Goal: Task Accomplishment & Management: Manage account settings

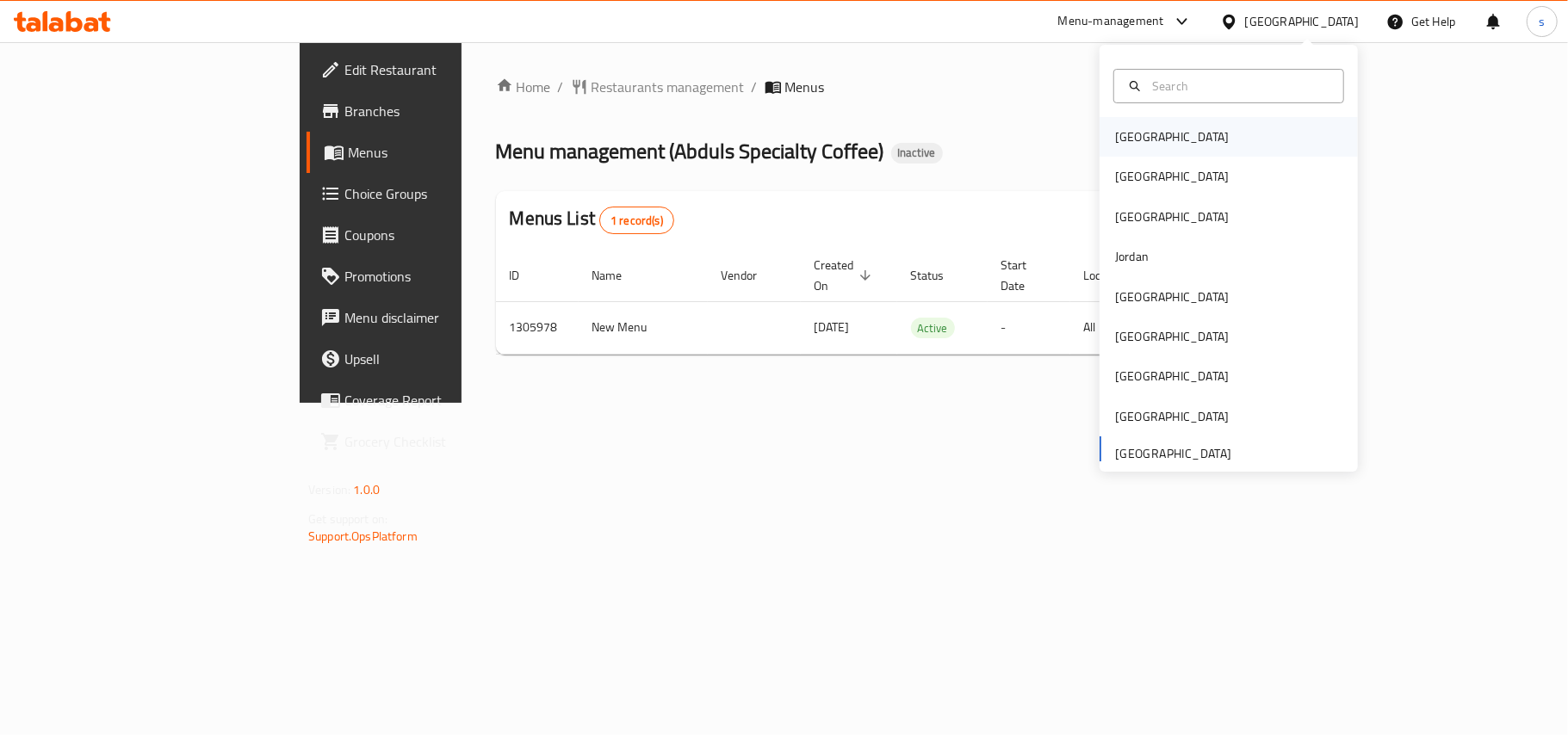
click at [1120, 131] on div "[GEOGRAPHIC_DATA]" at bounding box center [1172, 137] width 114 height 19
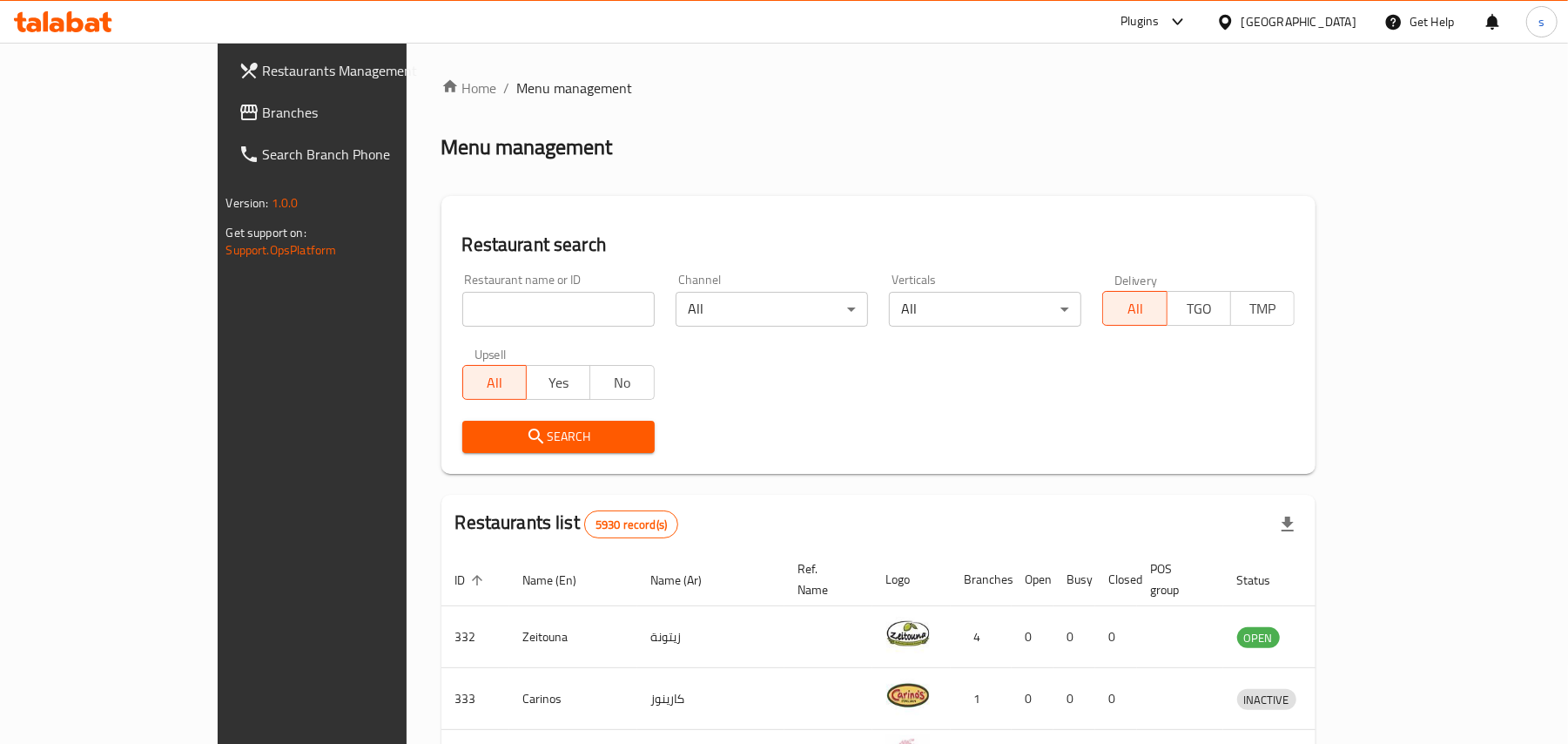
click at [263, 119] on span "Branches" at bounding box center [364, 112] width 203 height 21
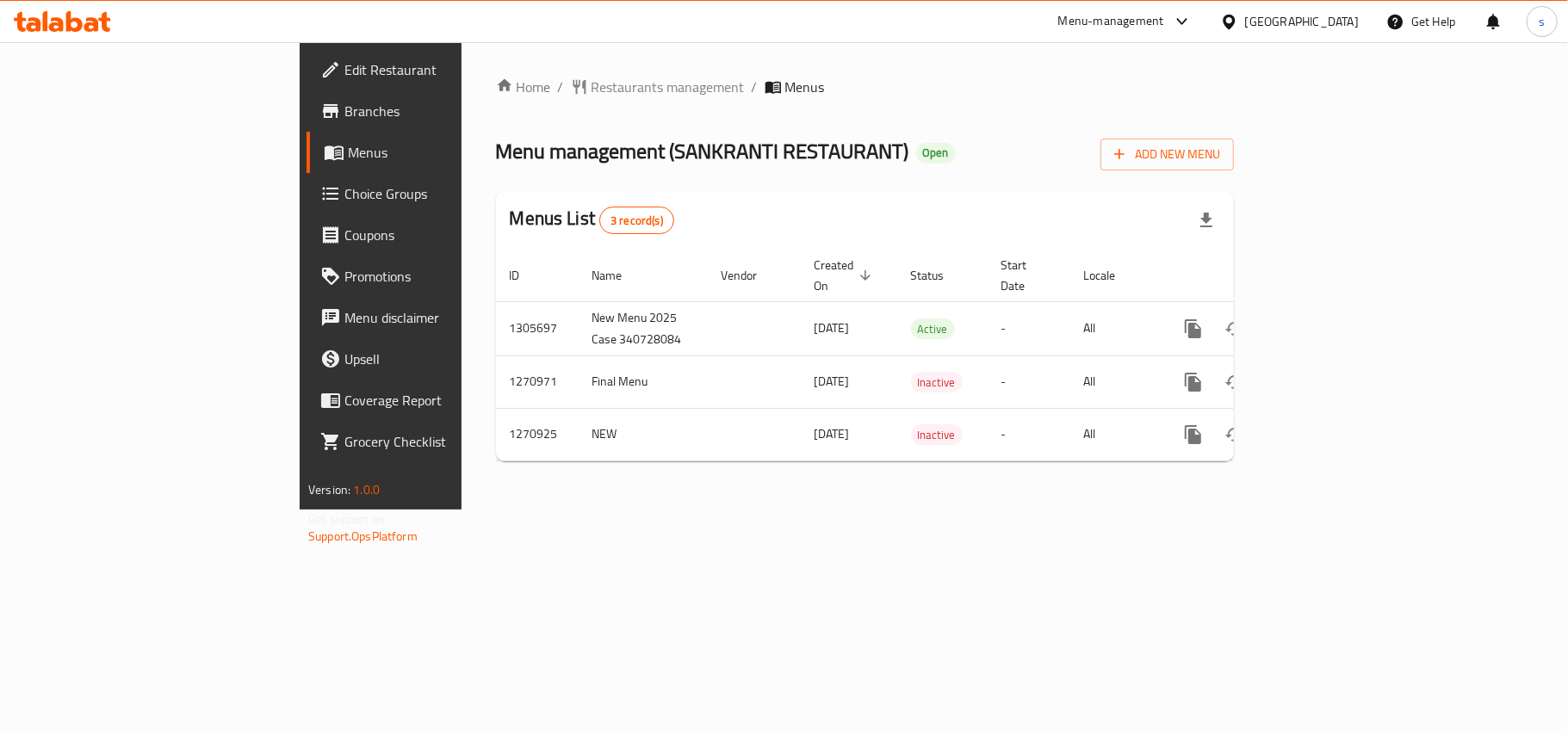
click at [1288, 28] on div "[GEOGRAPHIC_DATA]" at bounding box center [1301, 21] width 114 height 19
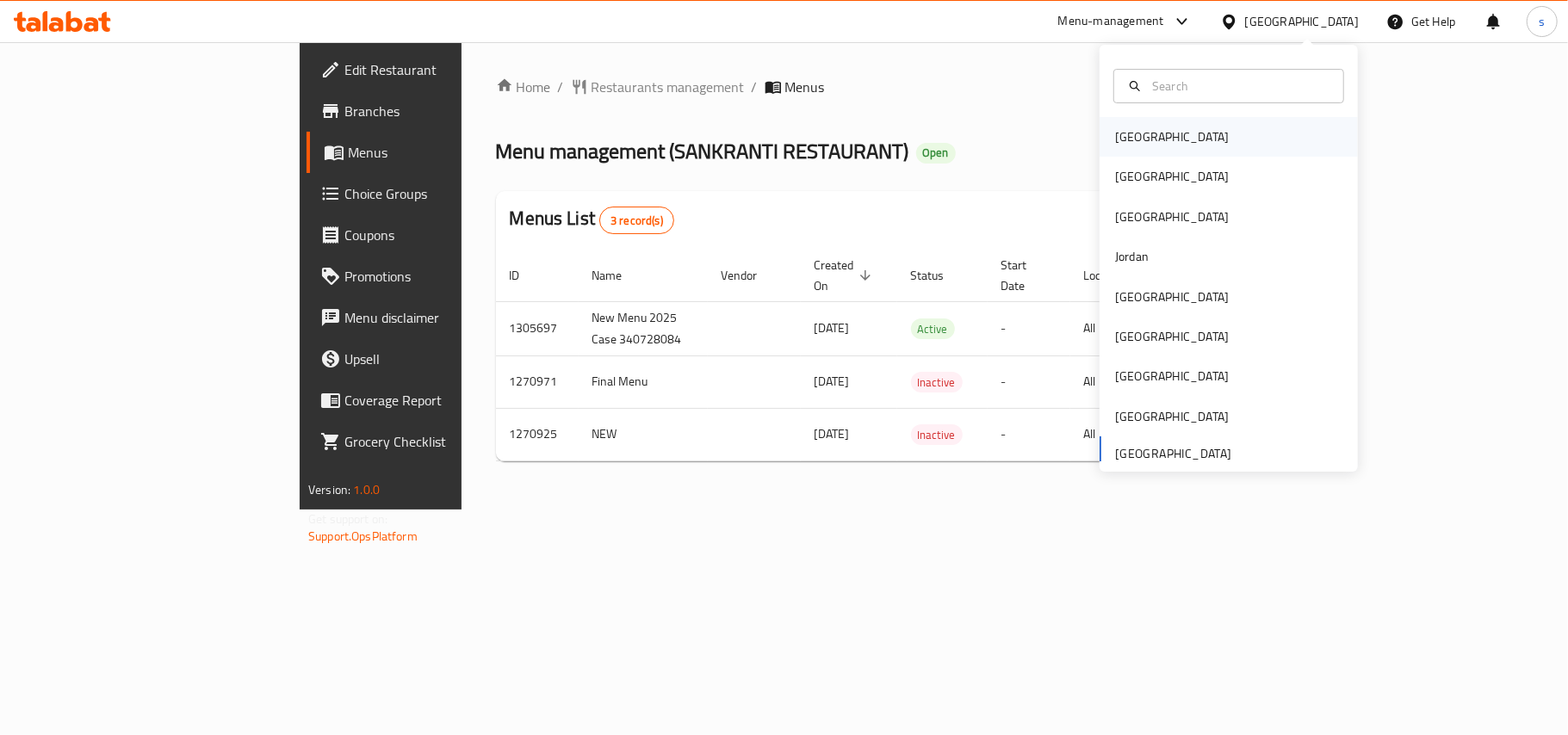
click at [1115, 132] on div "[GEOGRAPHIC_DATA]" at bounding box center [1172, 137] width 114 height 19
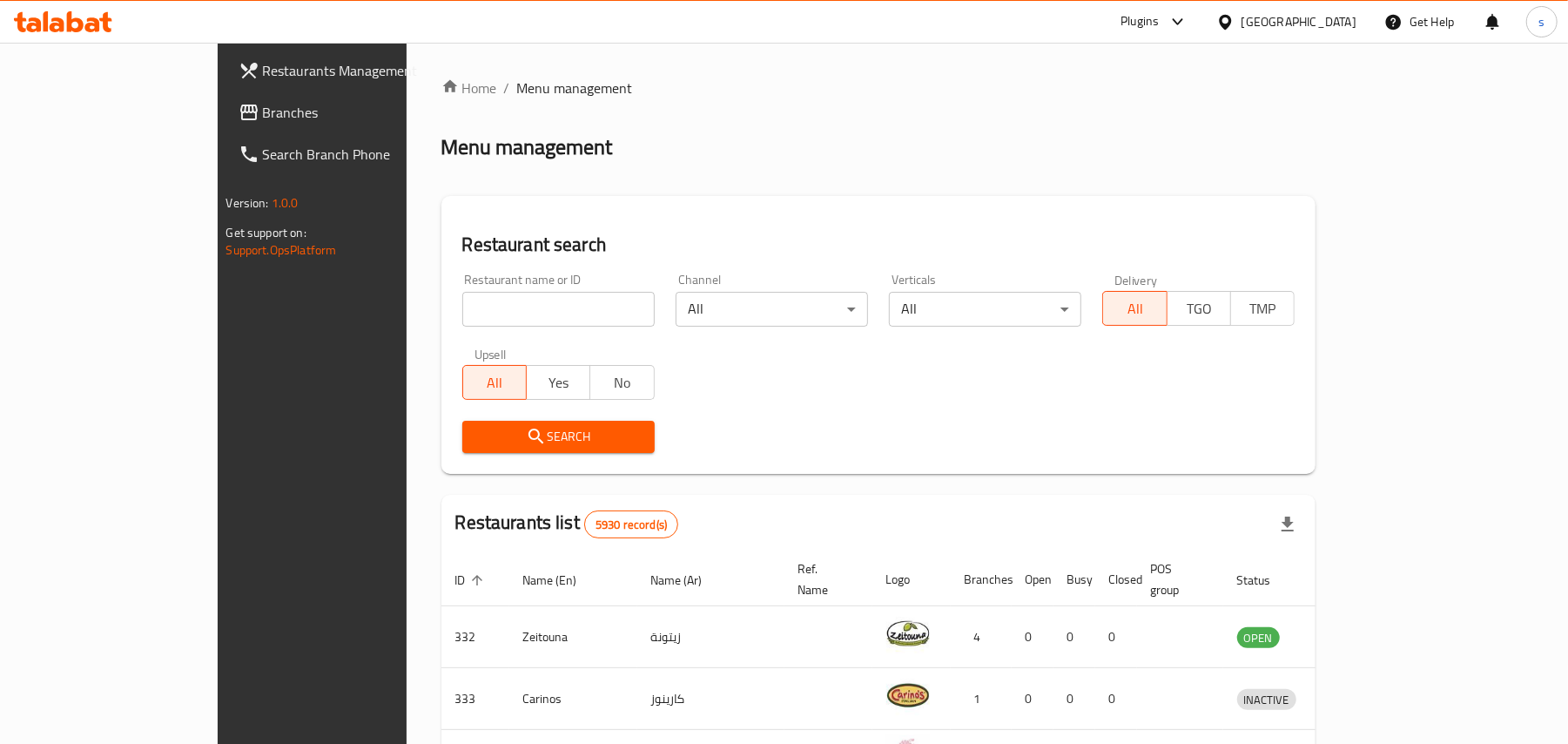
click at [1355, 22] on div "[GEOGRAPHIC_DATA]" at bounding box center [1298, 22] width 115 height 19
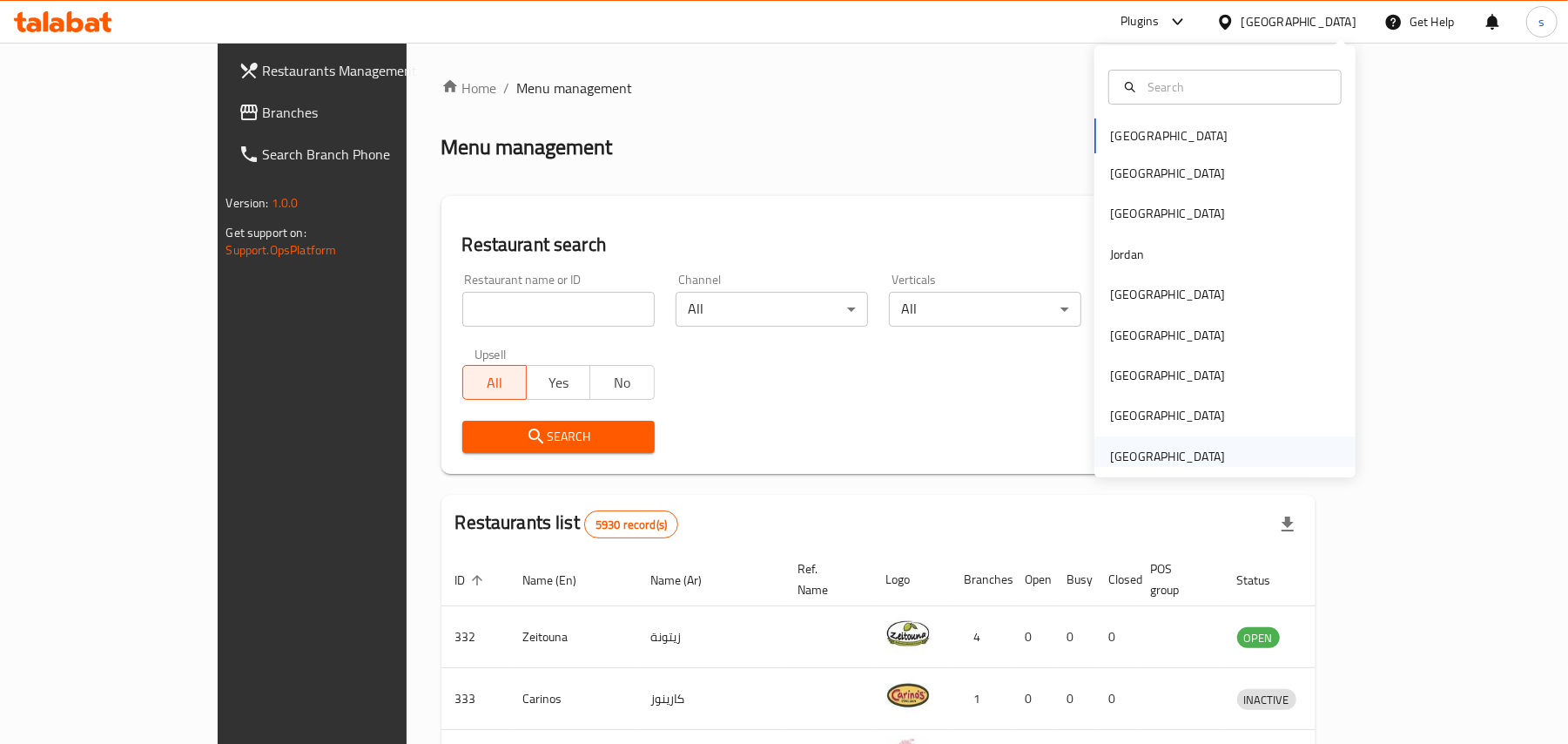
click at [1110, 457] on div "[GEOGRAPHIC_DATA]" at bounding box center [1167, 456] width 115 height 19
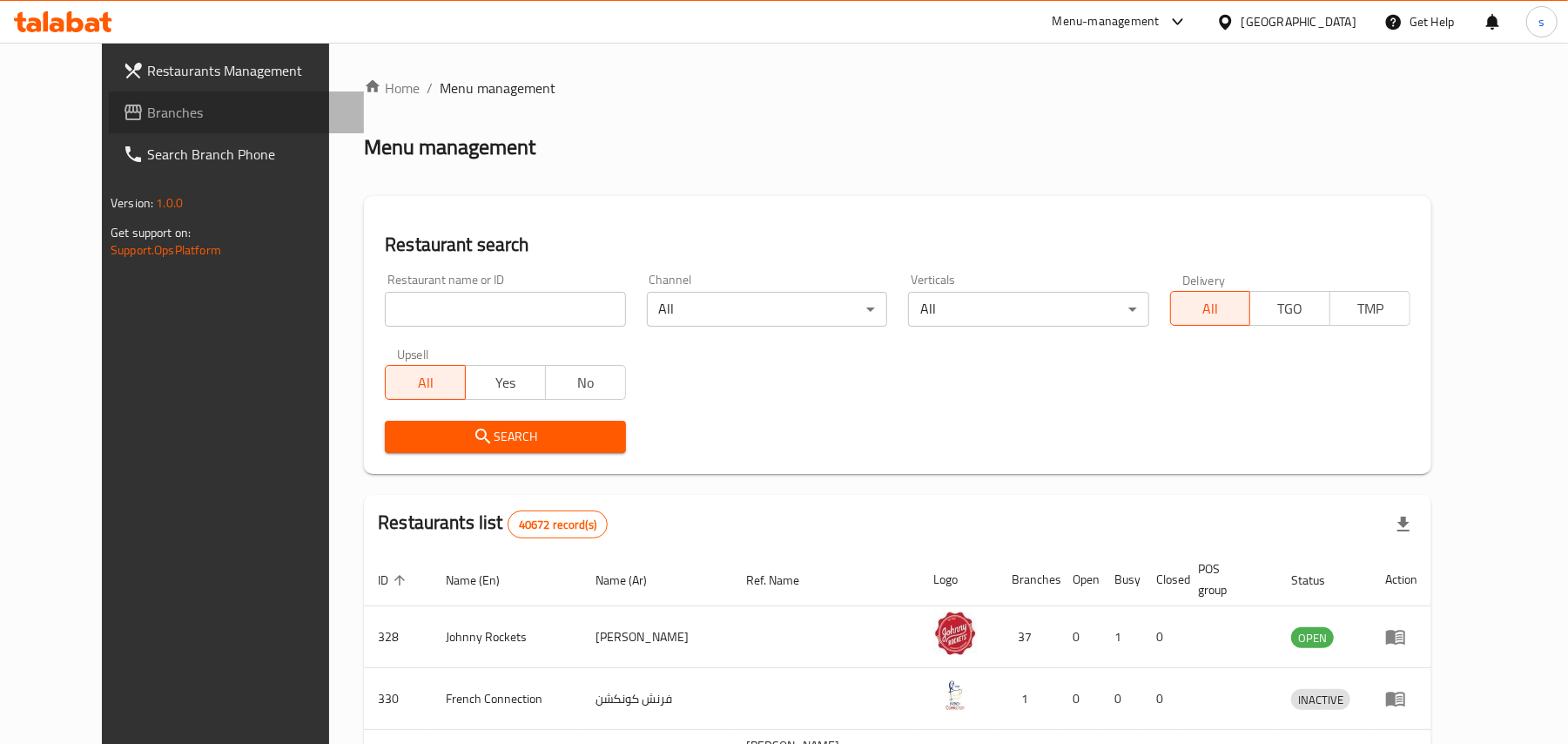
click at [147, 102] on span "Branches" at bounding box center [248, 112] width 203 height 21
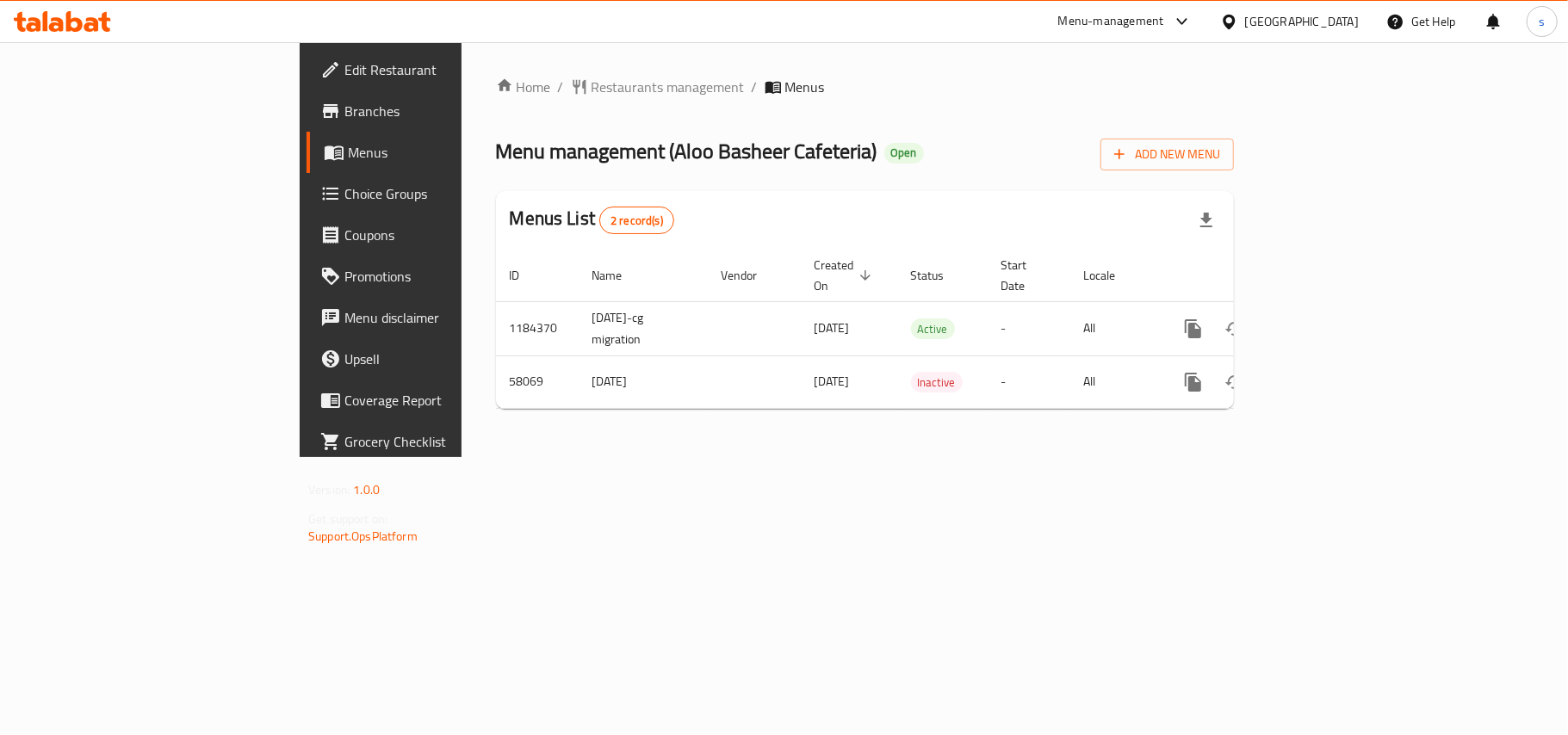
click at [1330, 26] on div "[GEOGRAPHIC_DATA]" at bounding box center [1301, 21] width 114 height 19
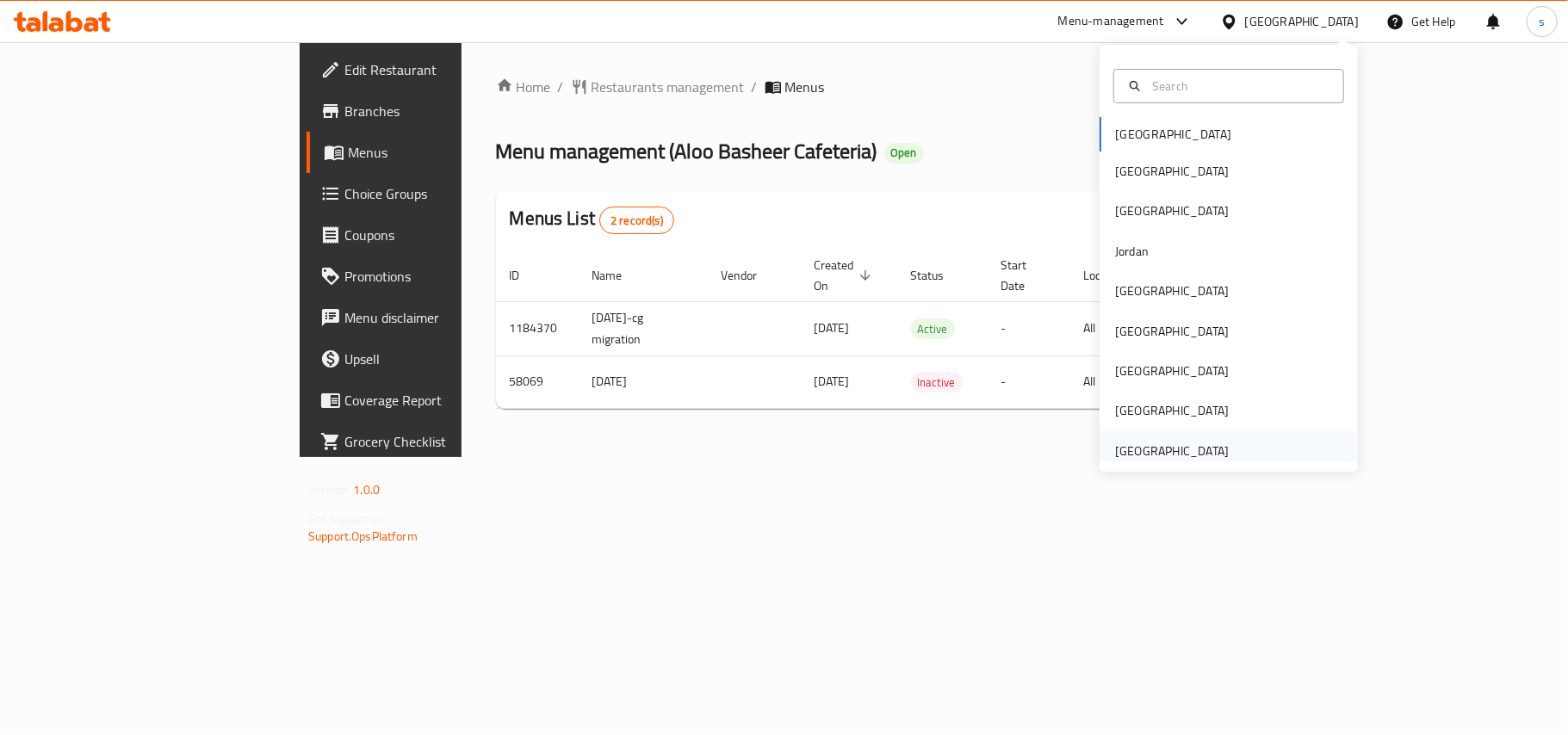
click at [1185, 451] on div "[GEOGRAPHIC_DATA]" at bounding box center [1172, 451] width 114 height 19
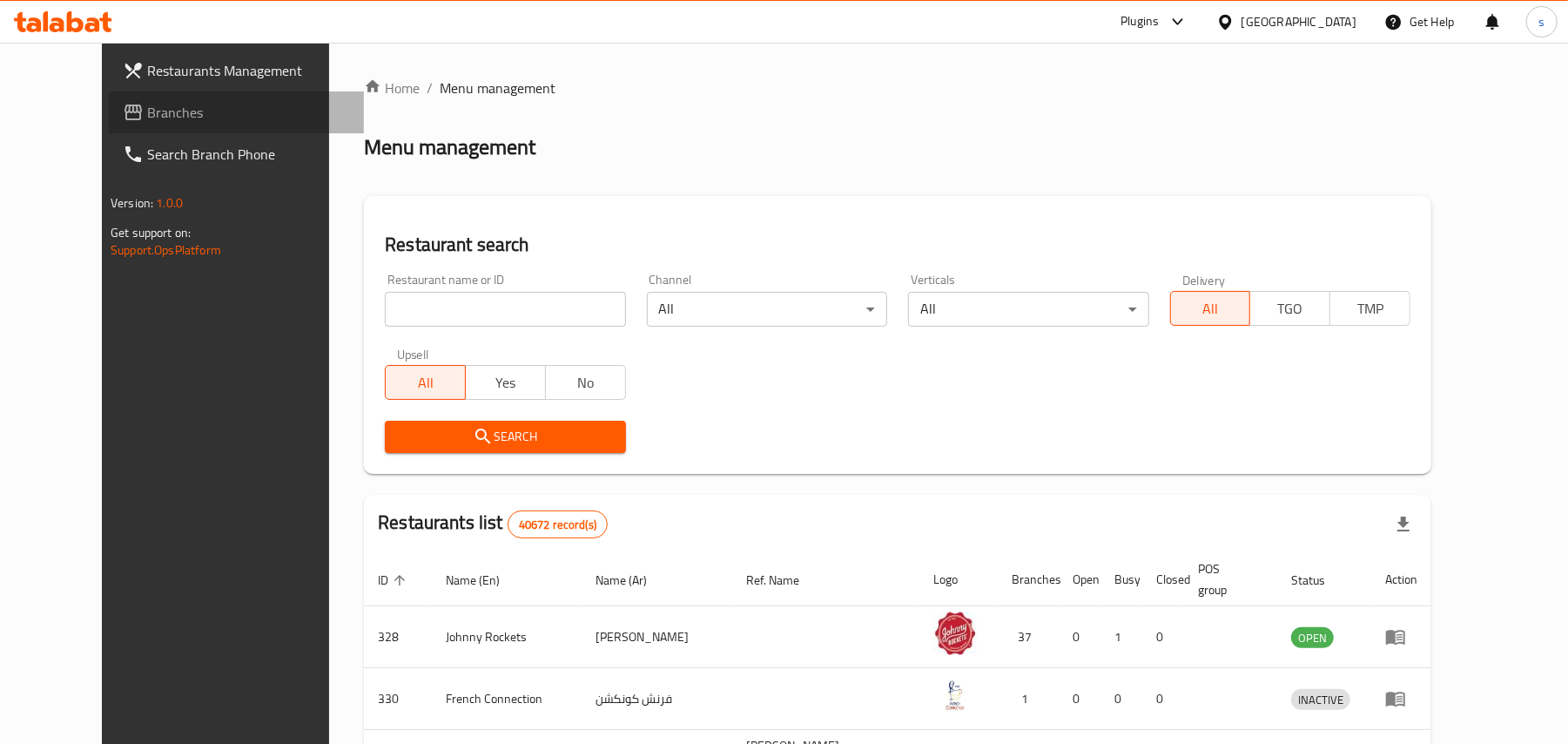
click at [147, 113] on span "Branches" at bounding box center [248, 112] width 203 height 21
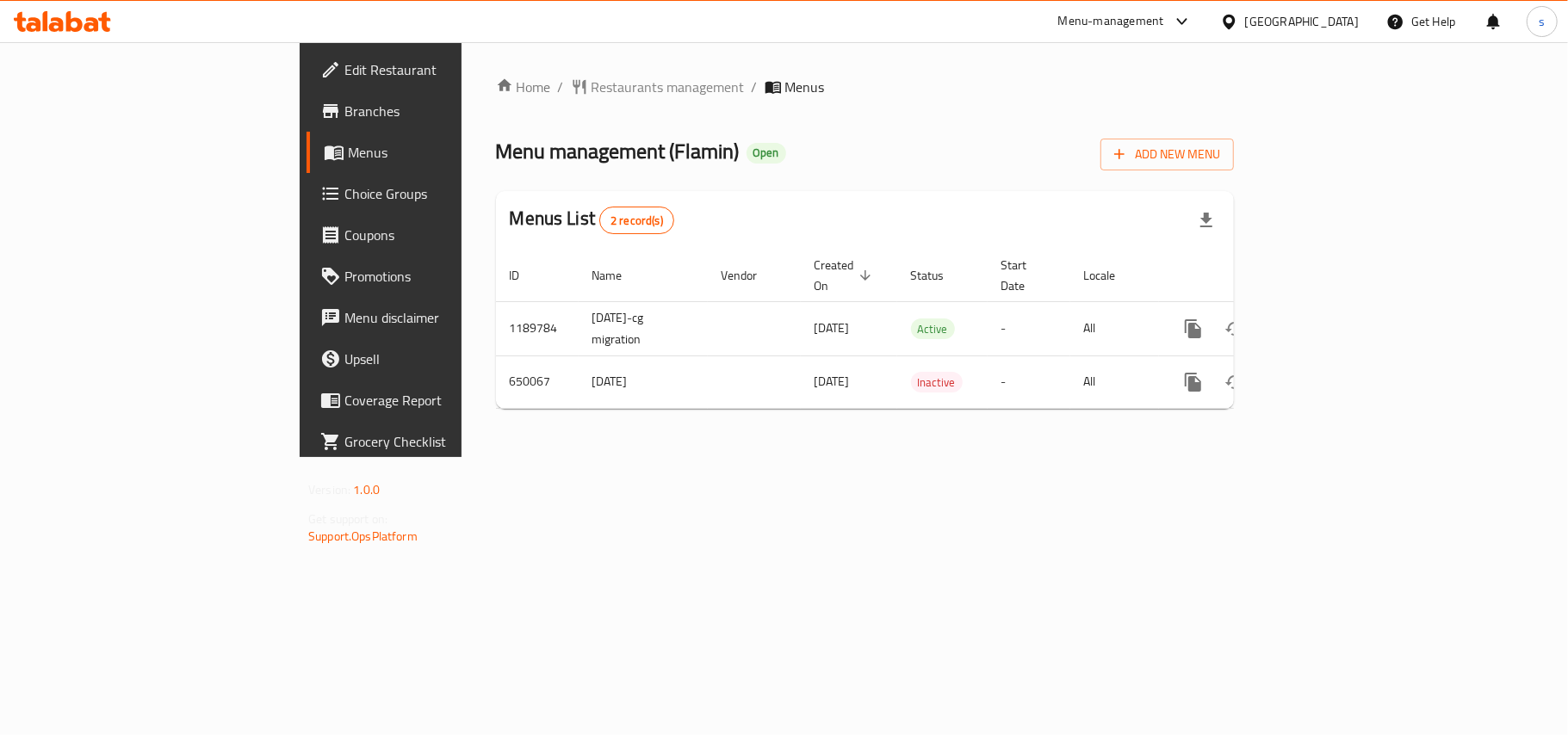
click at [1345, 19] on div "[GEOGRAPHIC_DATA]" at bounding box center [1301, 21] width 114 height 19
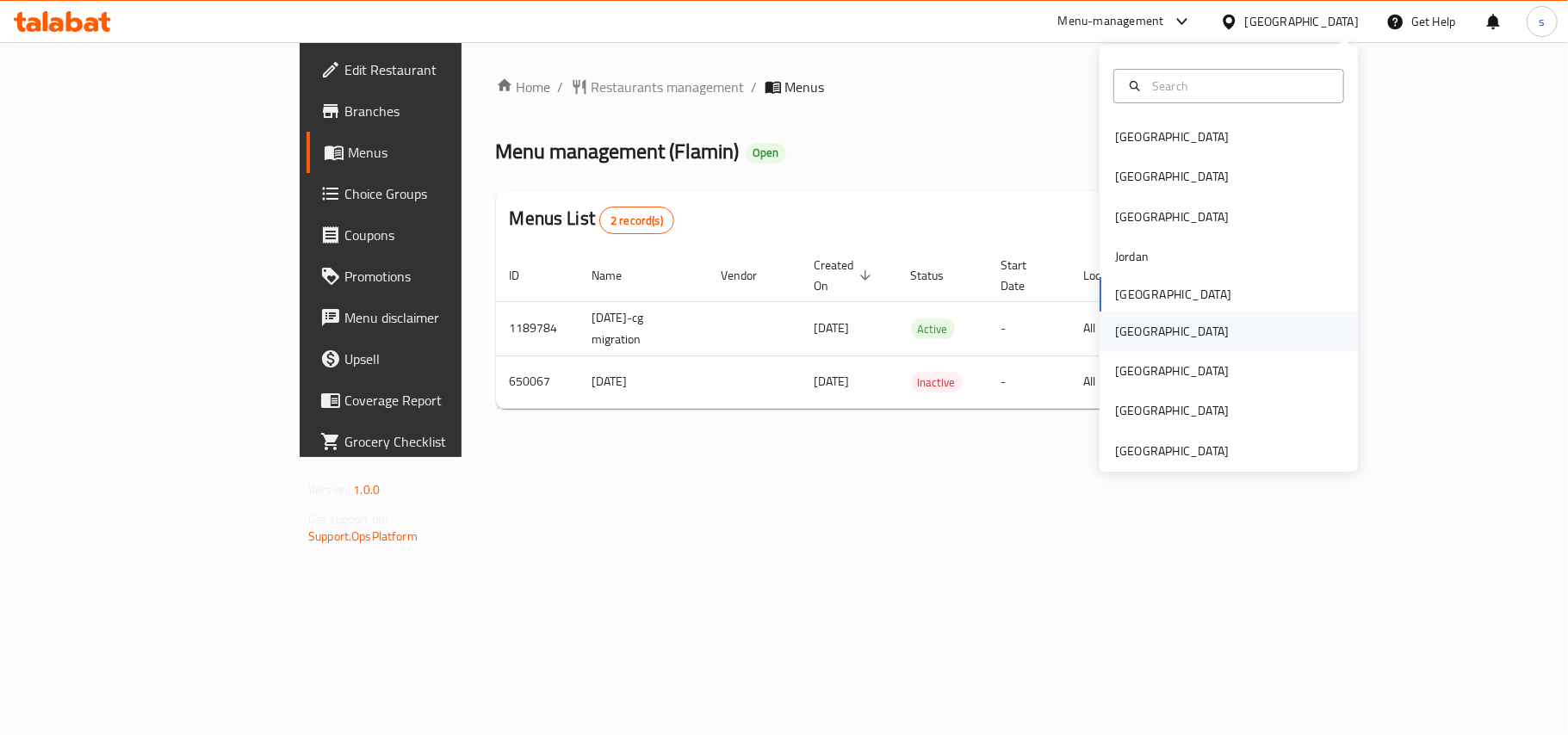
click at [1115, 334] on div "[GEOGRAPHIC_DATA]" at bounding box center [1172, 331] width 114 height 19
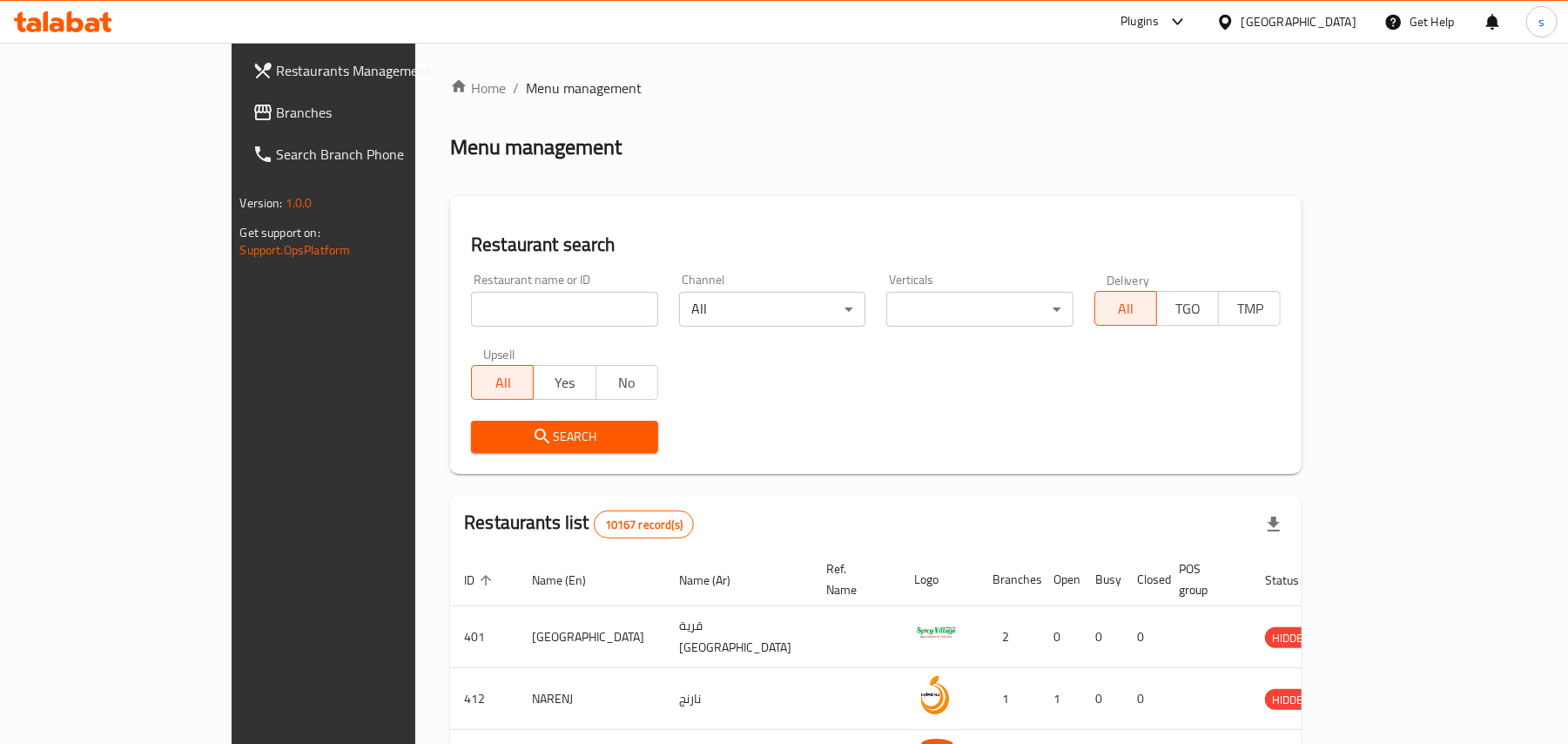
click at [277, 110] on span "Branches" at bounding box center [378, 112] width 203 height 21
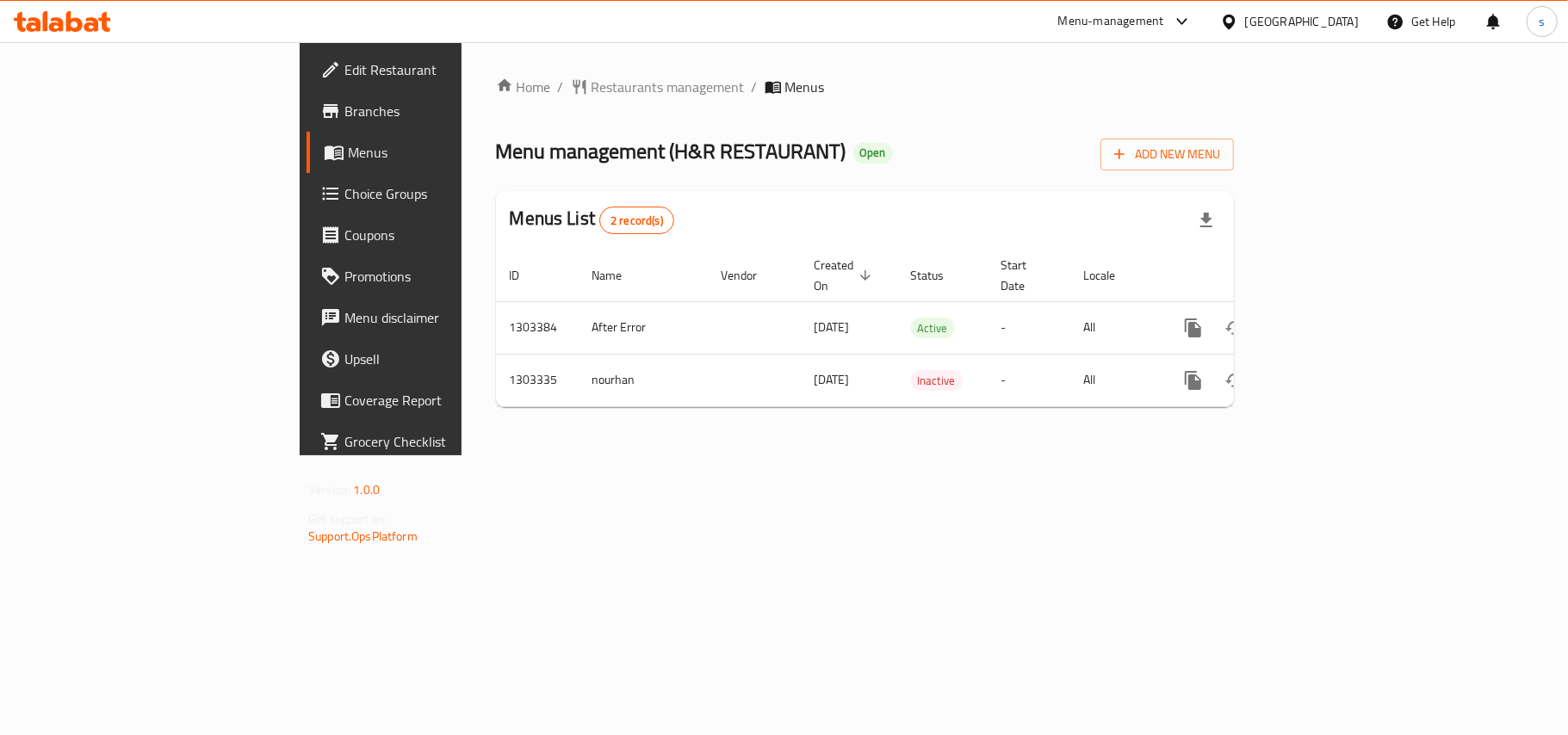
click at [1349, 22] on div "[GEOGRAPHIC_DATA]" at bounding box center [1301, 21] width 114 height 19
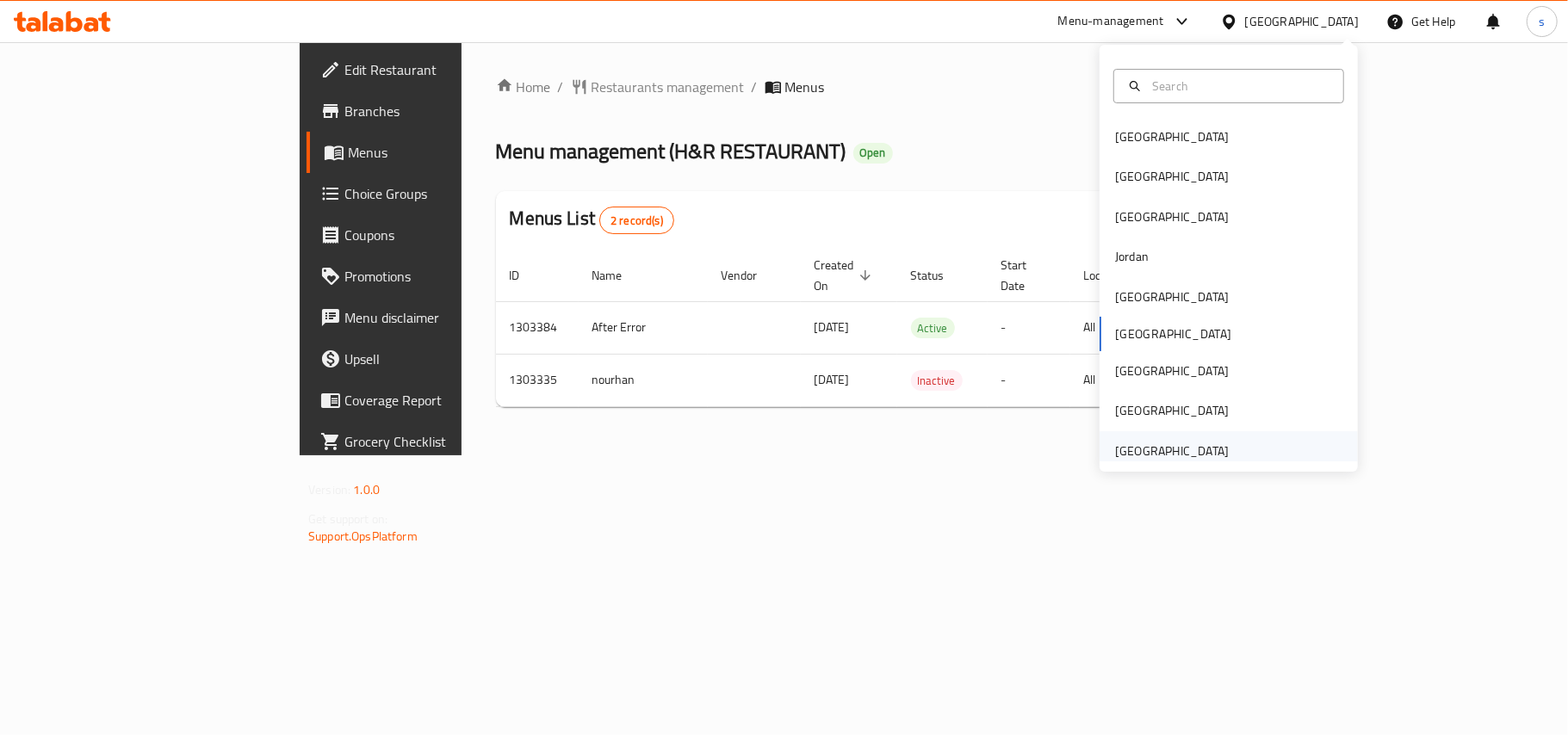
click at [1162, 455] on div "[GEOGRAPHIC_DATA]" at bounding box center [1172, 451] width 114 height 19
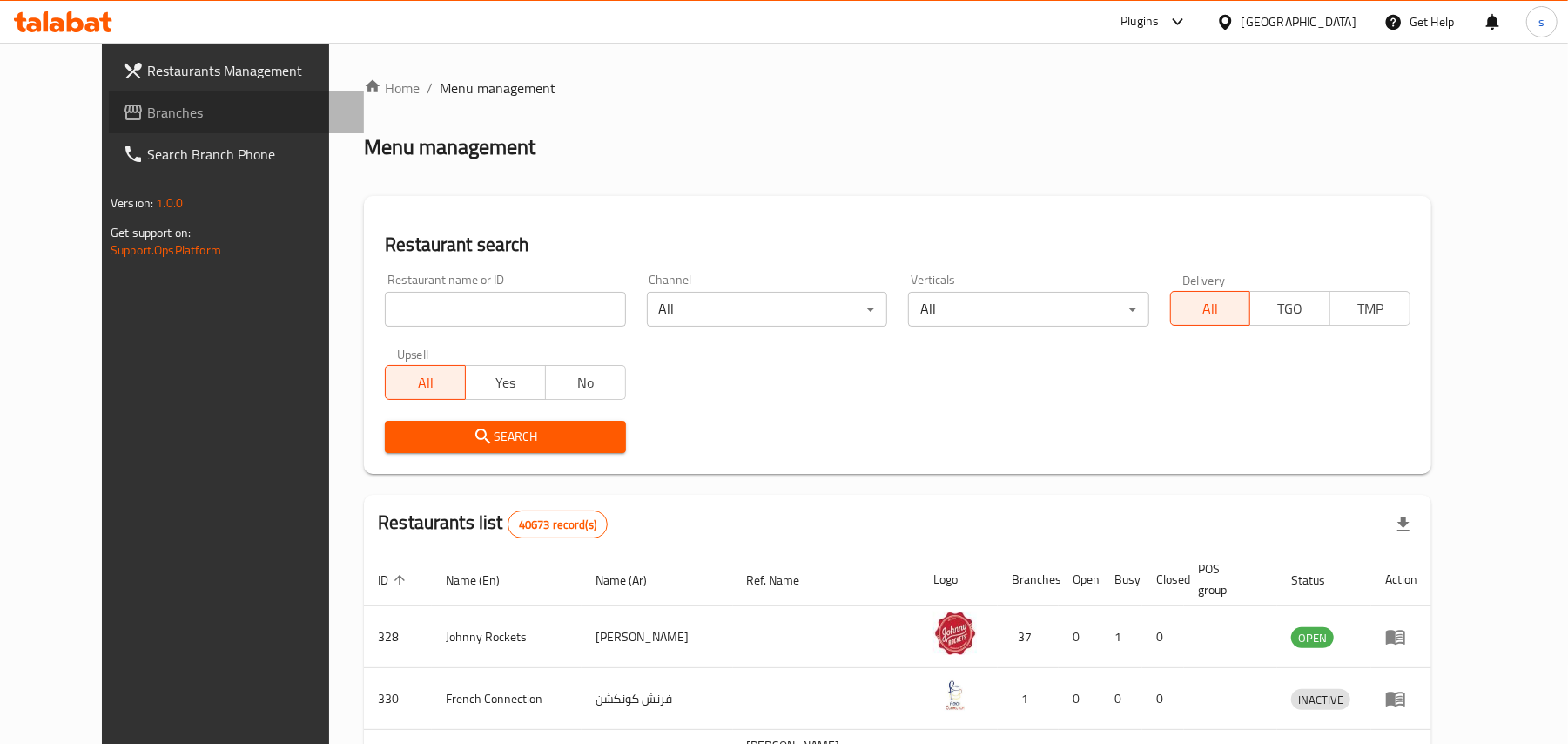
click at [147, 115] on span "Branches" at bounding box center [248, 112] width 203 height 21
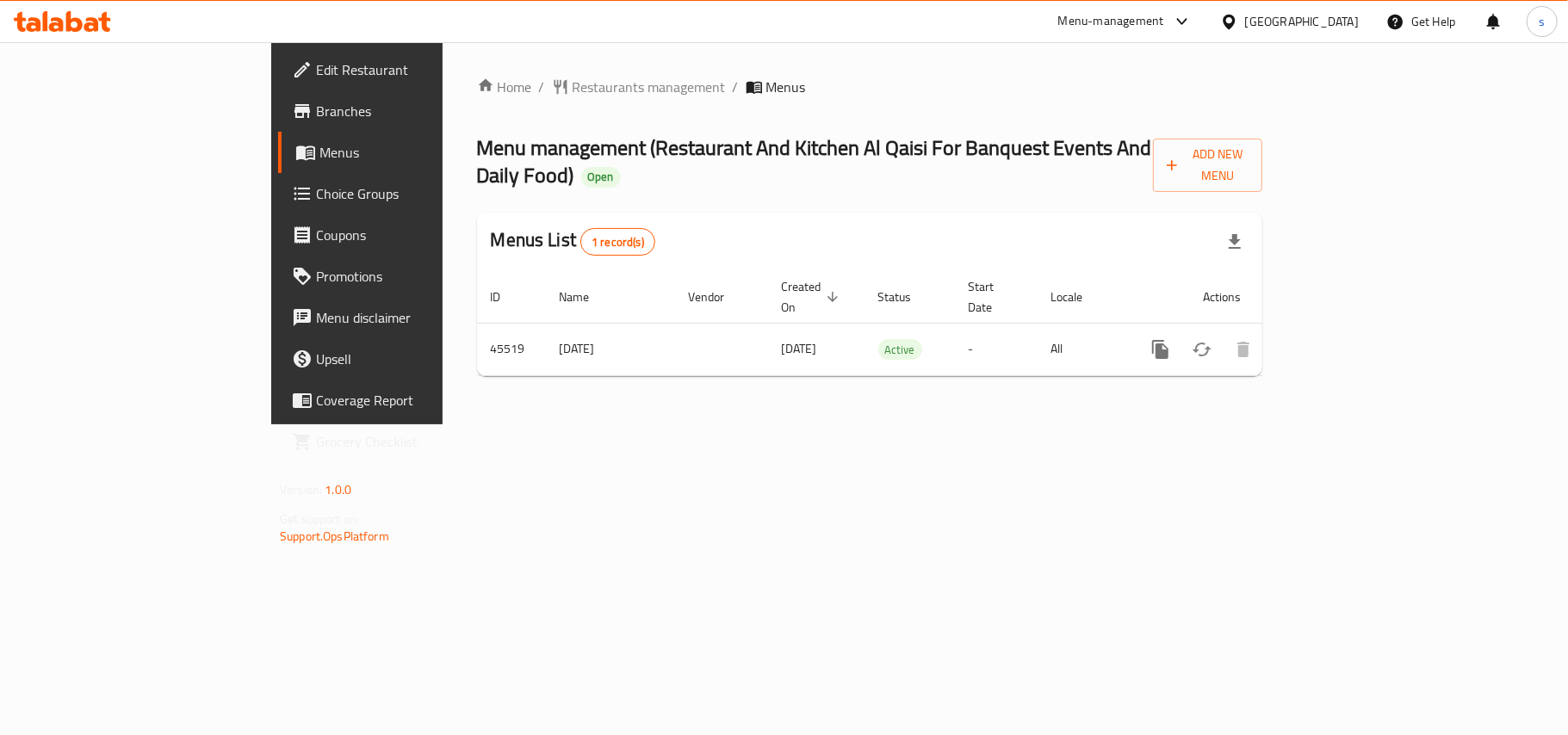
click at [1330, 24] on div "[GEOGRAPHIC_DATA]" at bounding box center [1301, 21] width 114 height 19
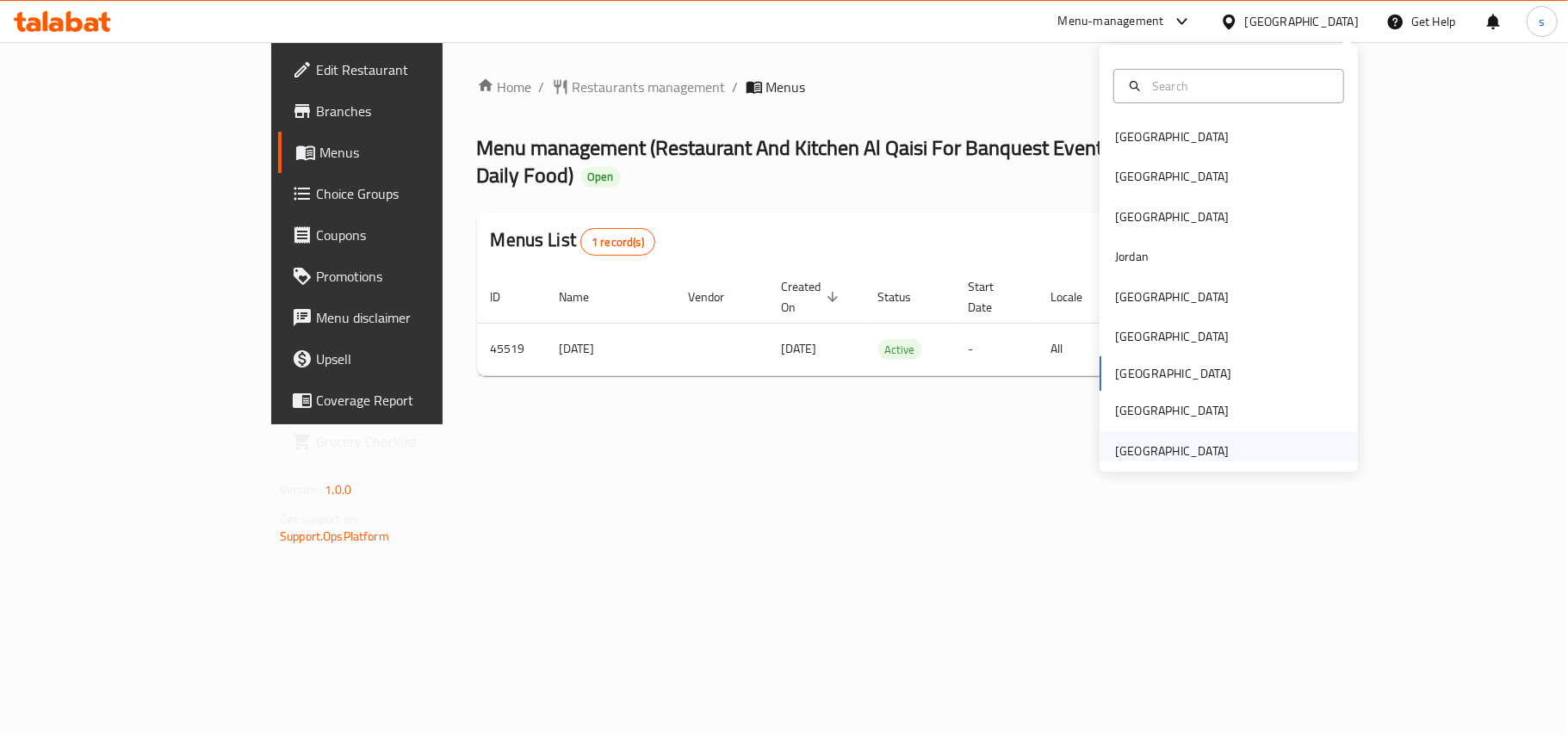
click at [1147, 449] on div "[GEOGRAPHIC_DATA]" at bounding box center [1172, 451] width 114 height 19
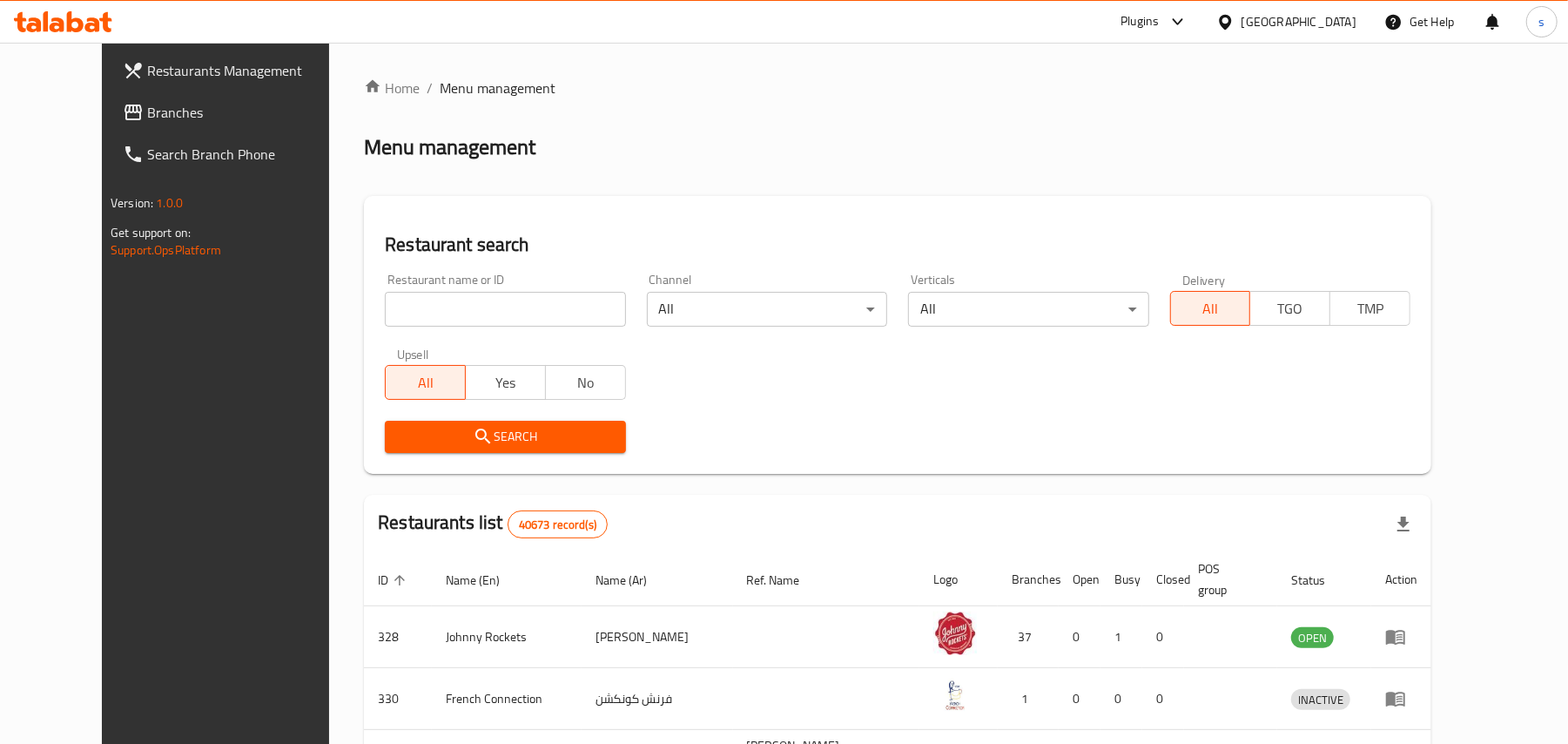
click at [147, 112] on span "Branches" at bounding box center [248, 112] width 203 height 21
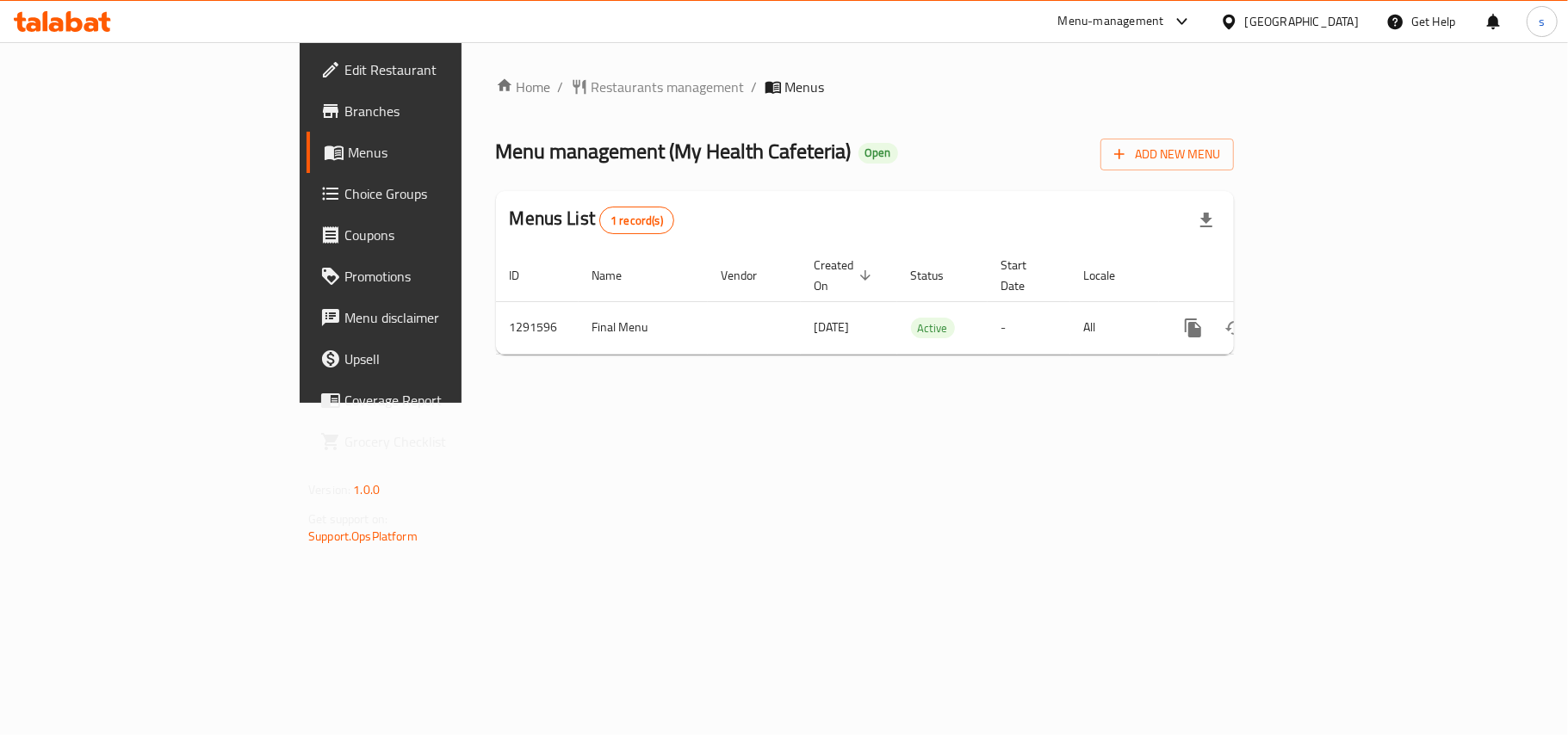
click at [1269, 21] on div "[GEOGRAPHIC_DATA]" at bounding box center [1301, 21] width 114 height 19
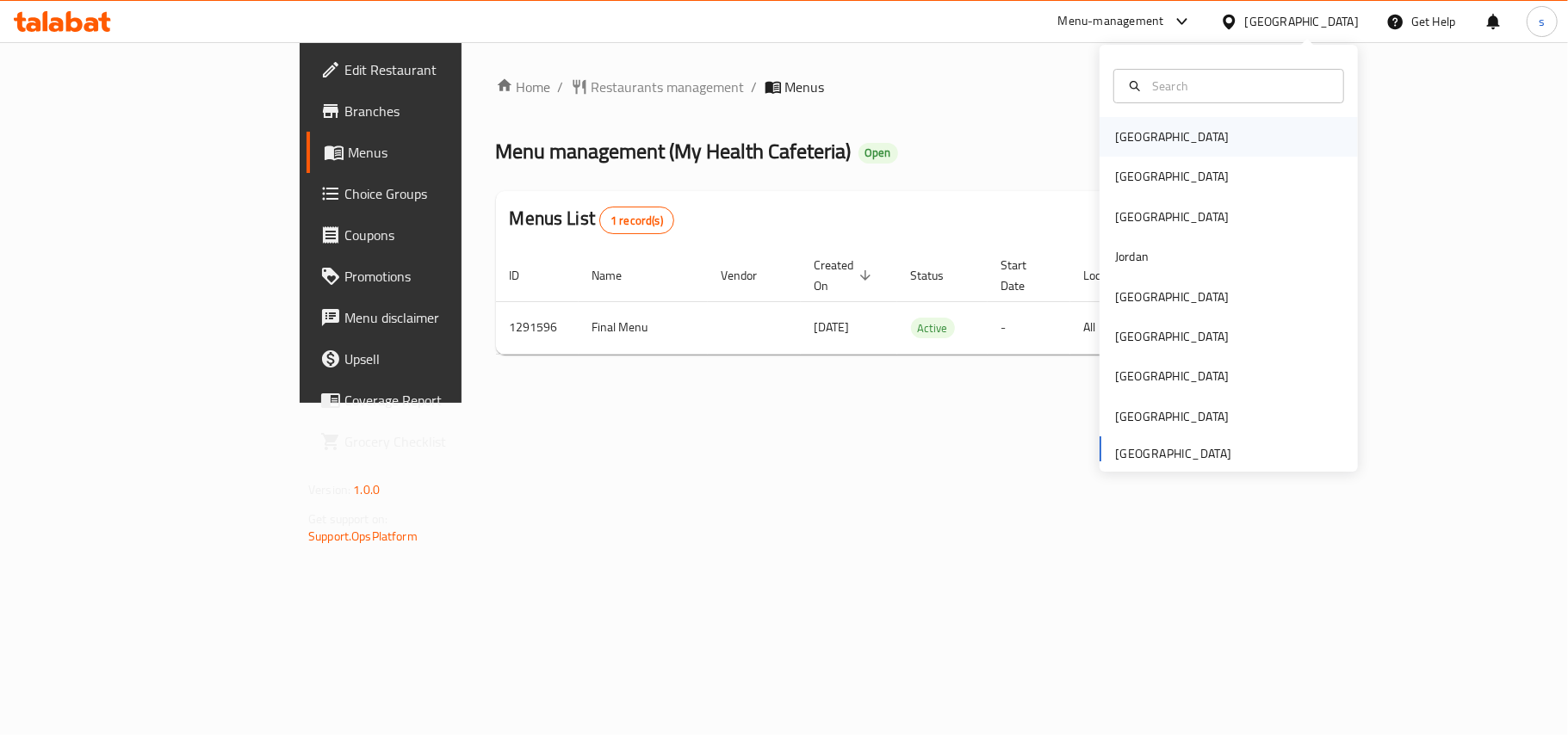
click at [1115, 135] on div "[GEOGRAPHIC_DATA]" at bounding box center [1172, 137] width 114 height 19
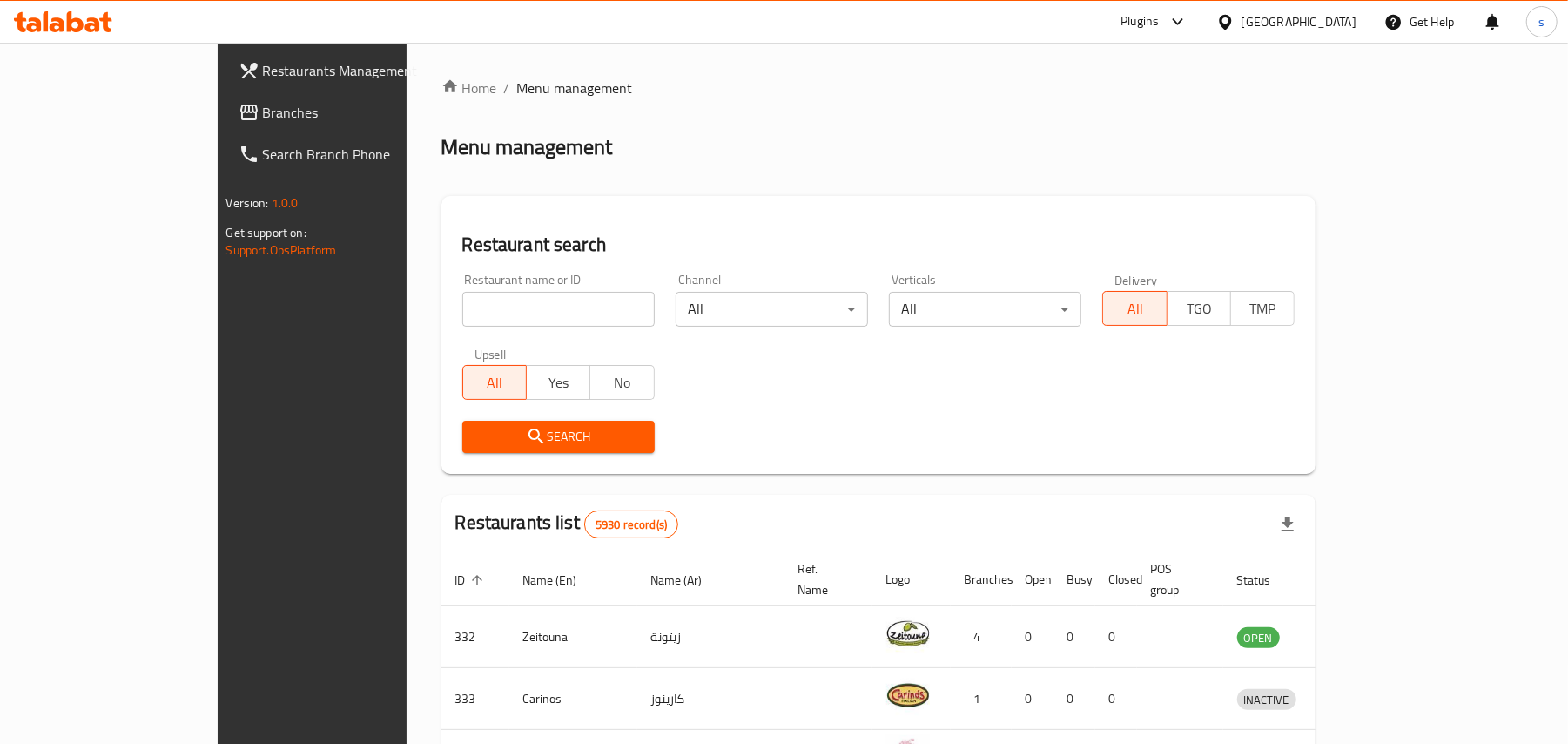
click at [1341, 25] on div "[GEOGRAPHIC_DATA]" at bounding box center [1298, 22] width 115 height 19
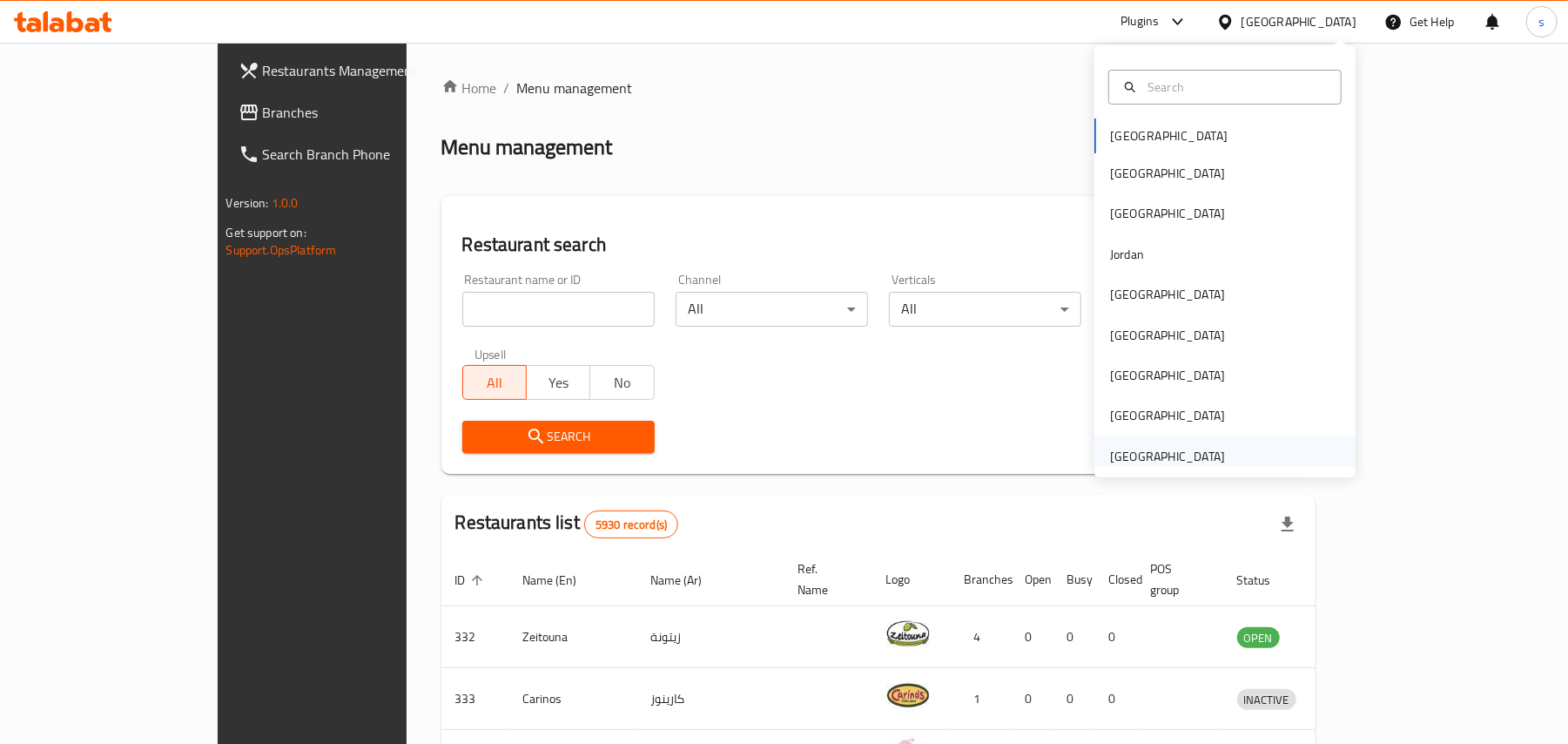
click at [1154, 454] on div "[GEOGRAPHIC_DATA]" at bounding box center [1167, 456] width 115 height 19
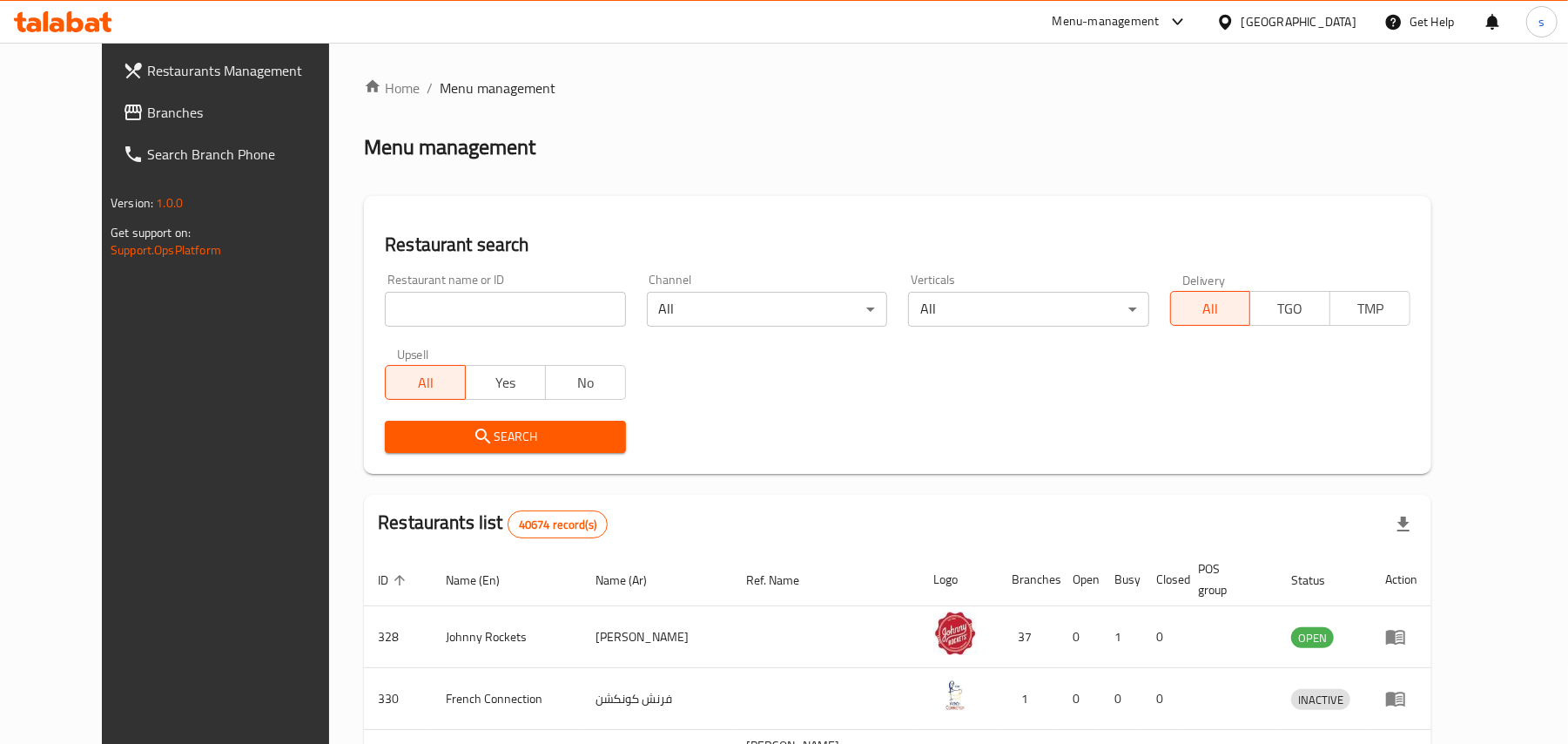
click at [1272, 18] on div "[GEOGRAPHIC_DATA]" at bounding box center [1298, 22] width 115 height 19
click at [147, 112] on span "Branches" at bounding box center [248, 112] width 203 height 21
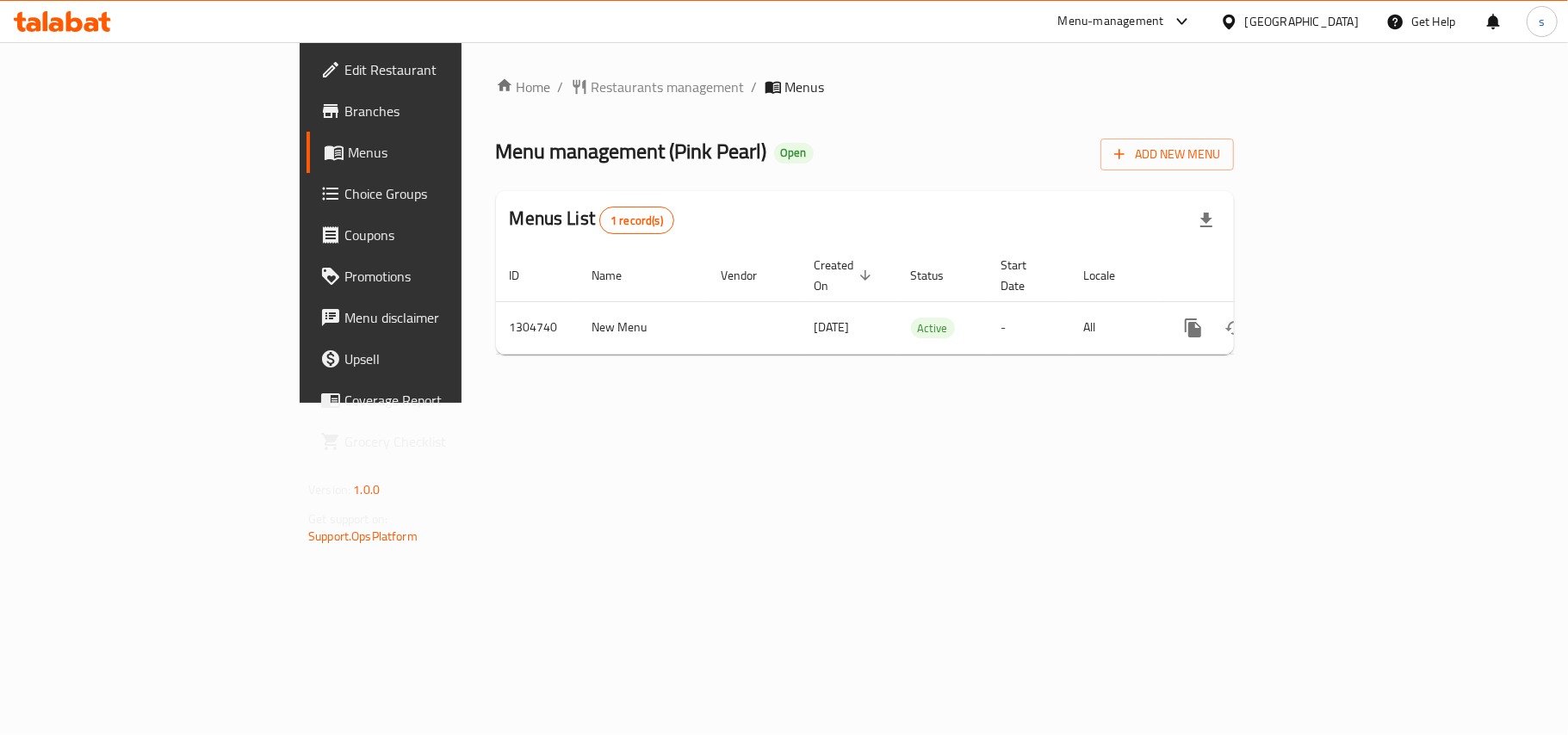
click at [1320, 21] on div "[GEOGRAPHIC_DATA]" at bounding box center [1301, 21] width 114 height 19
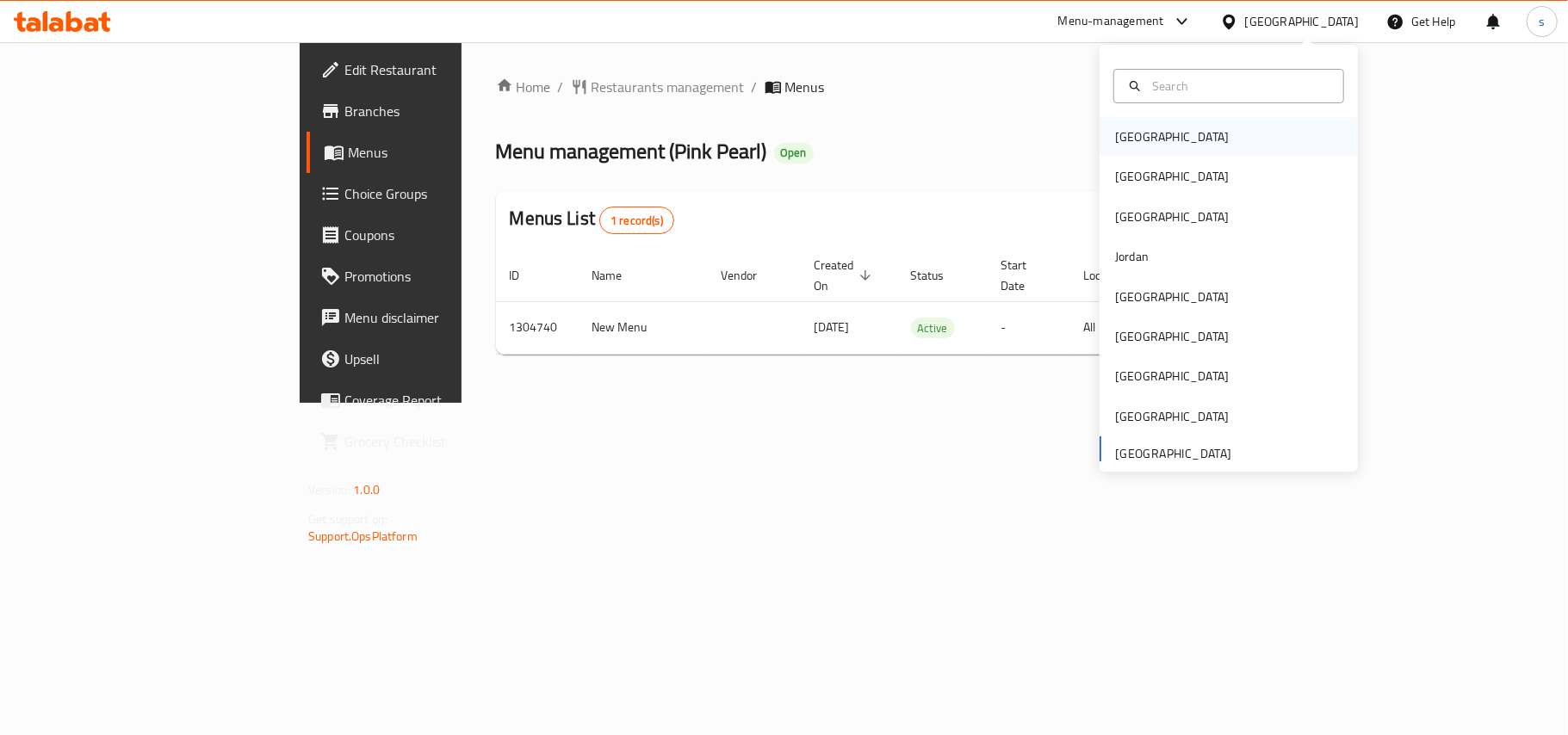
click at [1124, 139] on div "[GEOGRAPHIC_DATA]" at bounding box center [1172, 137] width 114 height 19
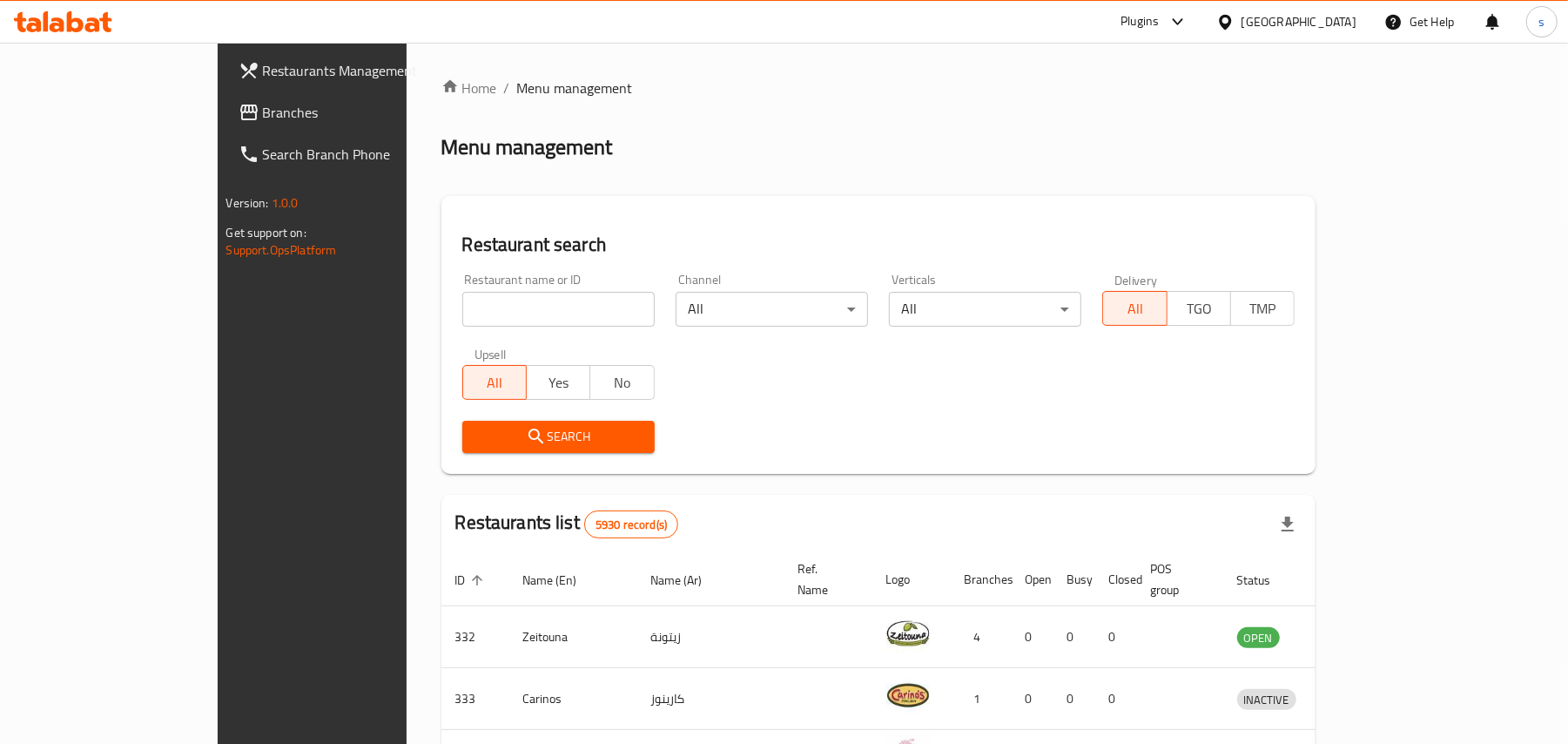
click at [1345, 21] on div "[GEOGRAPHIC_DATA]" at bounding box center [1298, 22] width 115 height 19
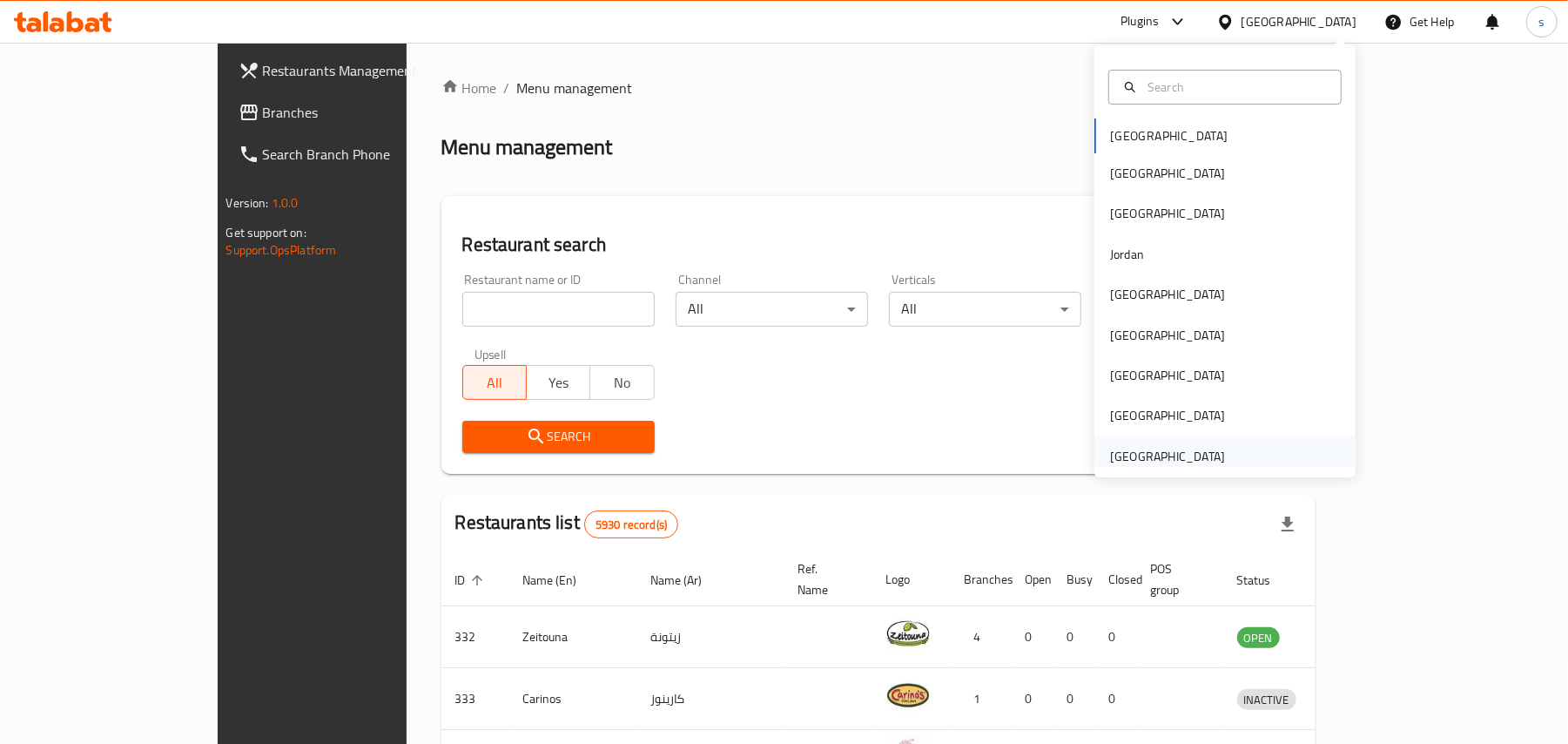
click at [1157, 451] on div "[GEOGRAPHIC_DATA]" at bounding box center [1167, 456] width 115 height 19
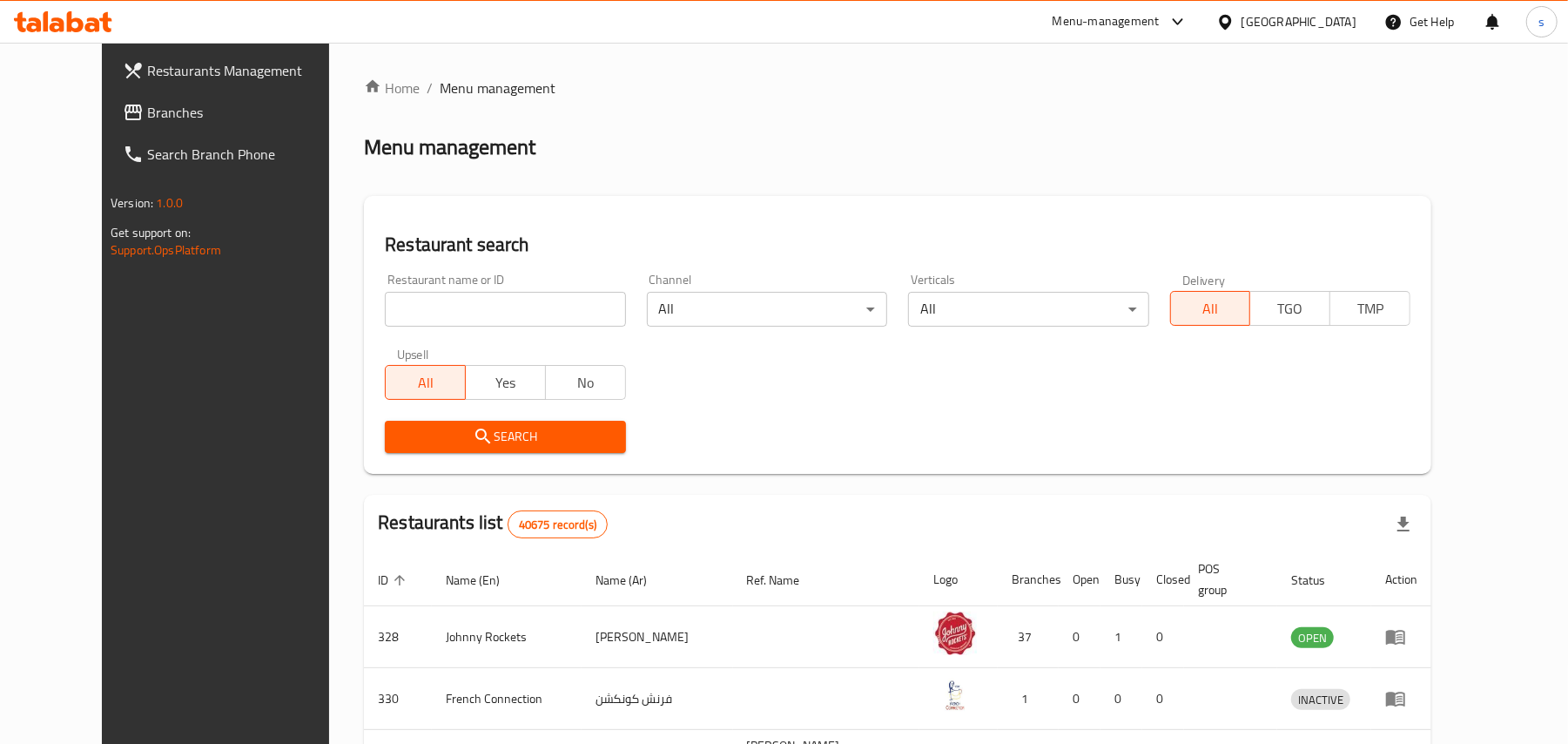
click at [147, 106] on span "Branches" at bounding box center [248, 112] width 203 height 21
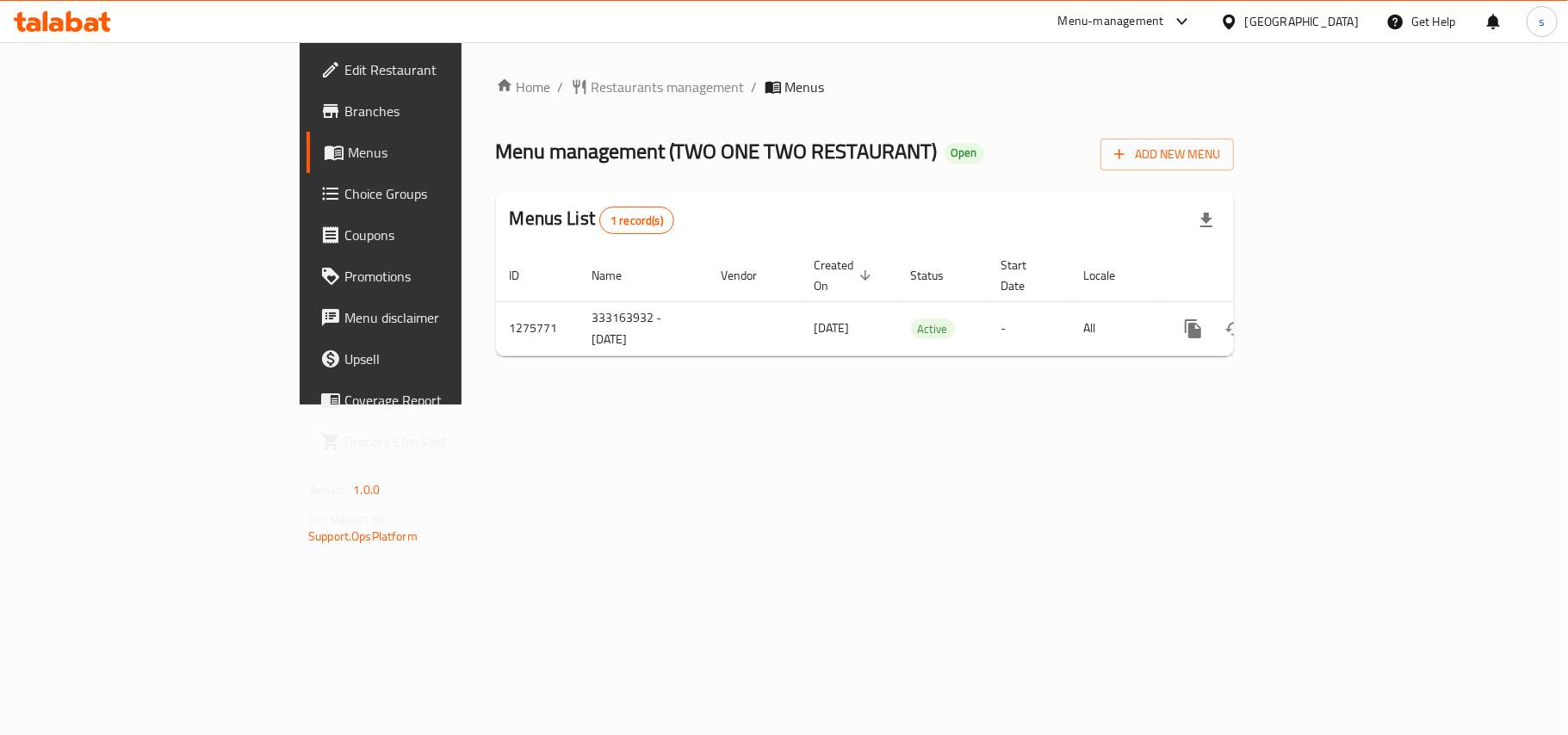
click at [1269, 18] on div "[GEOGRAPHIC_DATA]" at bounding box center [1301, 21] width 114 height 19
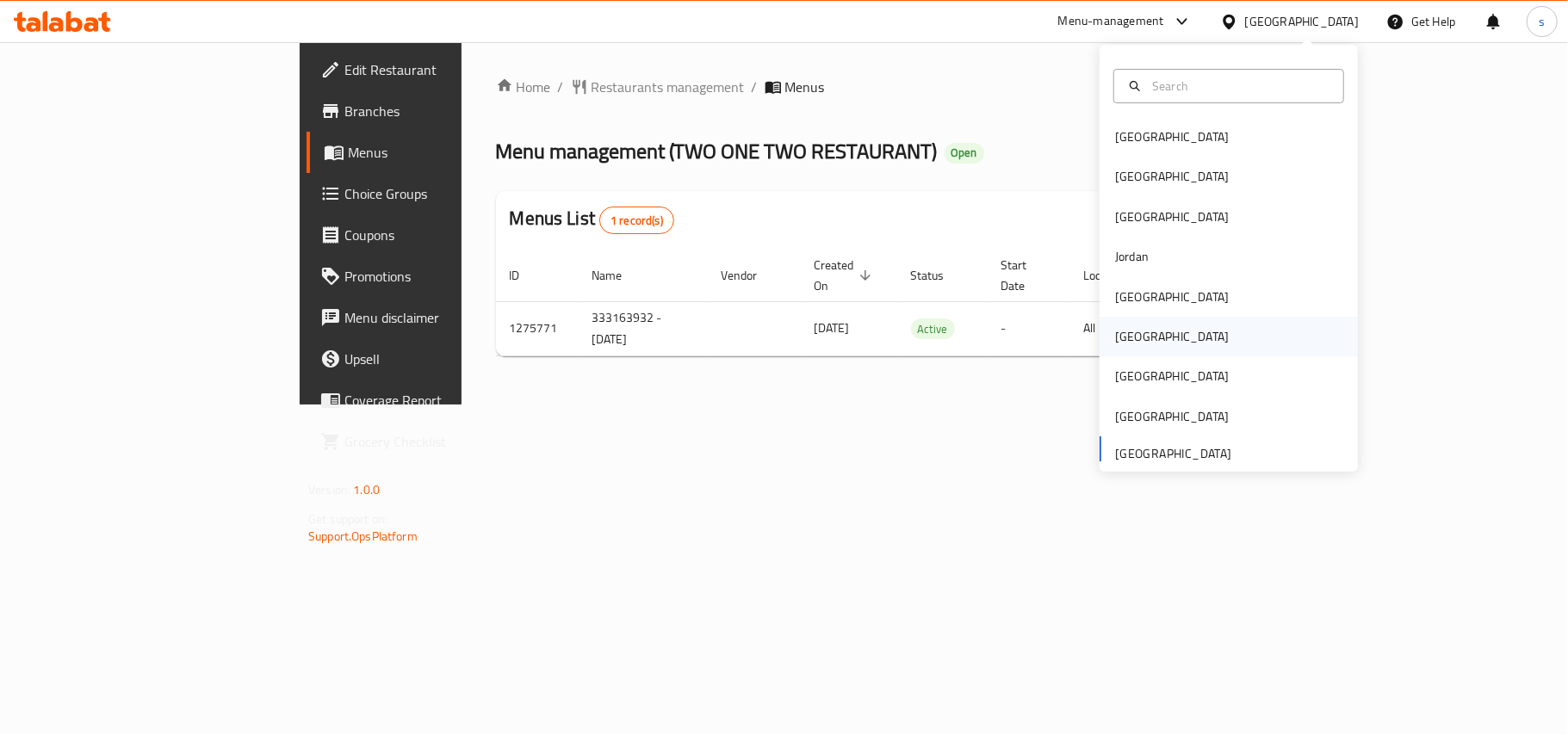
click at [1119, 330] on div "[GEOGRAPHIC_DATA]" at bounding box center [1172, 336] width 114 height 19
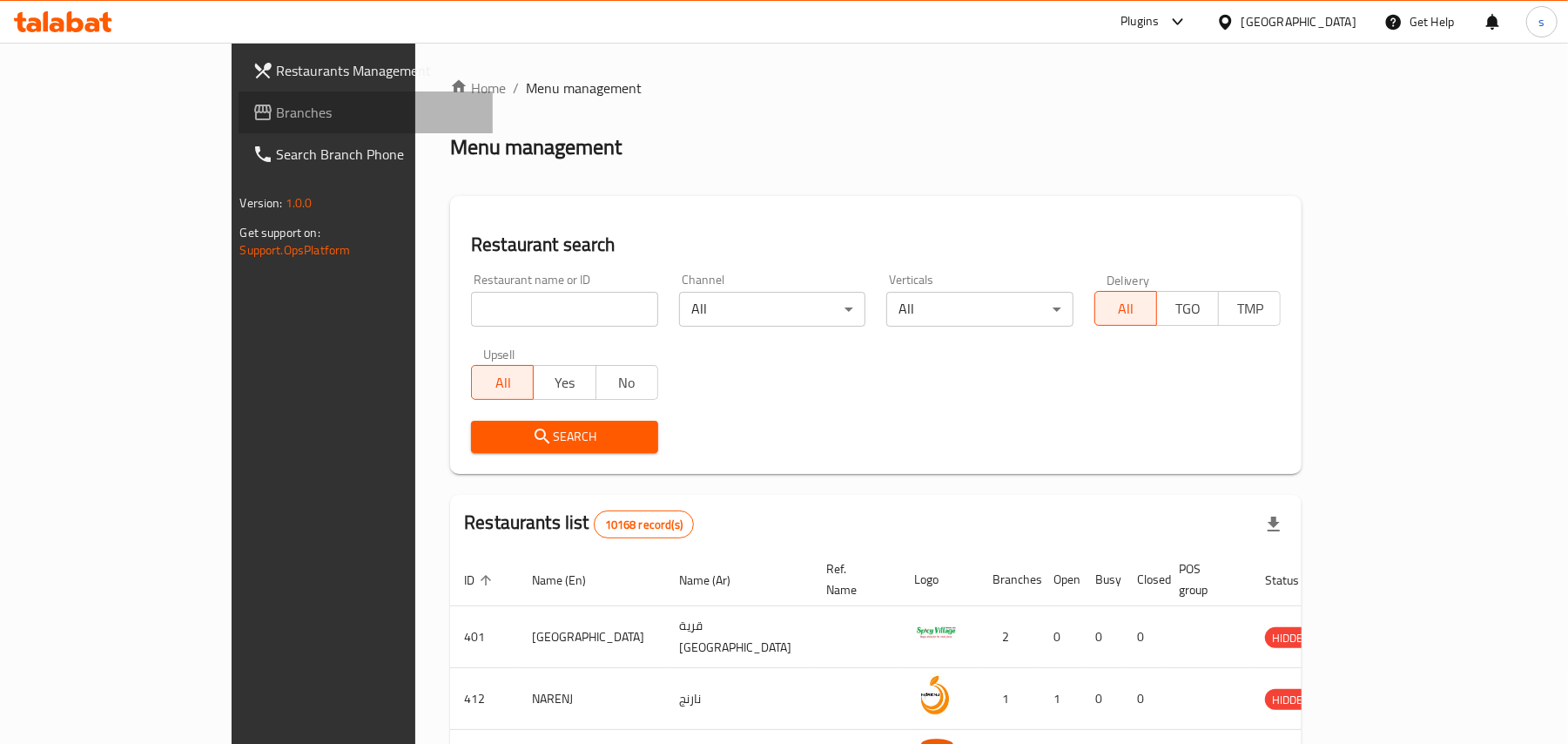
click at [277, 102] on span "Branches" at bounding box center [378, 112] width 203 height 21
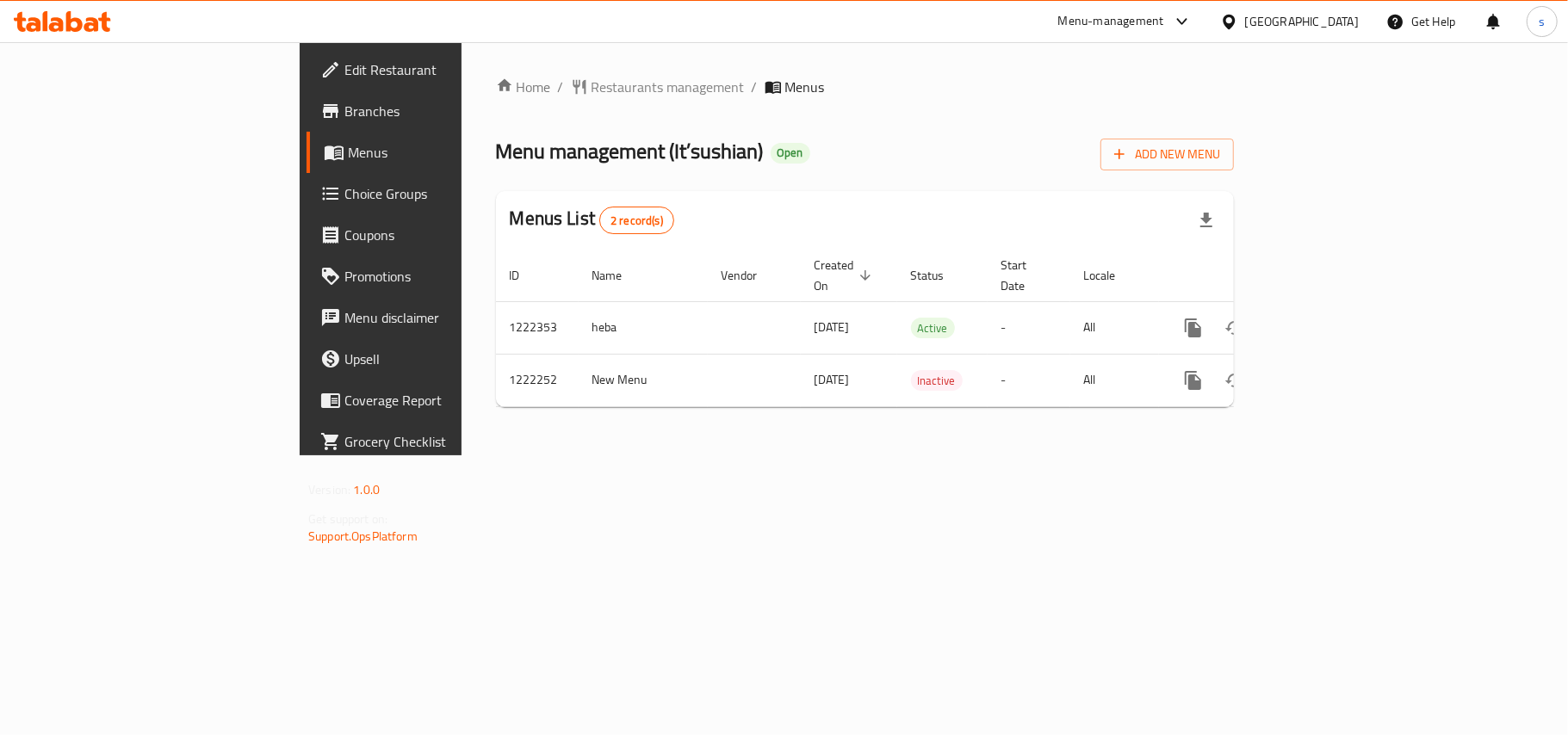
click at [1238, 20] on icon at bounding box center [1229, 22] width 19 height 19
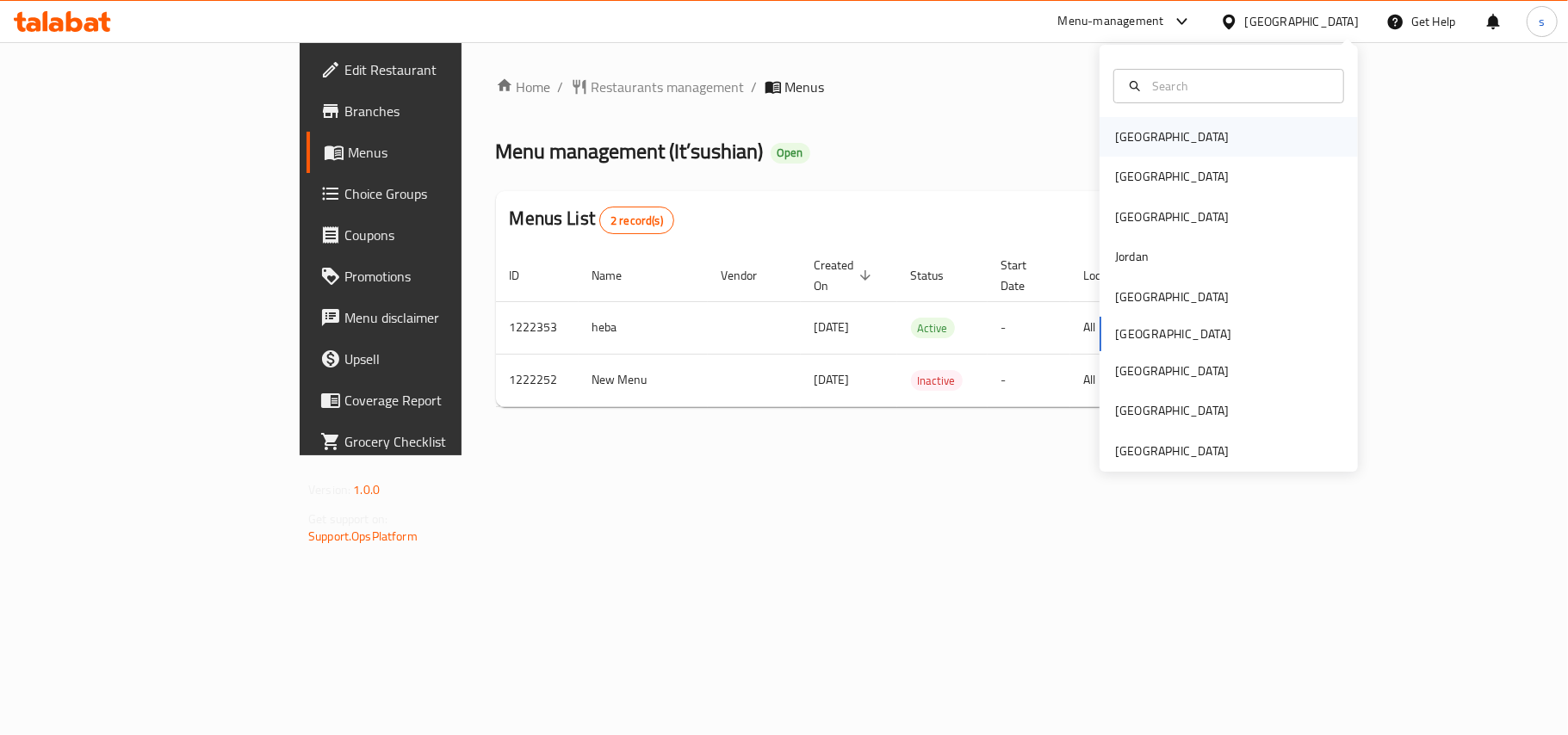
click at [1144, 145] on div "[GEOGRAPHIC_DATA]" at bounding box center [1172, 136] width 141 height 40
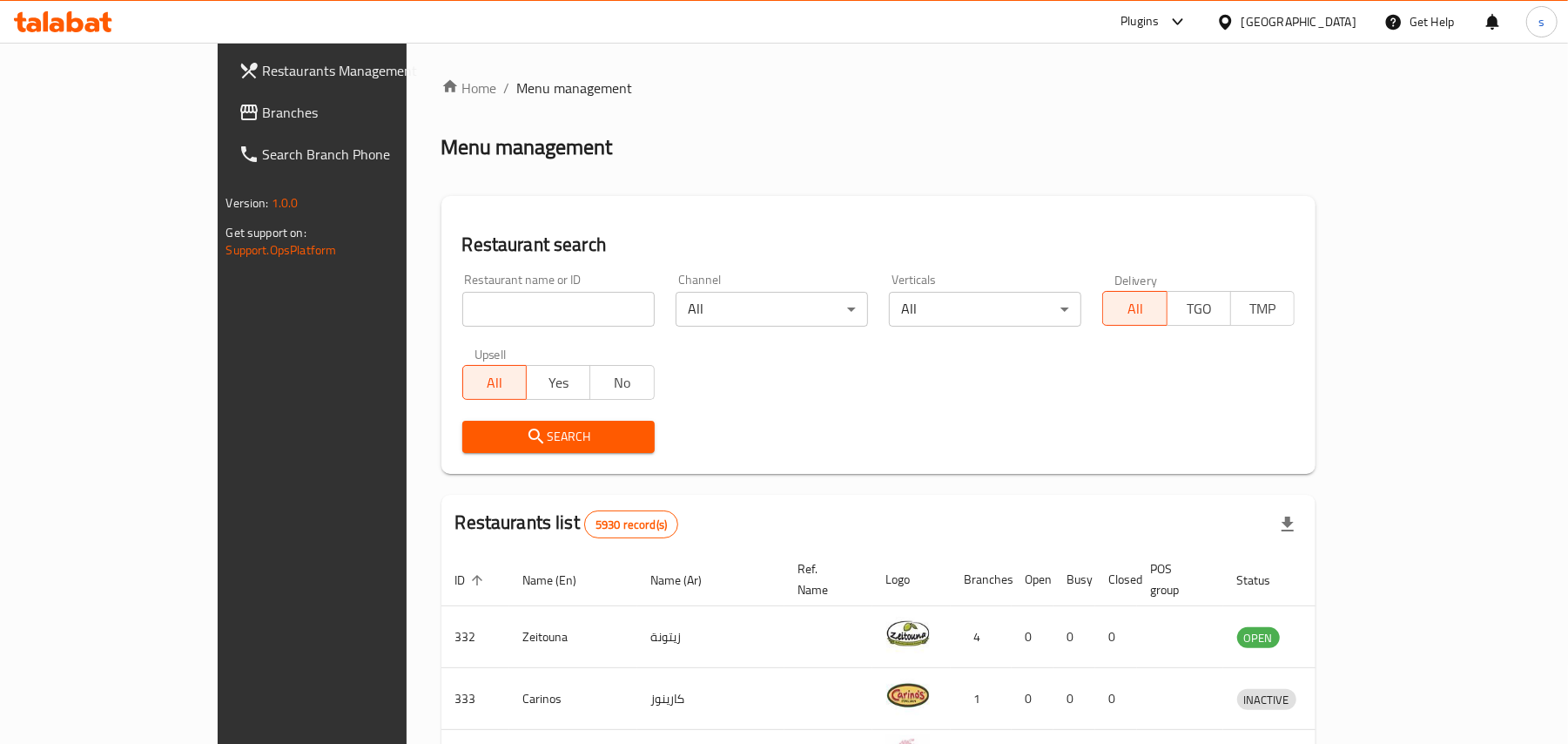
click at [1342, 24] on div "[GEOGRAPHIC_DATA]" at bounding box center [1298, 22] width 115 height 19
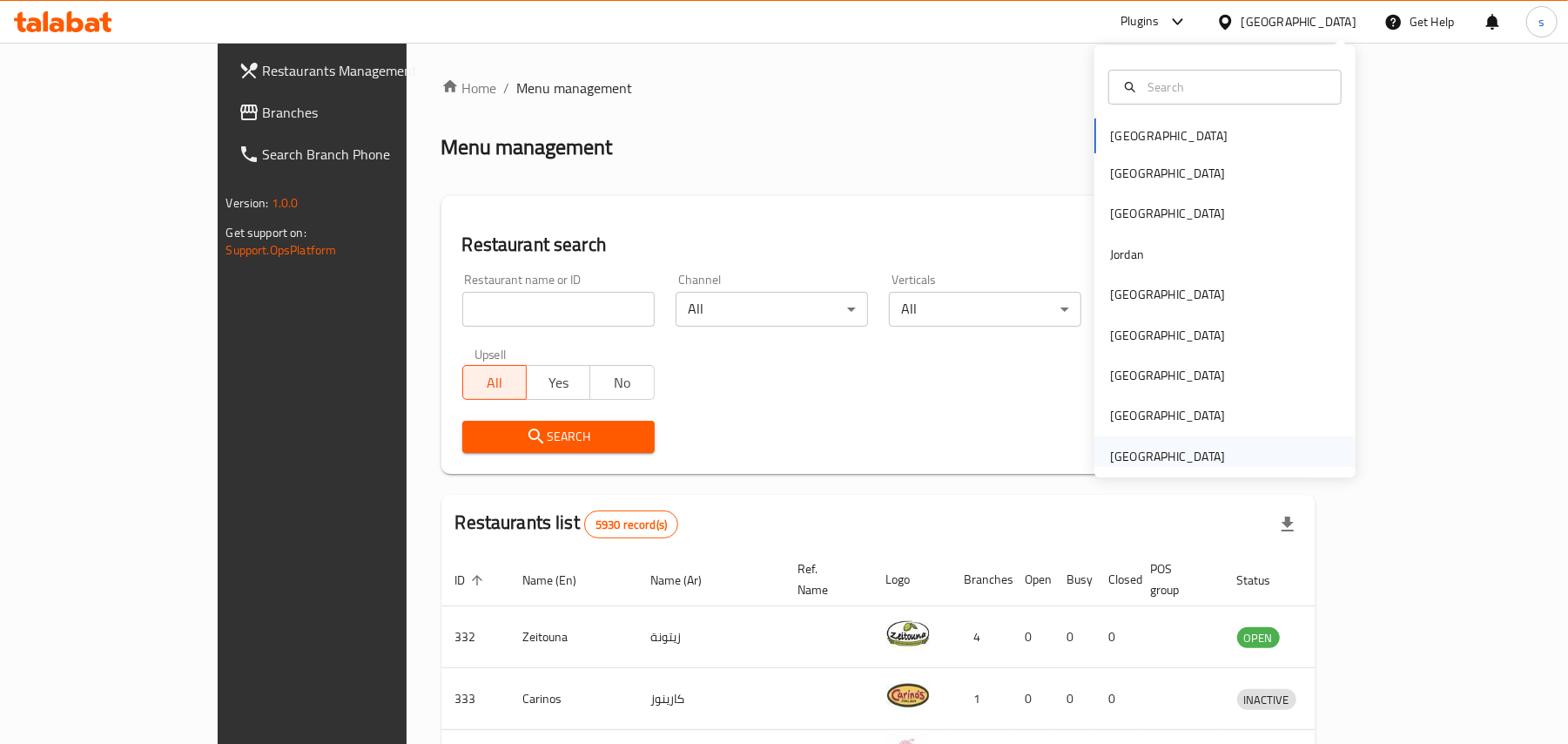
click at [1122, 456] on div "[GEOGRAPHIC_DATA]" at bounding box center [1167, 456] width 115 height 19
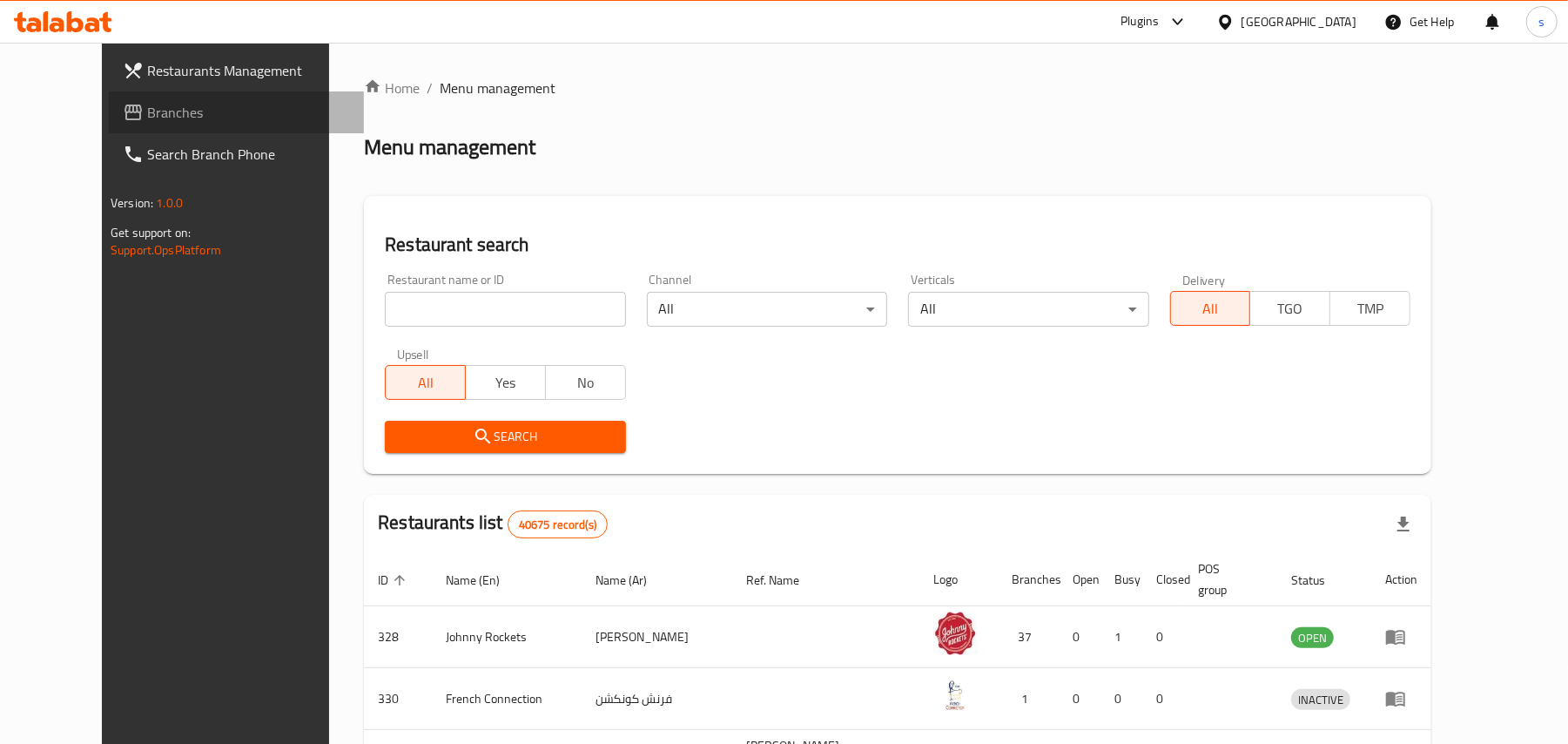
click at [147, 119] on span "Branches" at bounding box center [248, 112] width 203 height 21
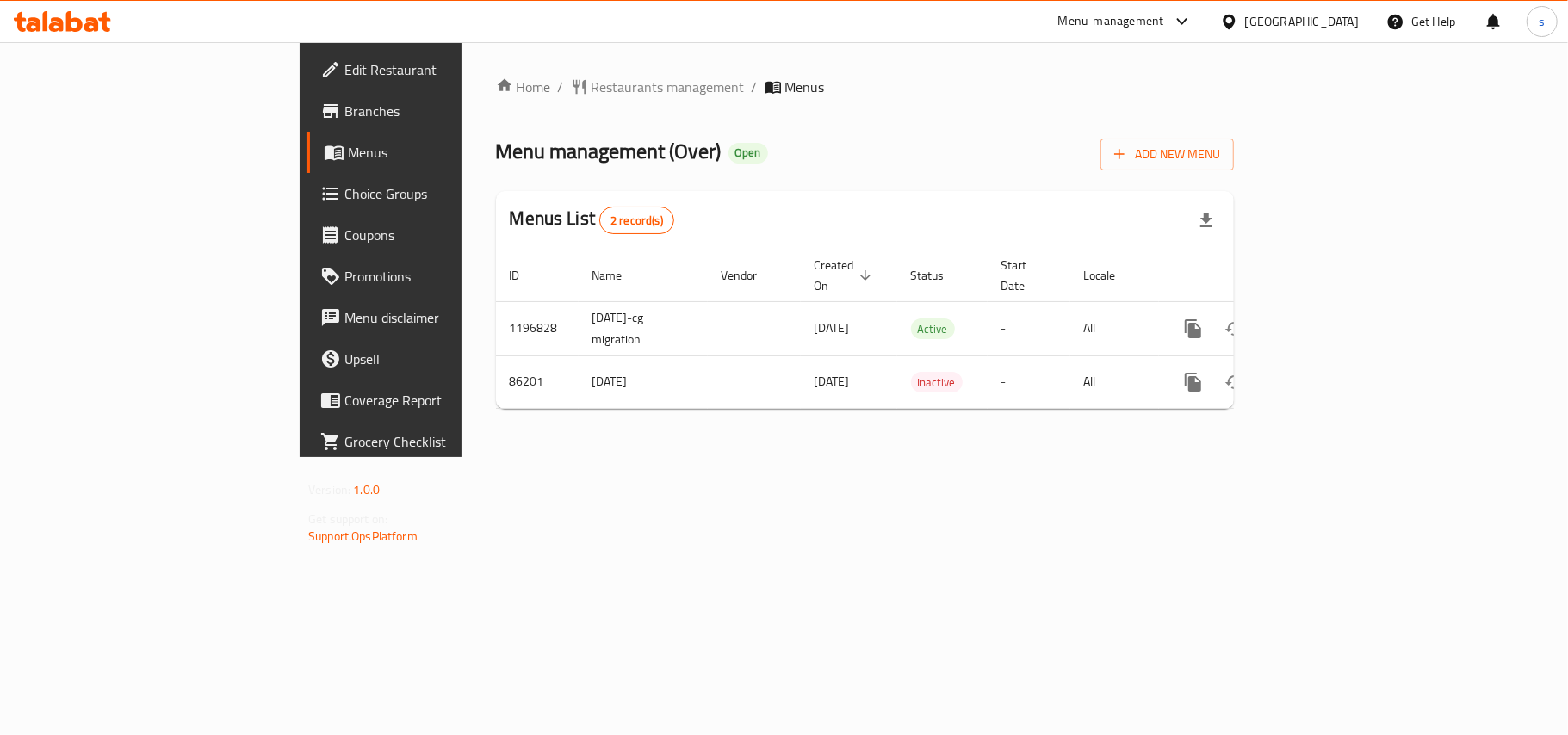
click at [1337, 24] on div "[GEOGRAPHIC_DATA]" at bounding box center [1301, 21] width 114 height 19
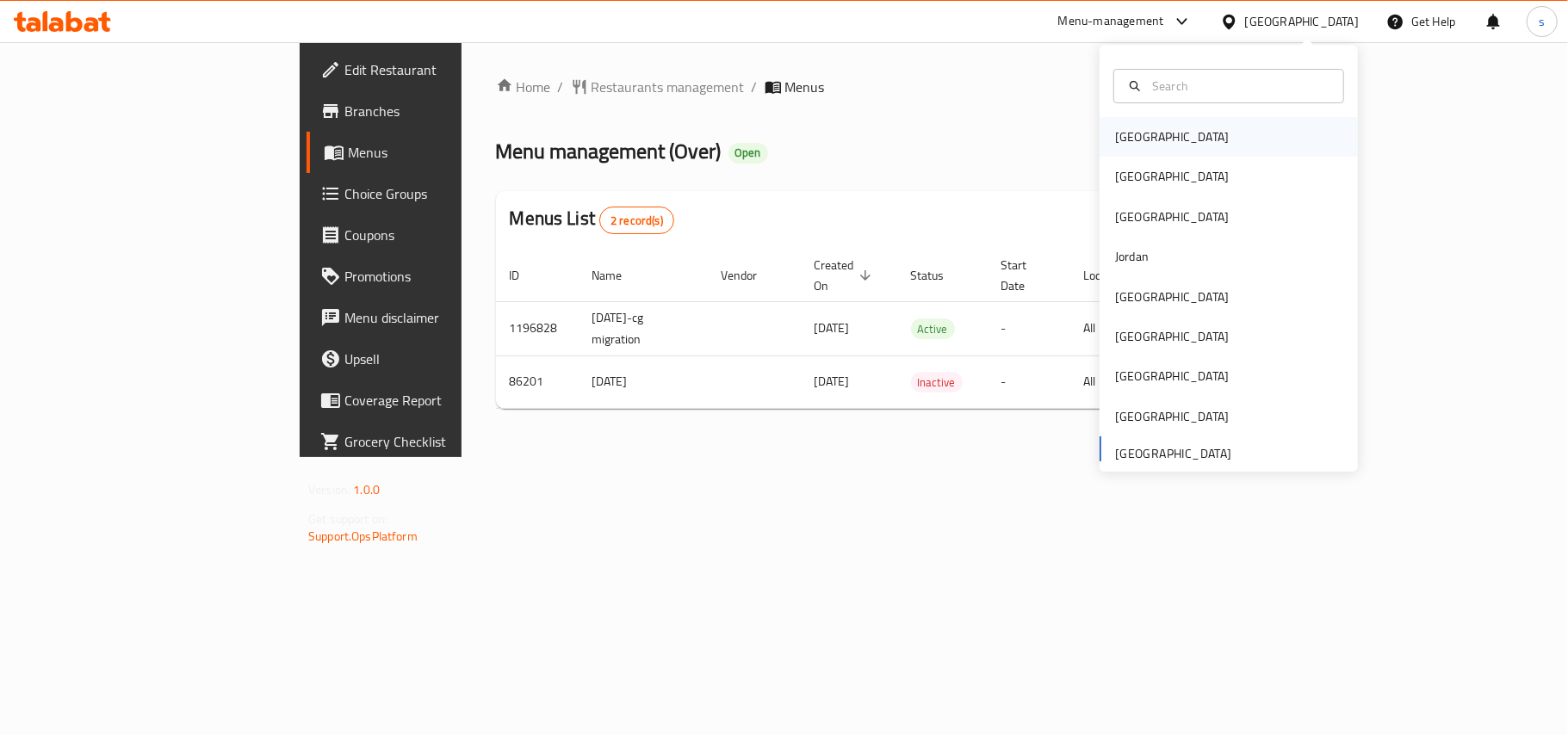
click at [1130, 128] on div "[GEOGRAPHIC_DATA]" at bounding box center [1172, 137] width 114 height 19
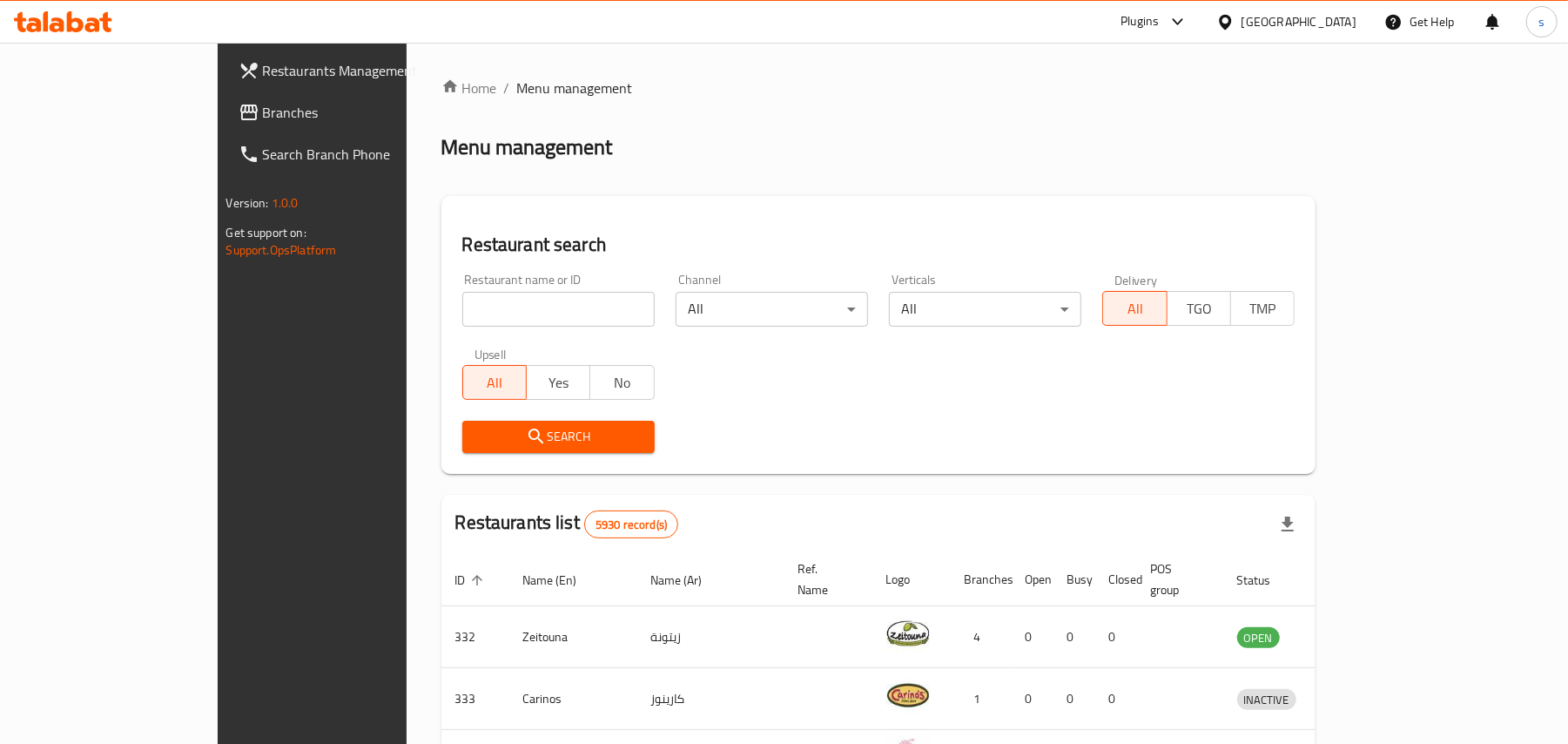
click at [1353, 12] on div "[GEOGRAPHIC_DATA]" at bounding box center [1298, 22] width 115 height 19
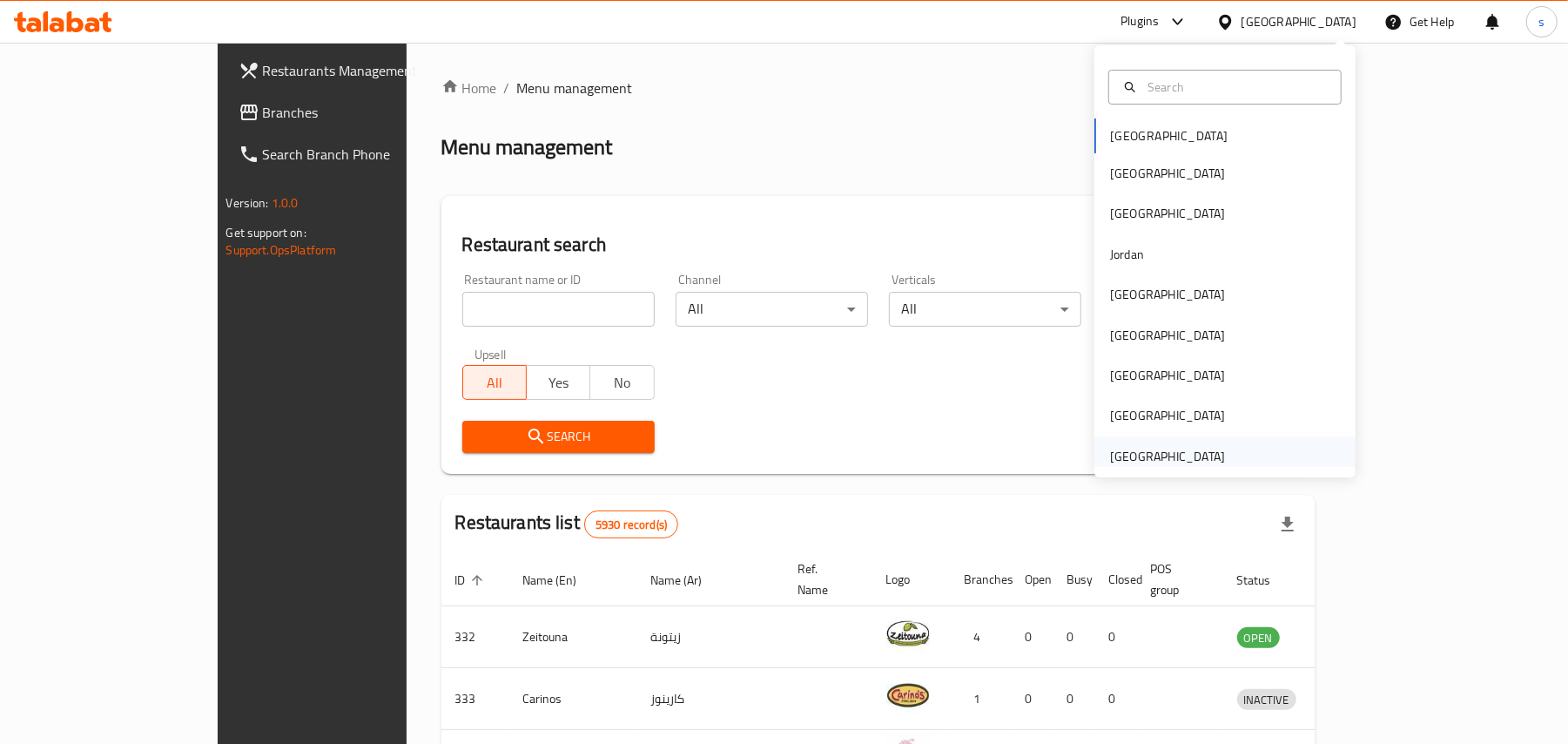
click at [1167, 456] on div "[GEOGRAPHIC_DATA]" at bounding box center [1167, 456] width 115 height 19
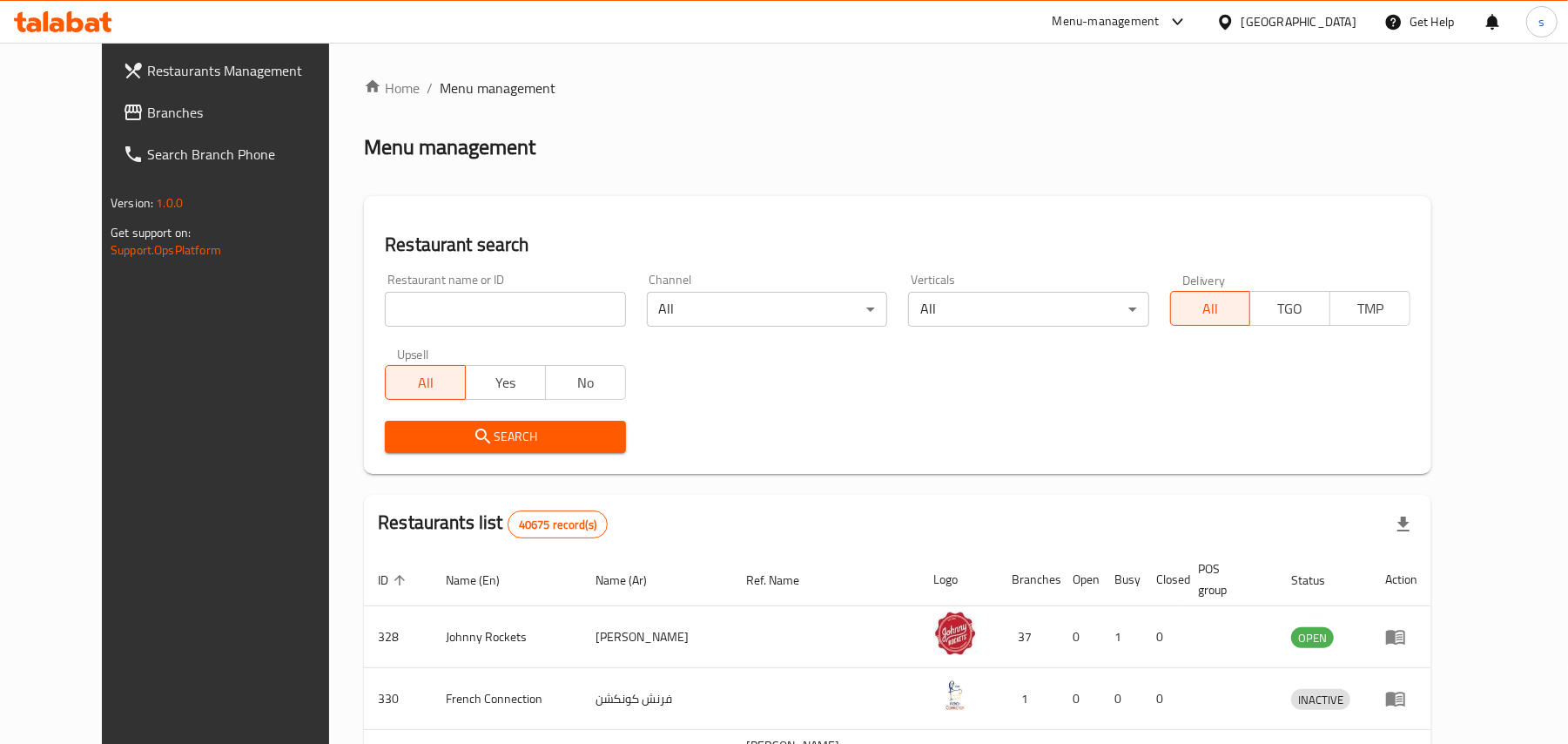
click at [147, 117] on span "Branches" at bounding box center [248, 112] width 203 height 21
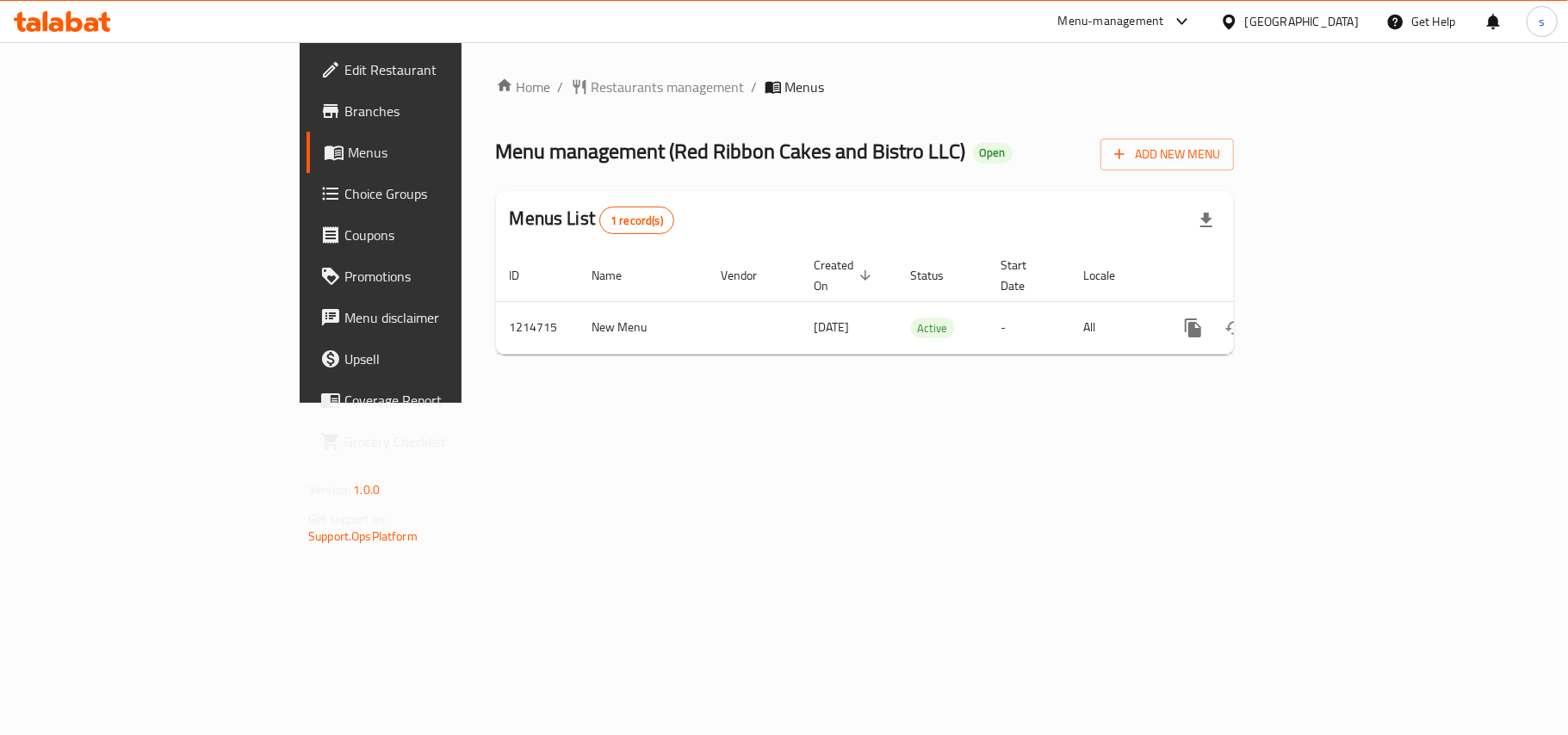
click at [1274, 19] on div "[GEOGRAPHIC_DATA]" at bounding box center [1301, 21] width 114 height 19
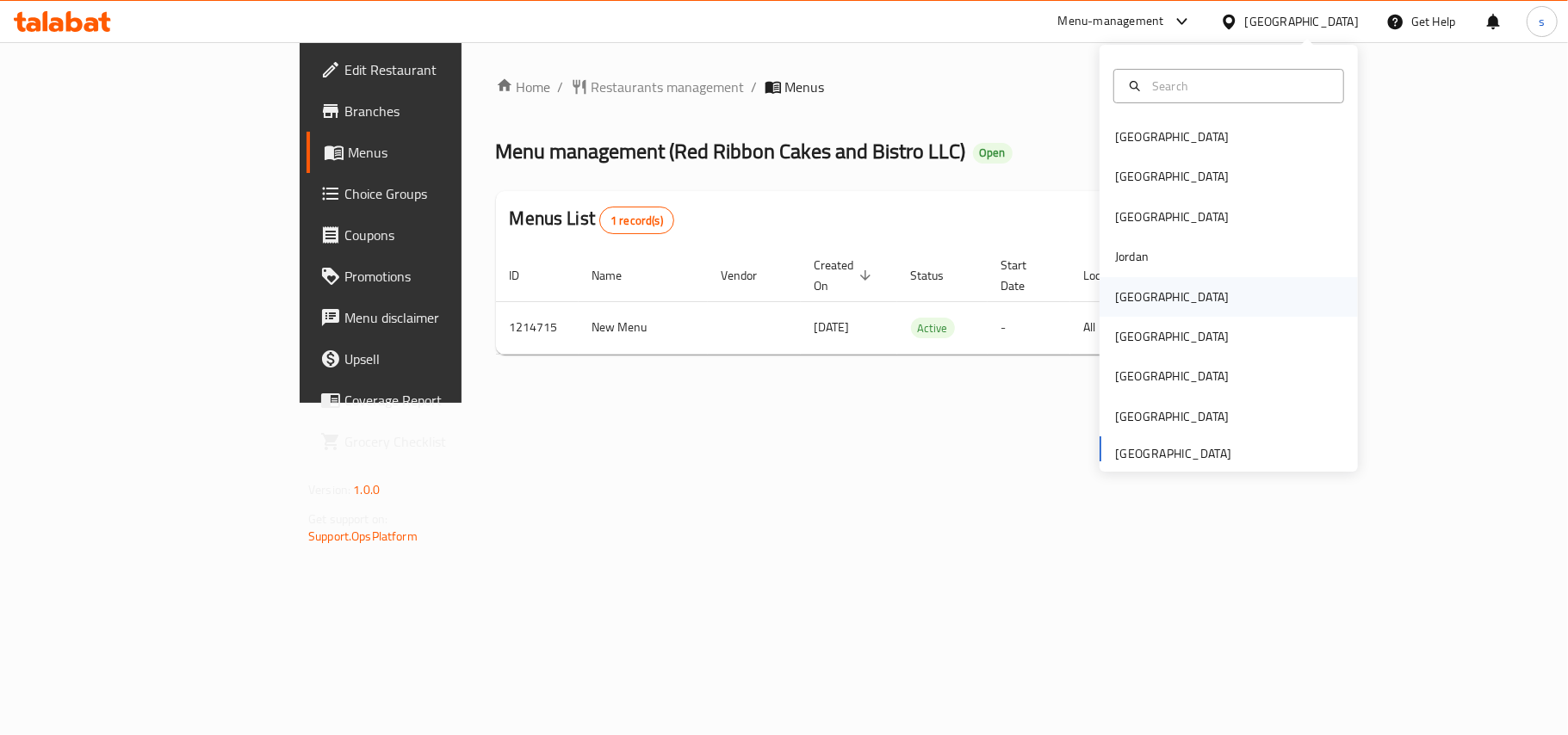
click at [1120, 283] on div "[GEOGRAPHIC_DATA]" at bounding box center [1172, 296] width 141 height 40
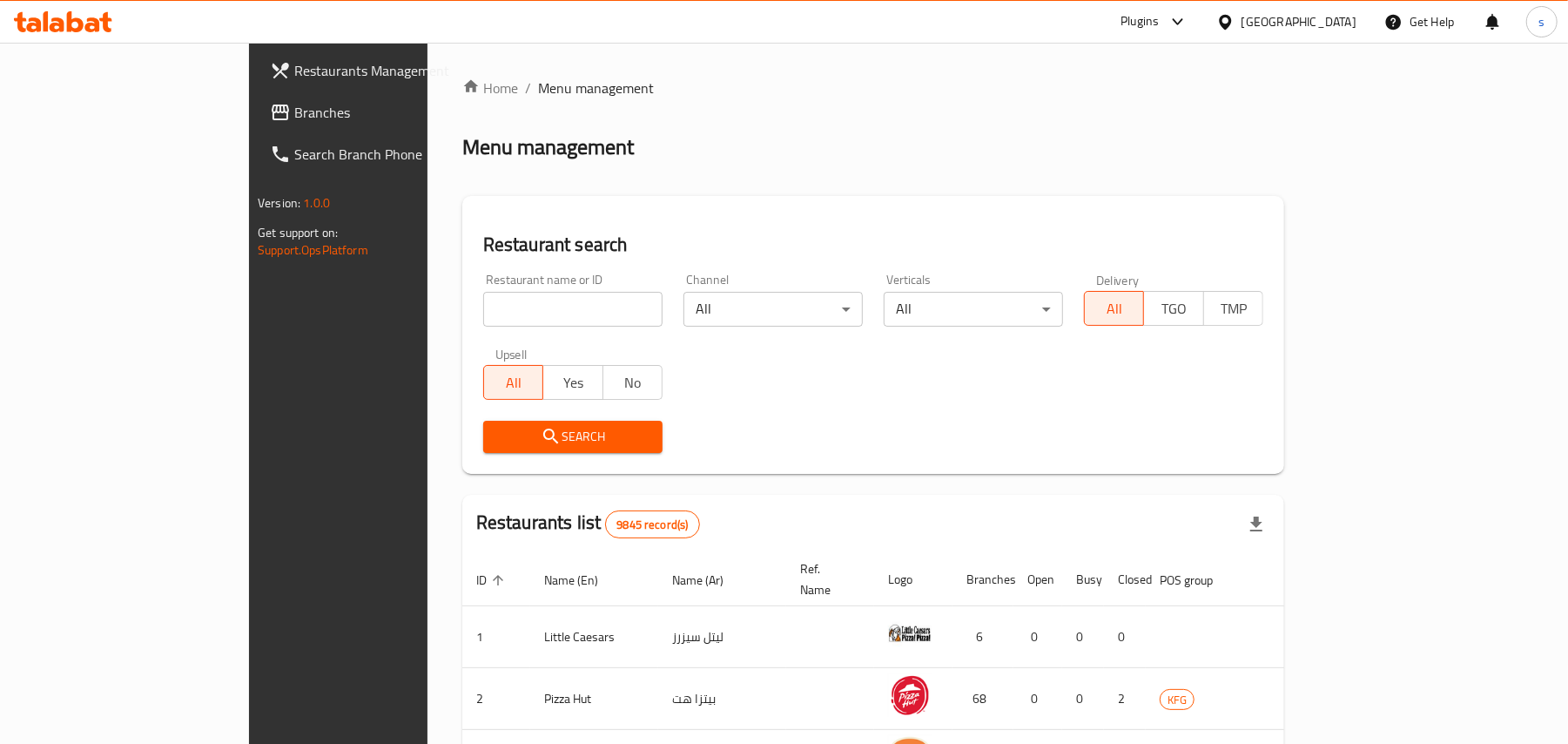
click at [294, 112] on span "Branches" at bounding box center [395, 112] width 203 height 21
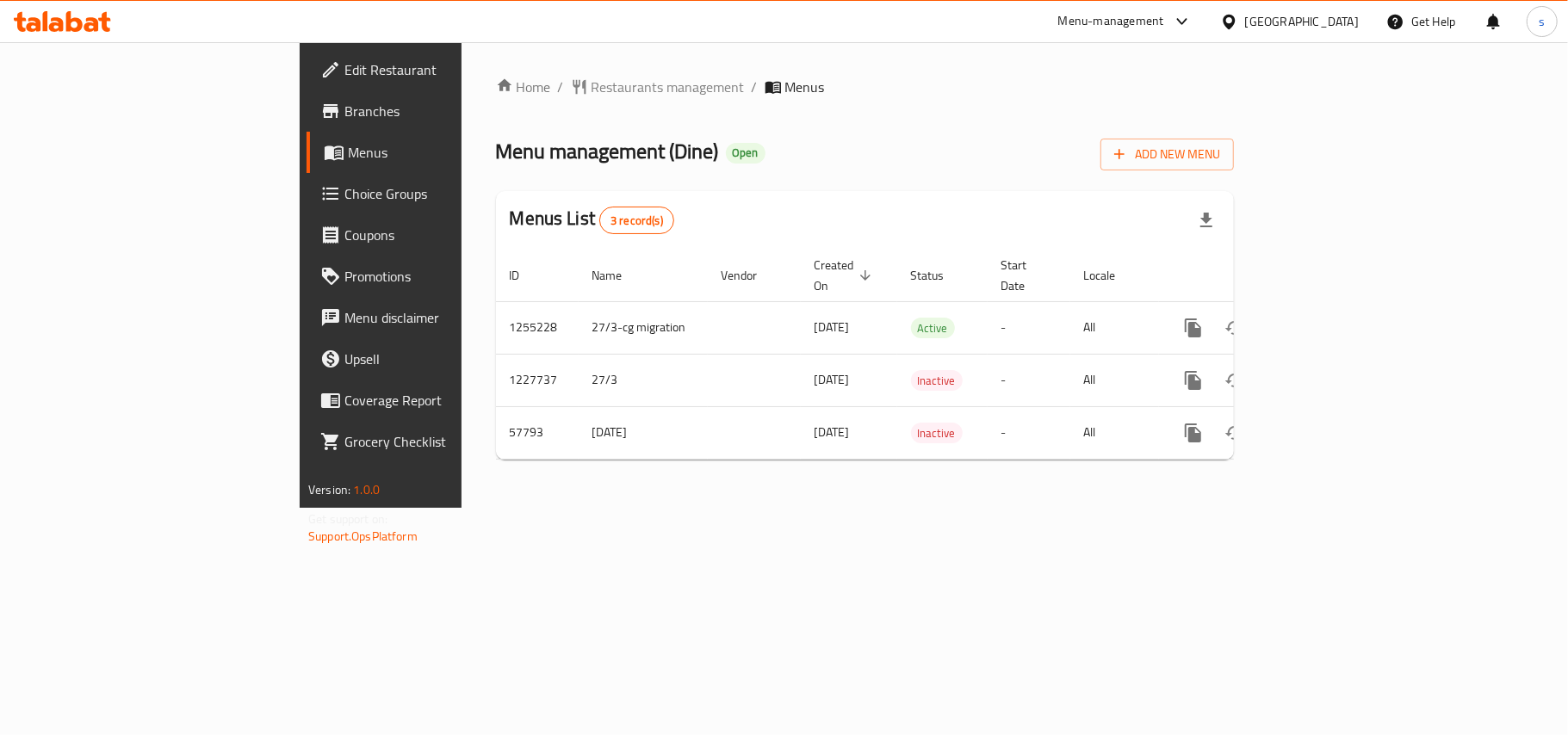
click at [1339, 16] on div "[GEOGRAPHIC_DATA]" at bounding box center [1301, 21] width 114 height 19
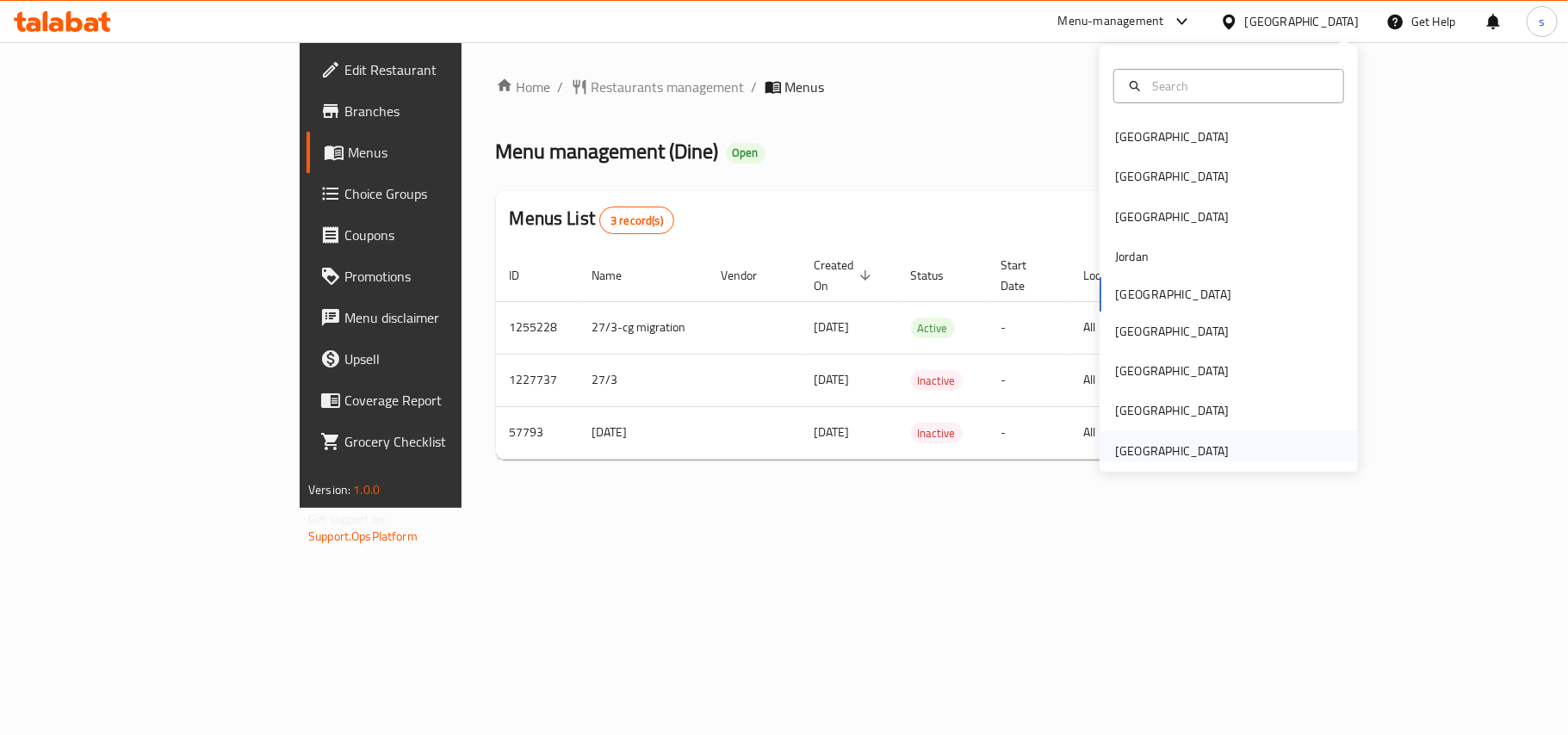
click at [1182, 438] on div "[GEOGRAPHIC_DATA]" at bounding box center [1172, 451] width 141 height 40
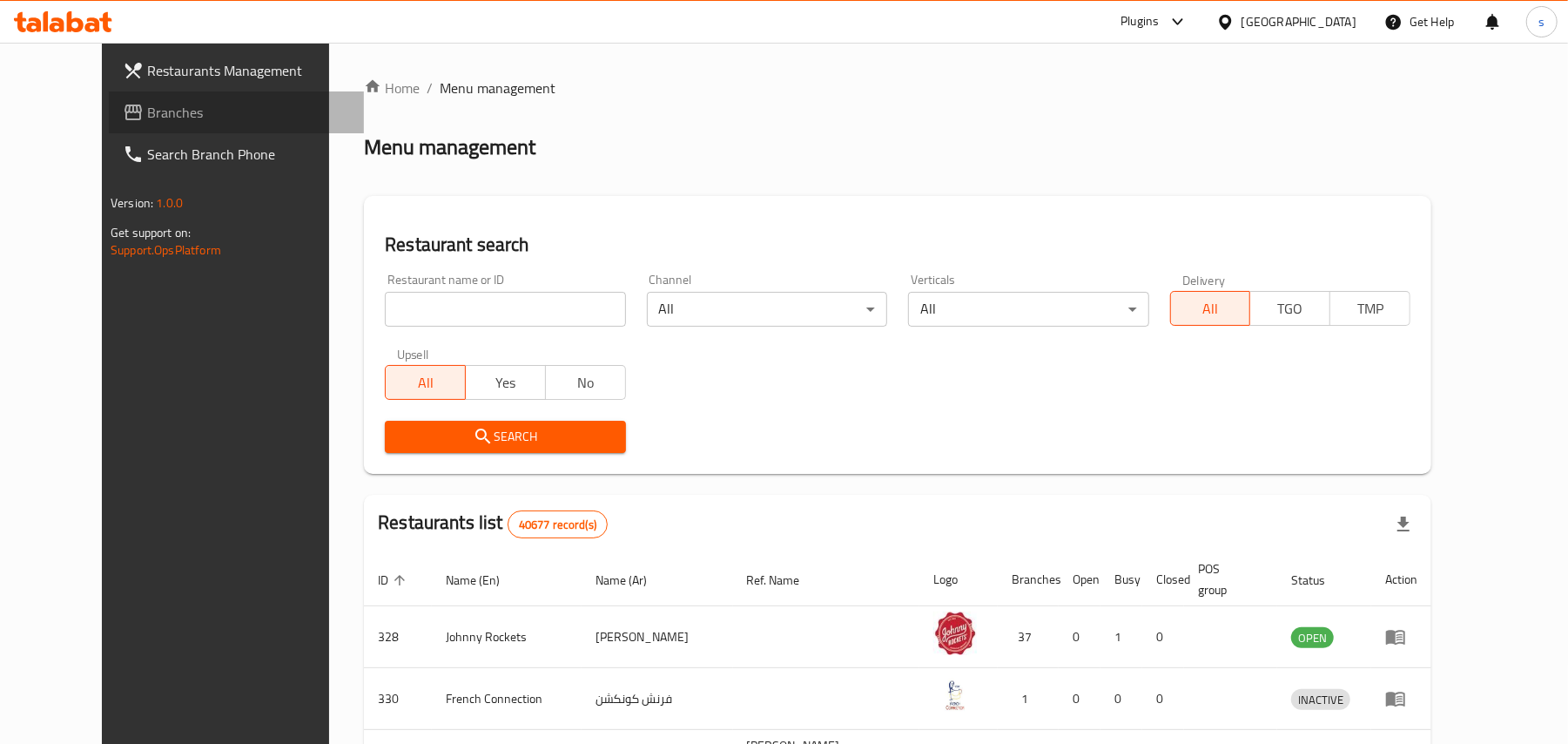
click at [147, 117] on span "Branches" at bounding box center [248, 112] width 203 height 21
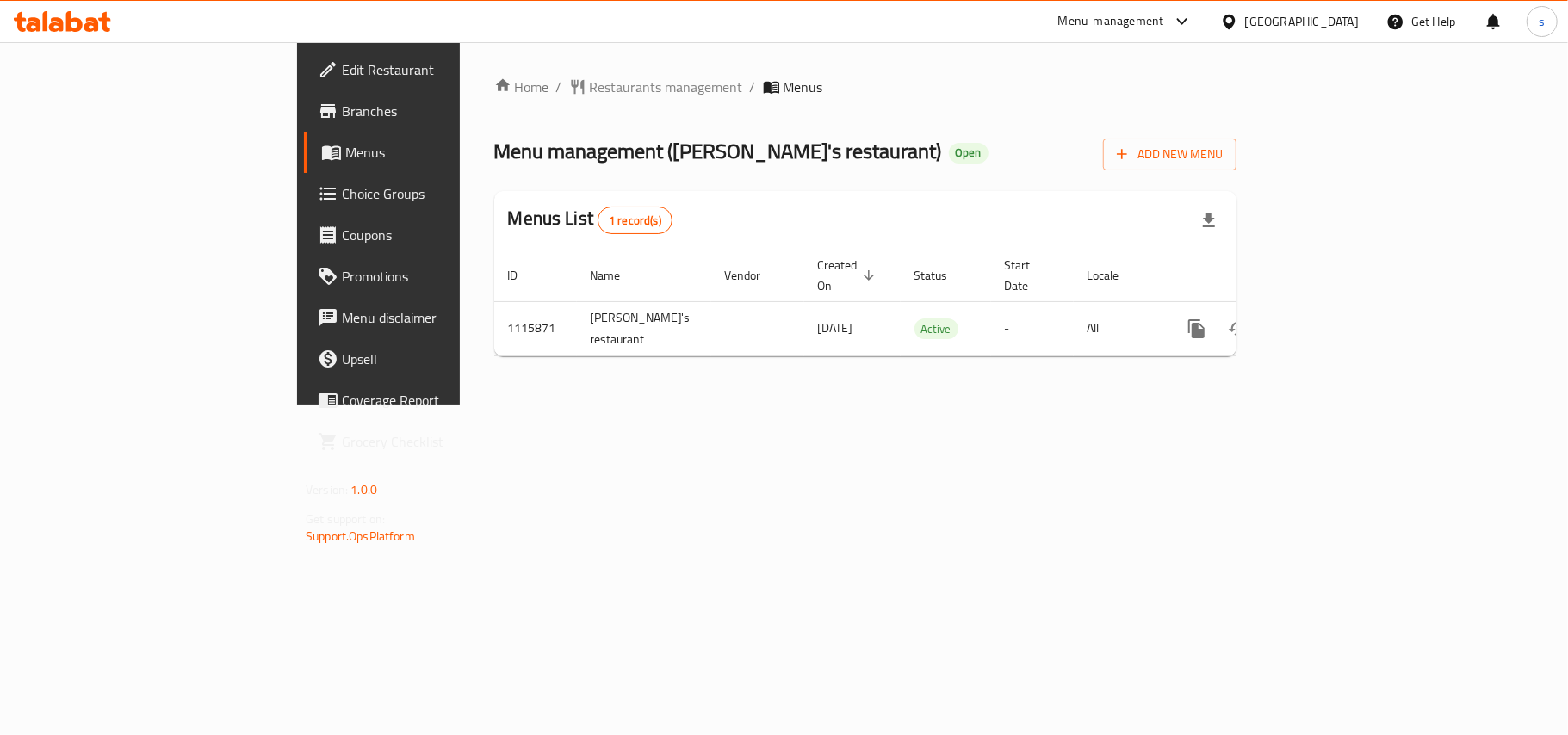
click at [1309, 25] on div "[GEOGRAPHIC_DATA]" at bounding box center [1301, 21] width 114 height 19
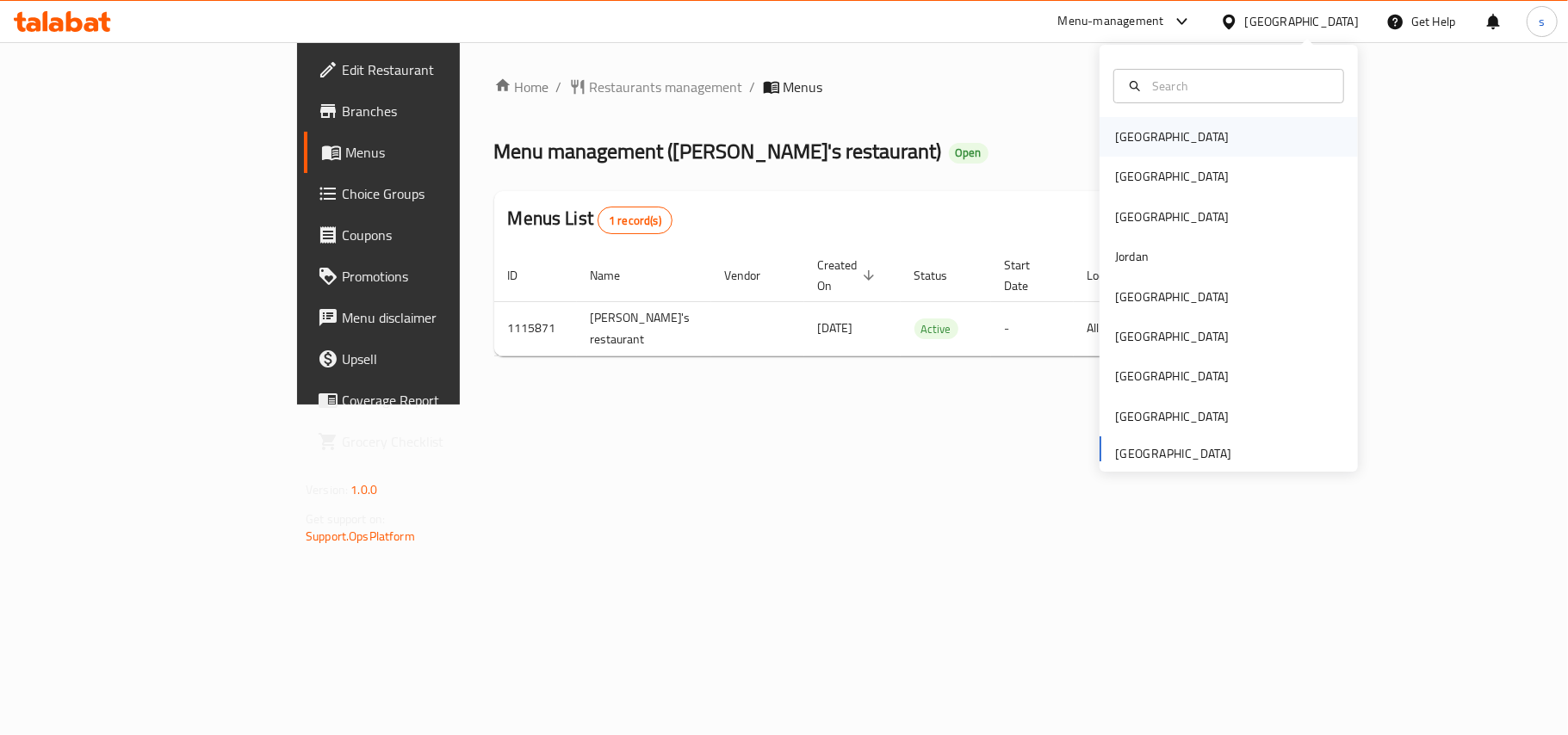
click at [1126, 135] on div "[GEOGRAPHIC_DATA]" at bounding box center [1172, 137] width 114 height 19
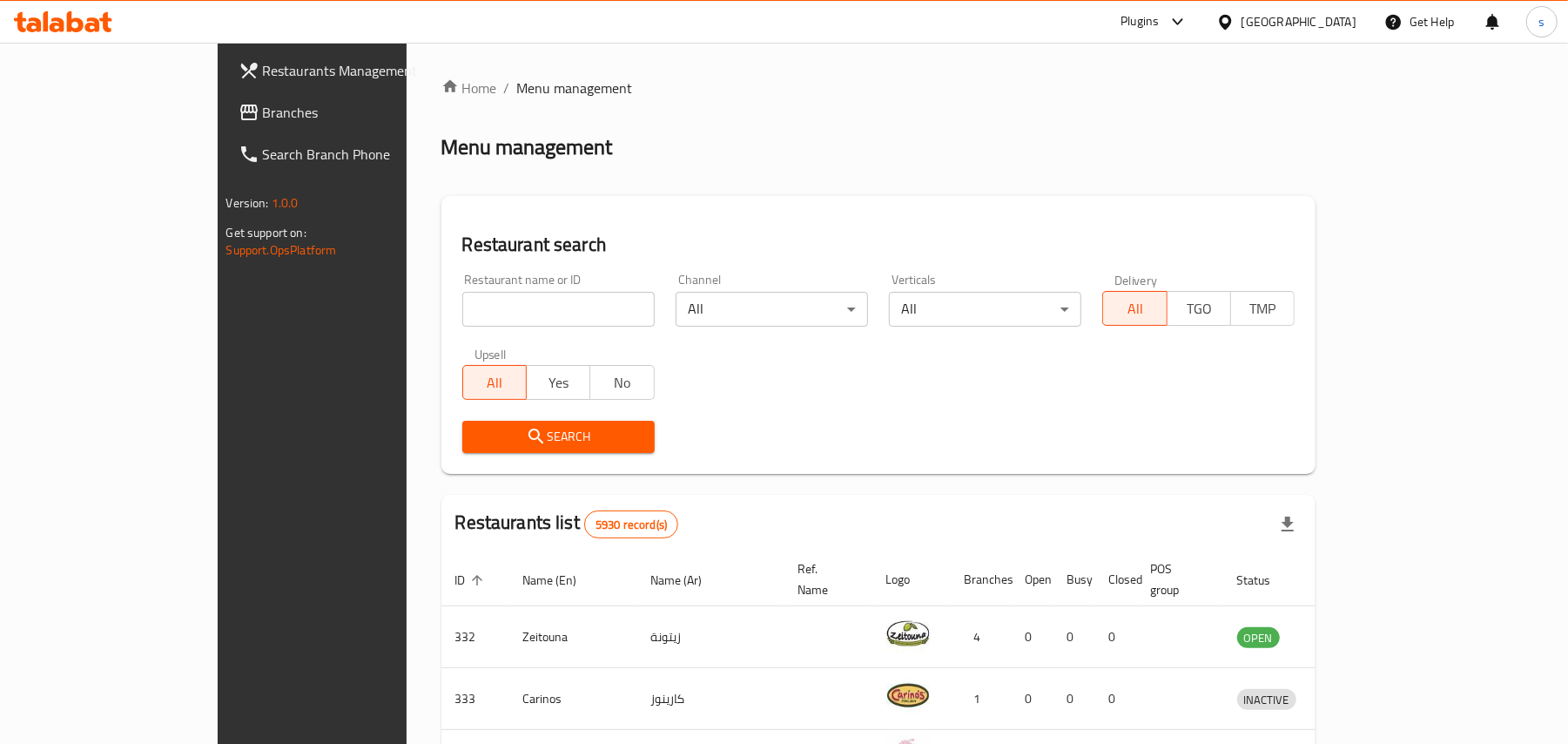
click at [1331, 22] on div "[GEOGRAPHIC_DATA]" at bounding box center [1298, 22] width 115 height 19
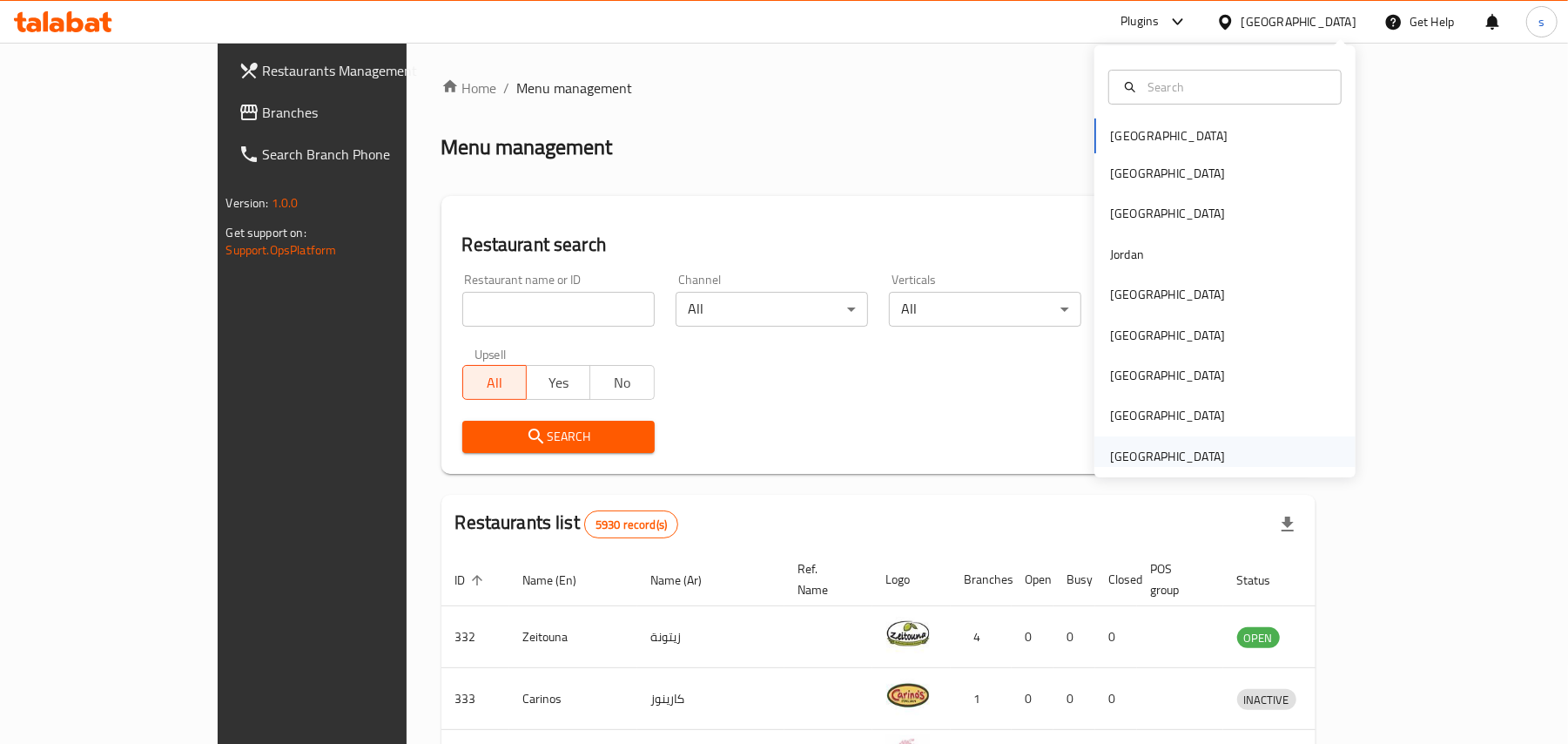
click at [1176, 448] on div "[GEOGRAPHIC_DATA]" at bounding box center [1167, 456] width 115 height 19
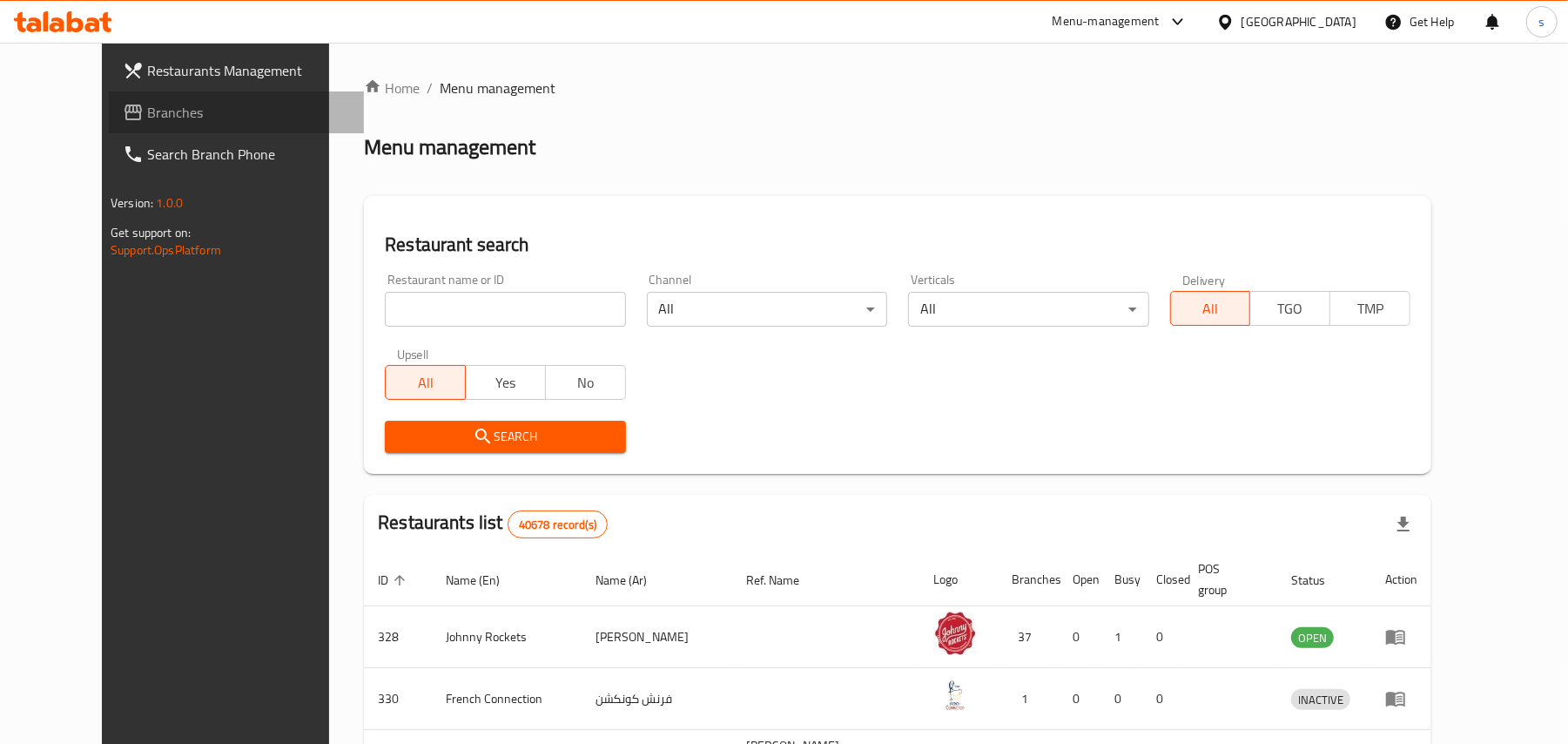
click at [147, 109] on span "Branches" at bounding box center [248, 112] width 203 height 21
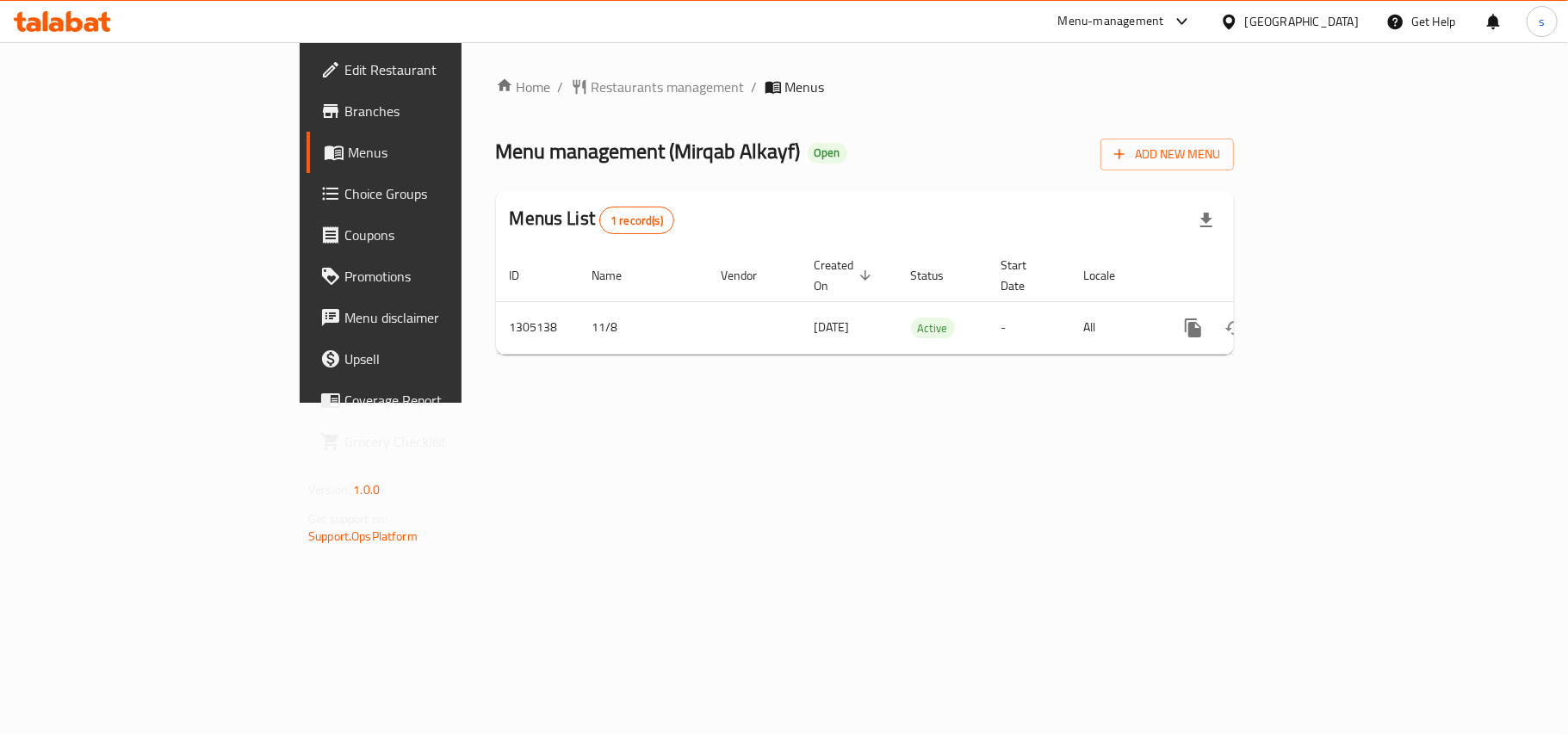
click at [345, 72] on span "Edit Restaurant" at bounding box center [445, 69] width 203 height 20
click at [1359, 19] on div "Qatar" at bounding box center [1288, 21] width 166 height 42
click at [1340, 19] on div "Qatar" at bounding box center [1301, 21] width 114 height 19
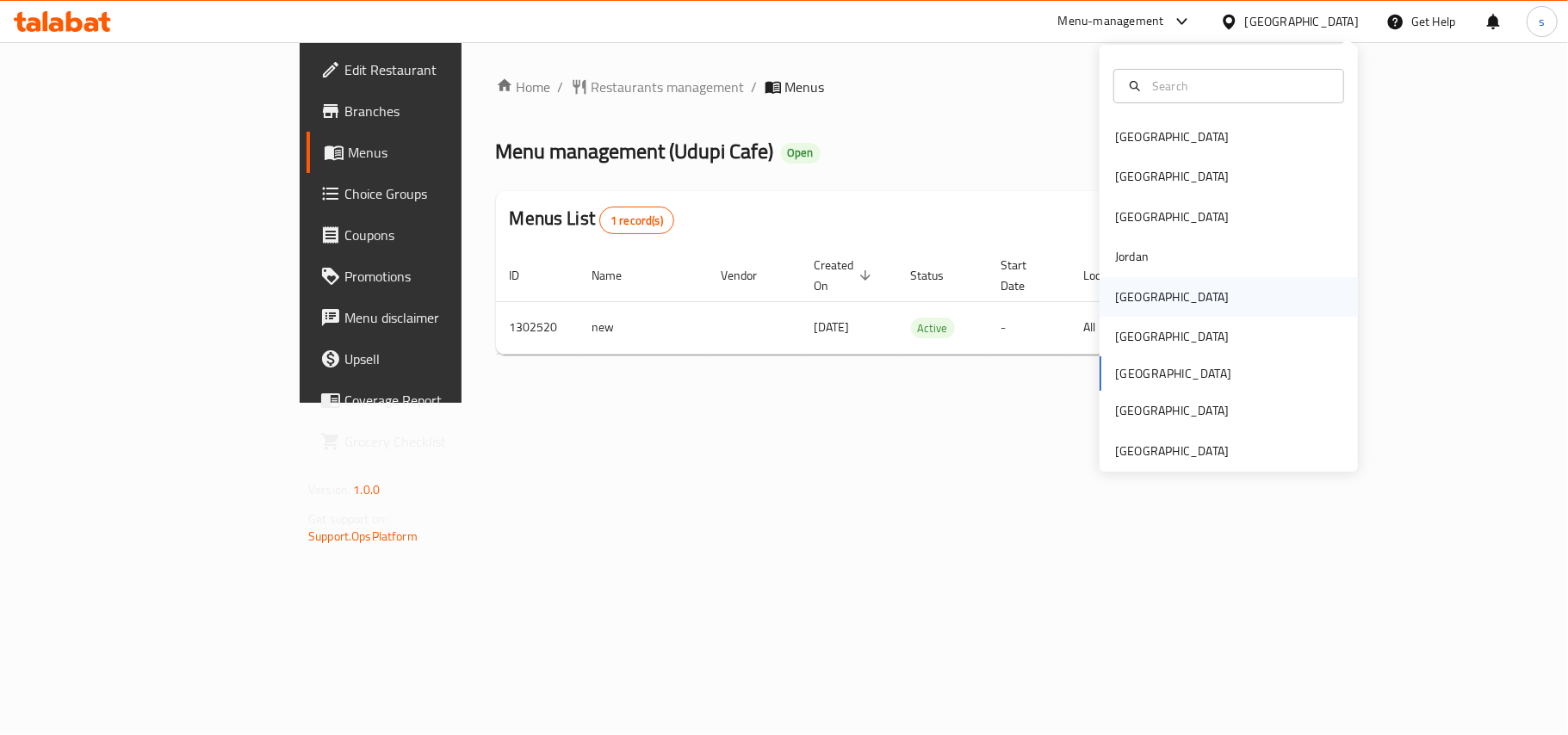
click at [1115, 293] on div "[GEOGRAPHIC_DATA]" at bounding box center [1172, 296] width 114 height 19
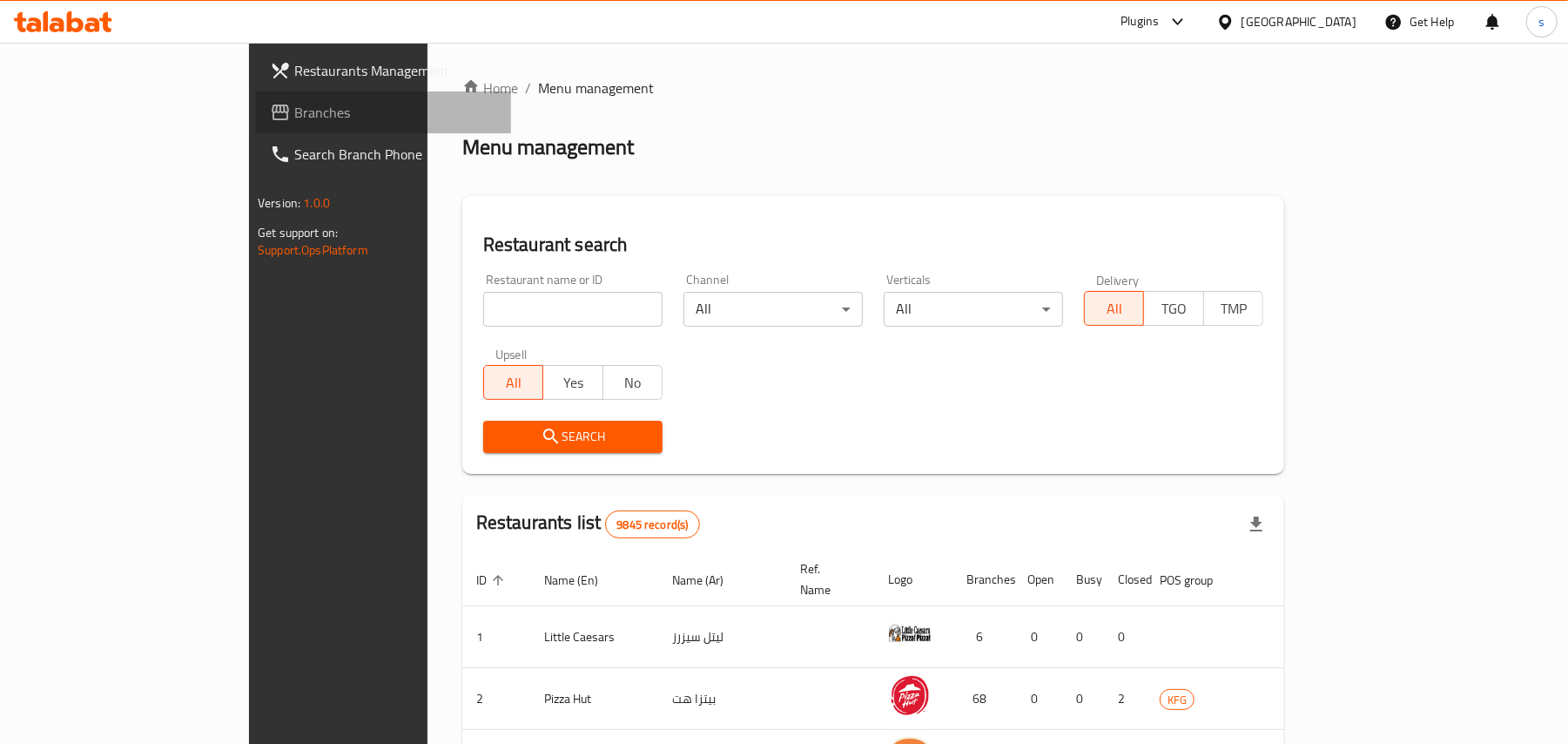
click at [294, 105] on span "Branches" at bounding box center [395, 112] width 203 height 21
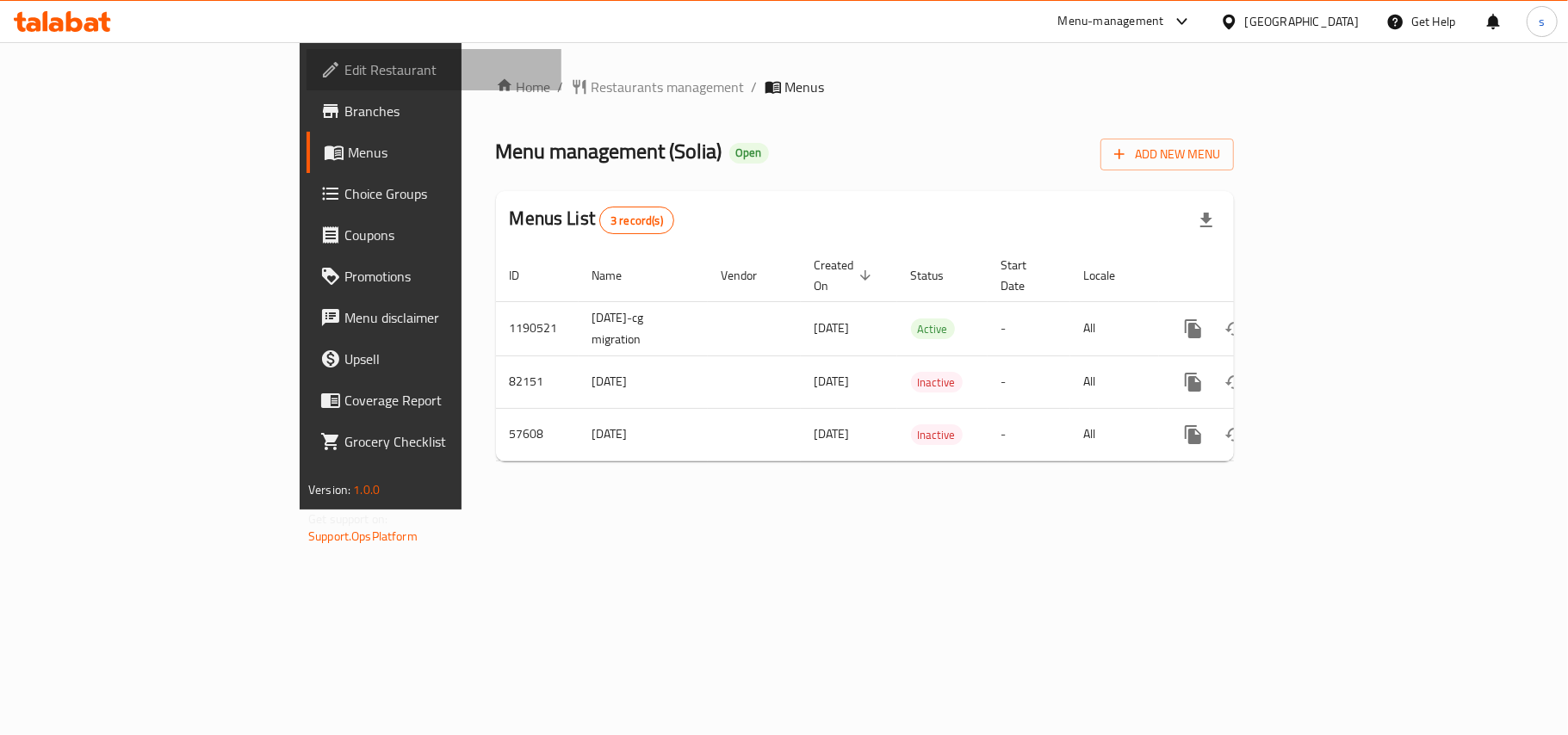
click at [345, 72] on span "Edit Restaurant" at bounding box center [445, 69] width 203 height 20
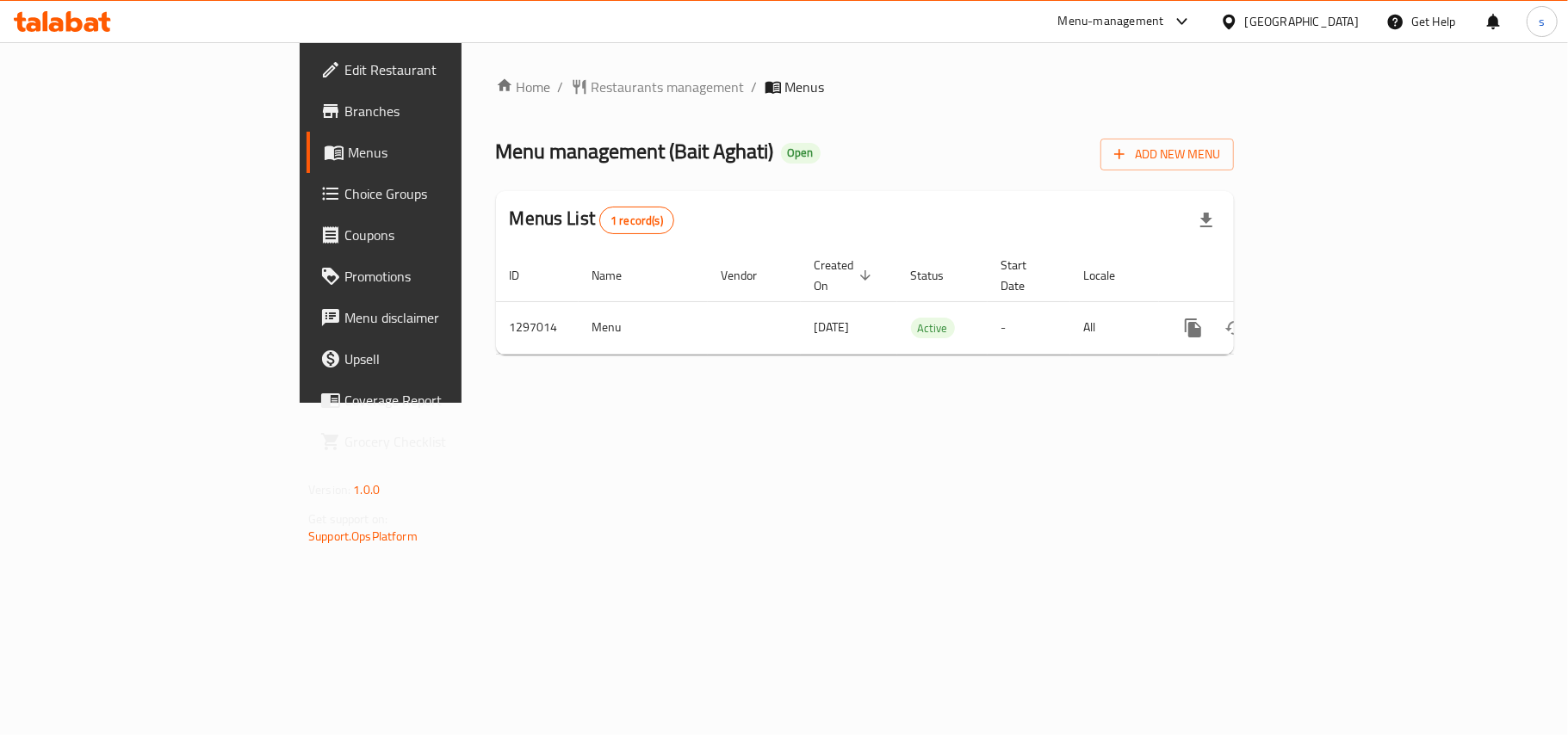
click at [1337, 19] on div "[GEOGRAPHIC_DATA]" at bounding box center [1301, 21] width 114 height 19
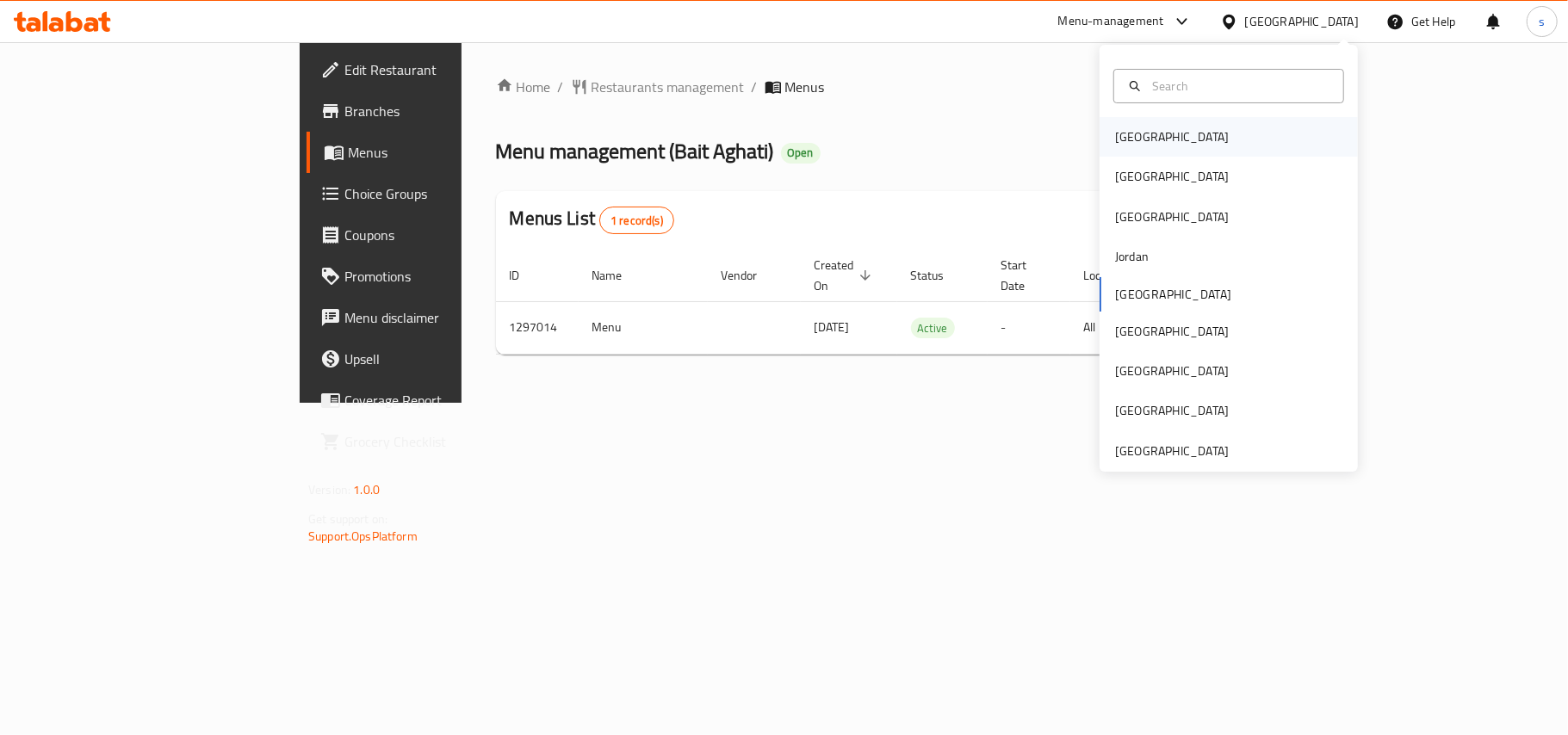
click at [1131, 141] on div "[GEOGRAPHIC_DATA]" at bounding box center [1172, 137] width 114 height 19
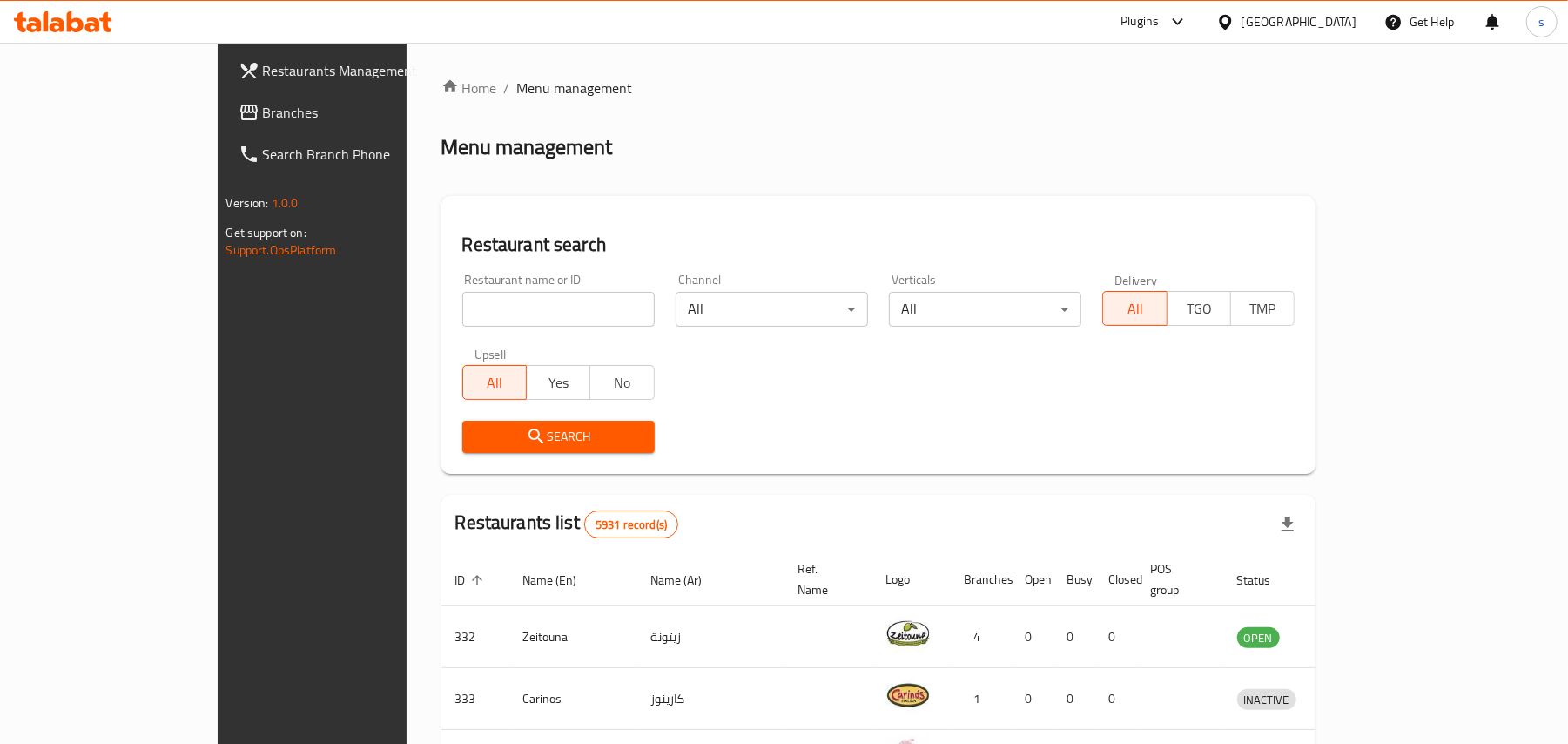
click at [1345, 24] on div "[GEOGRAPHIC_DATA]" at bounding box center [1298, 22] width 115 height 19
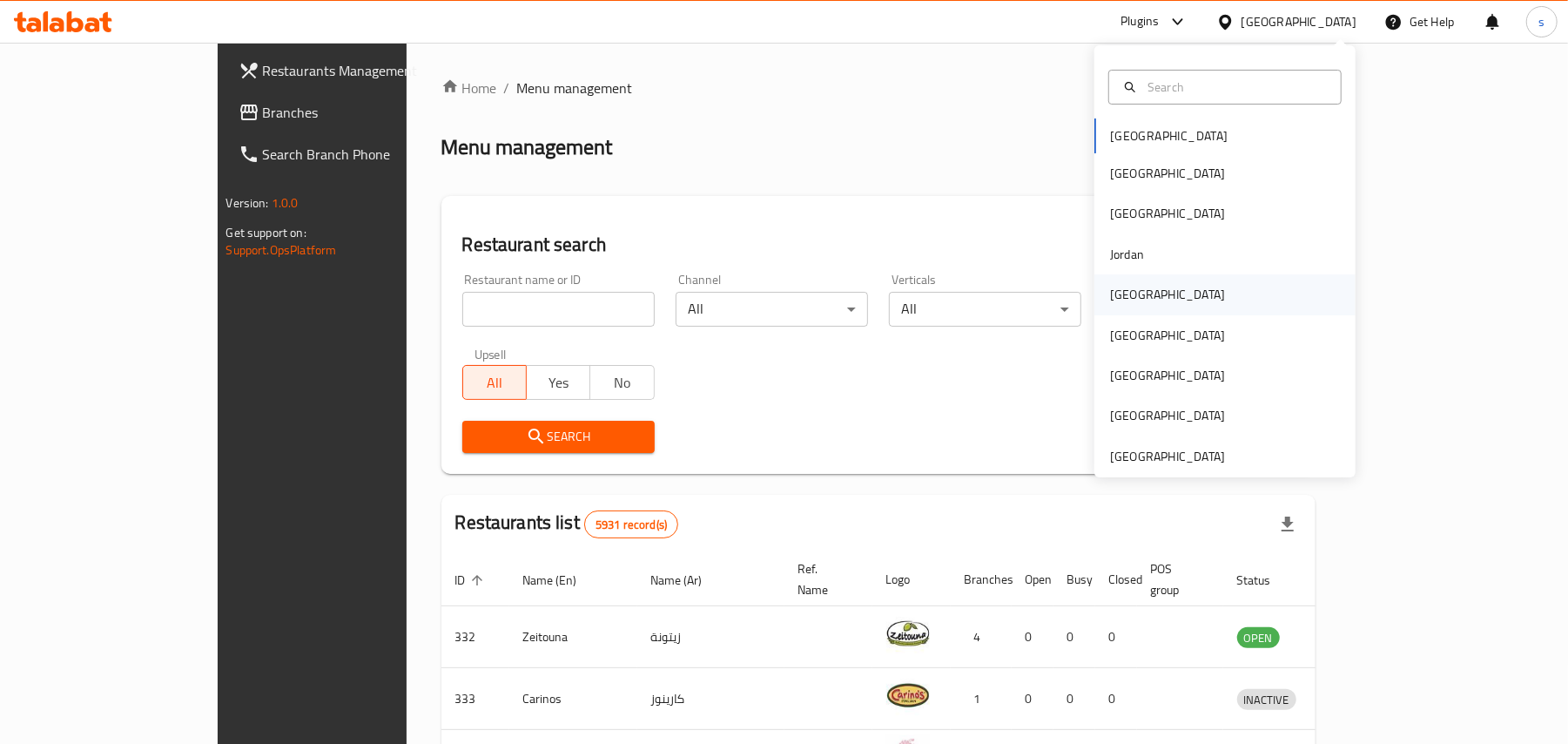
click at [1113, 301] on div "[GEOGRAPHIC_DATA]" at bounding box center [1167, 294] width 115 height 19
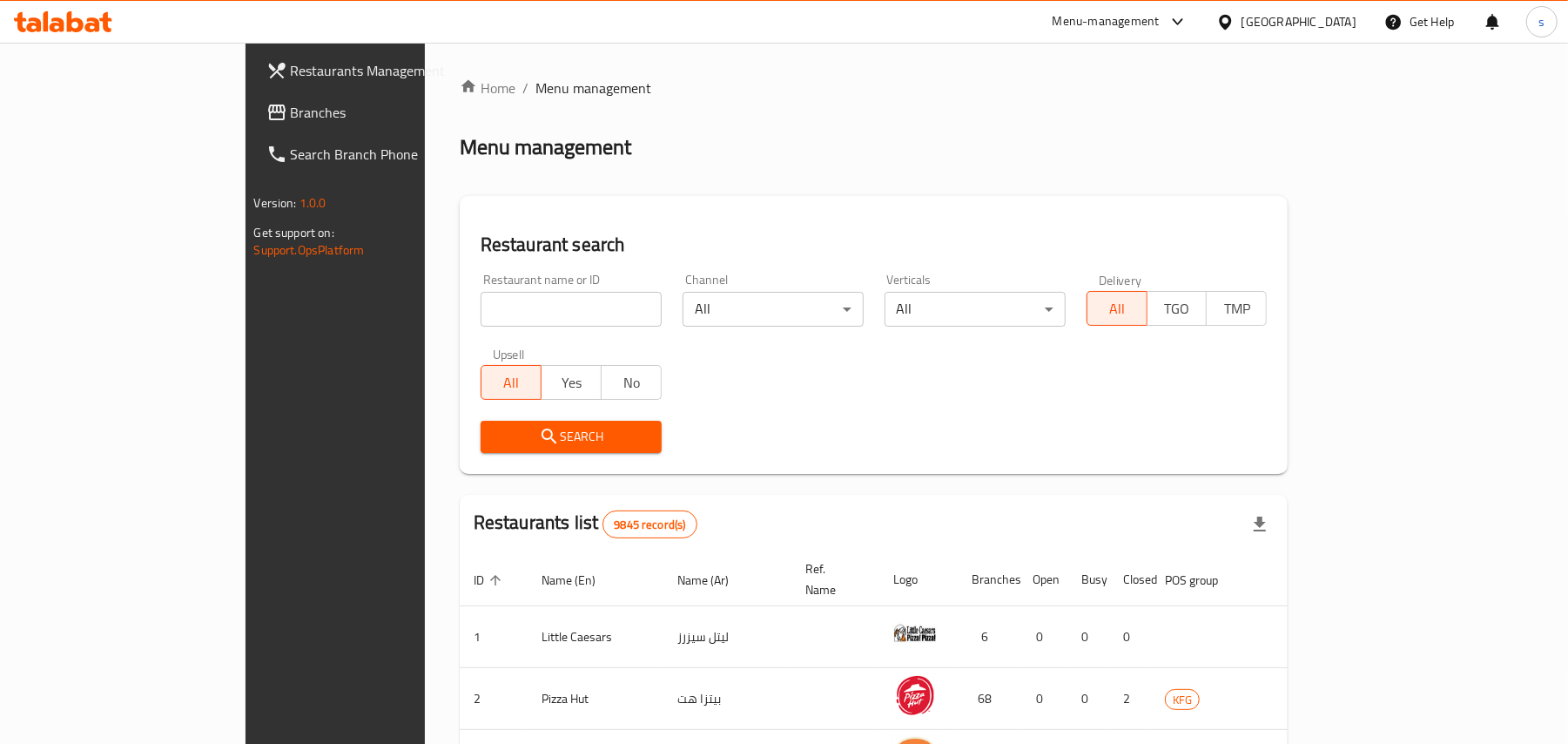
click at [1336, 19] on div "[GEOGRAPHIC_DATA]" at bounding box center [1298, 22] width 115 height 19
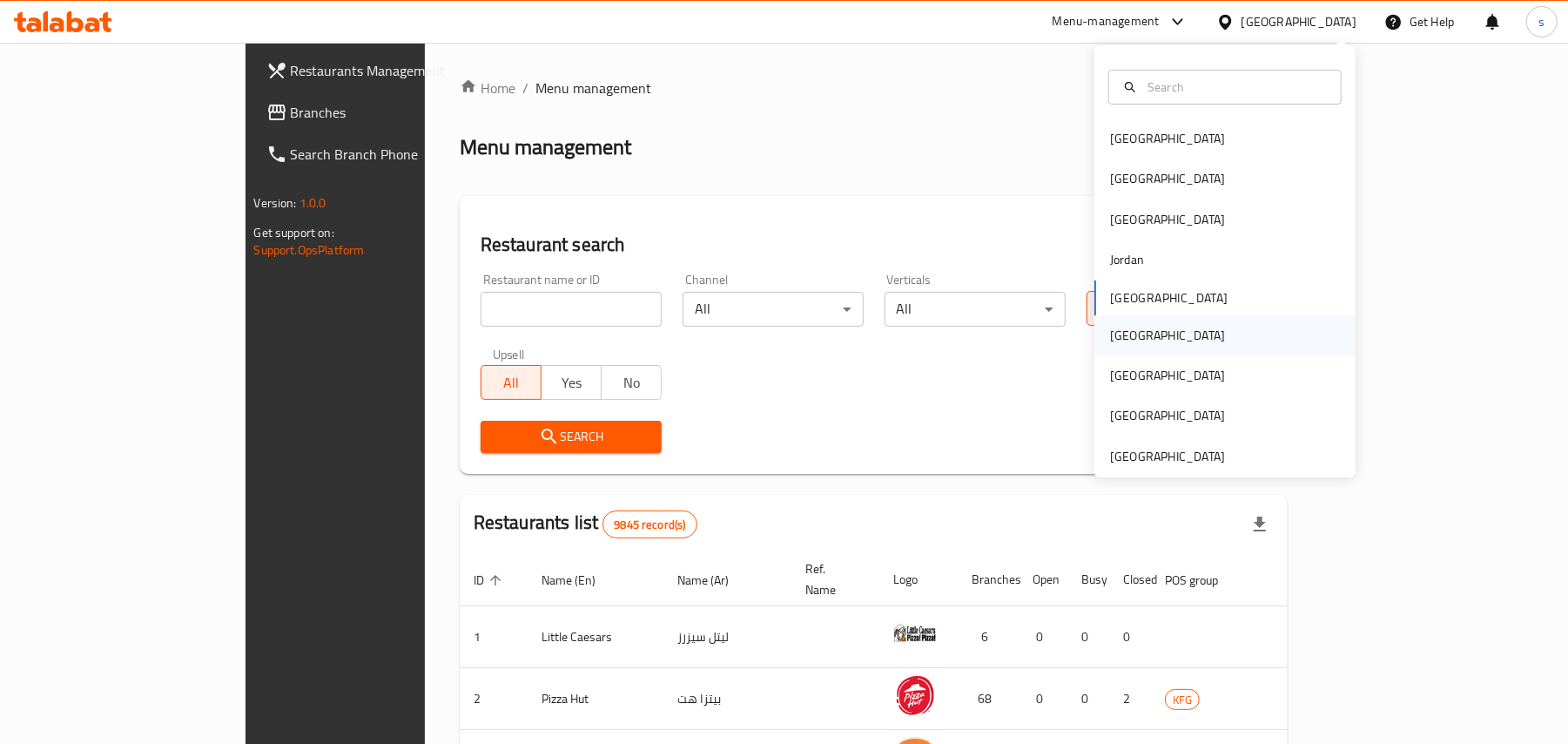
click at [1121, 345] on div "[GEOGRAPHIC_DATA]" at bounding box center [1167, 335] width 115 height 19
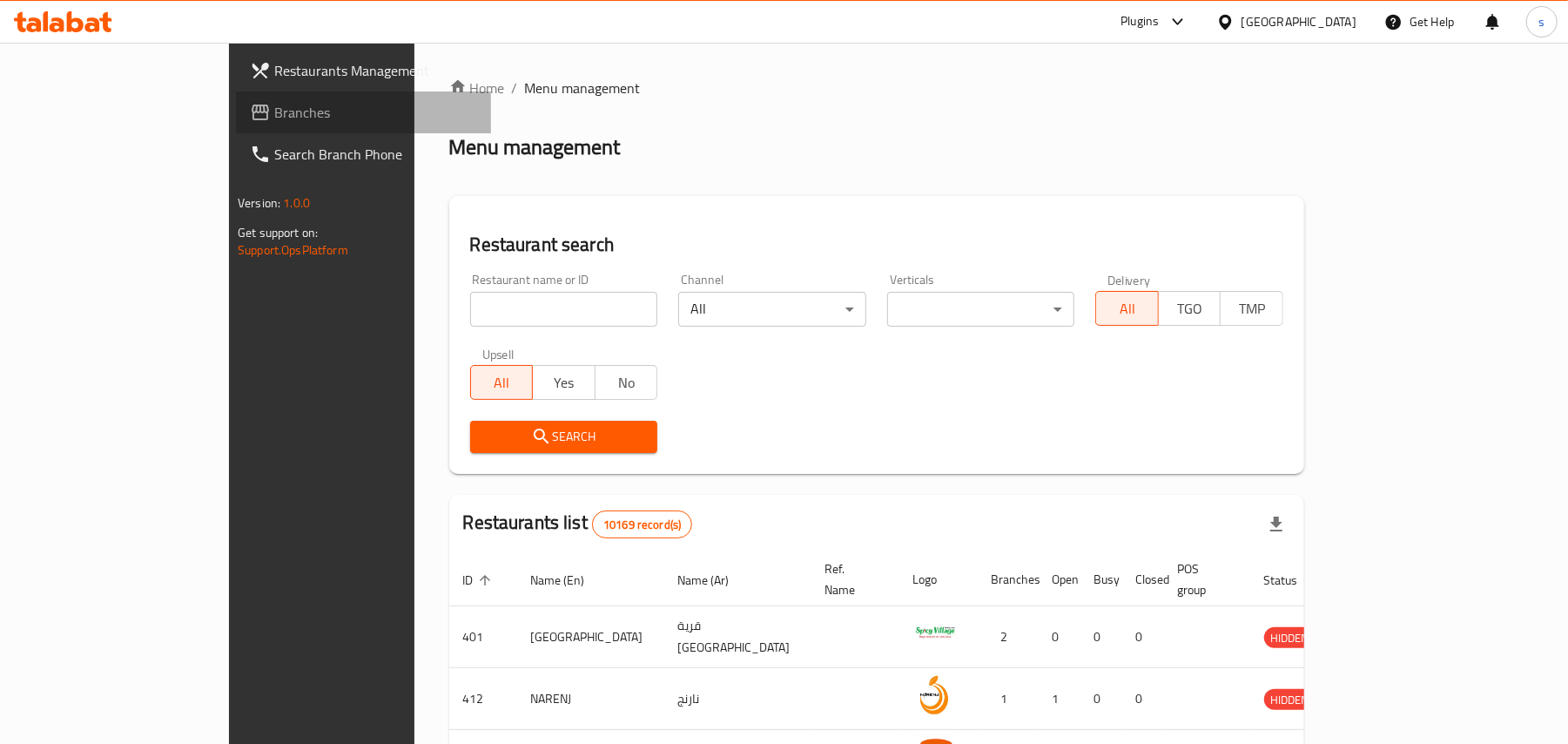
click at [274, 116] on span "Branches" at bounding box center [376, 112] width 203 height 21
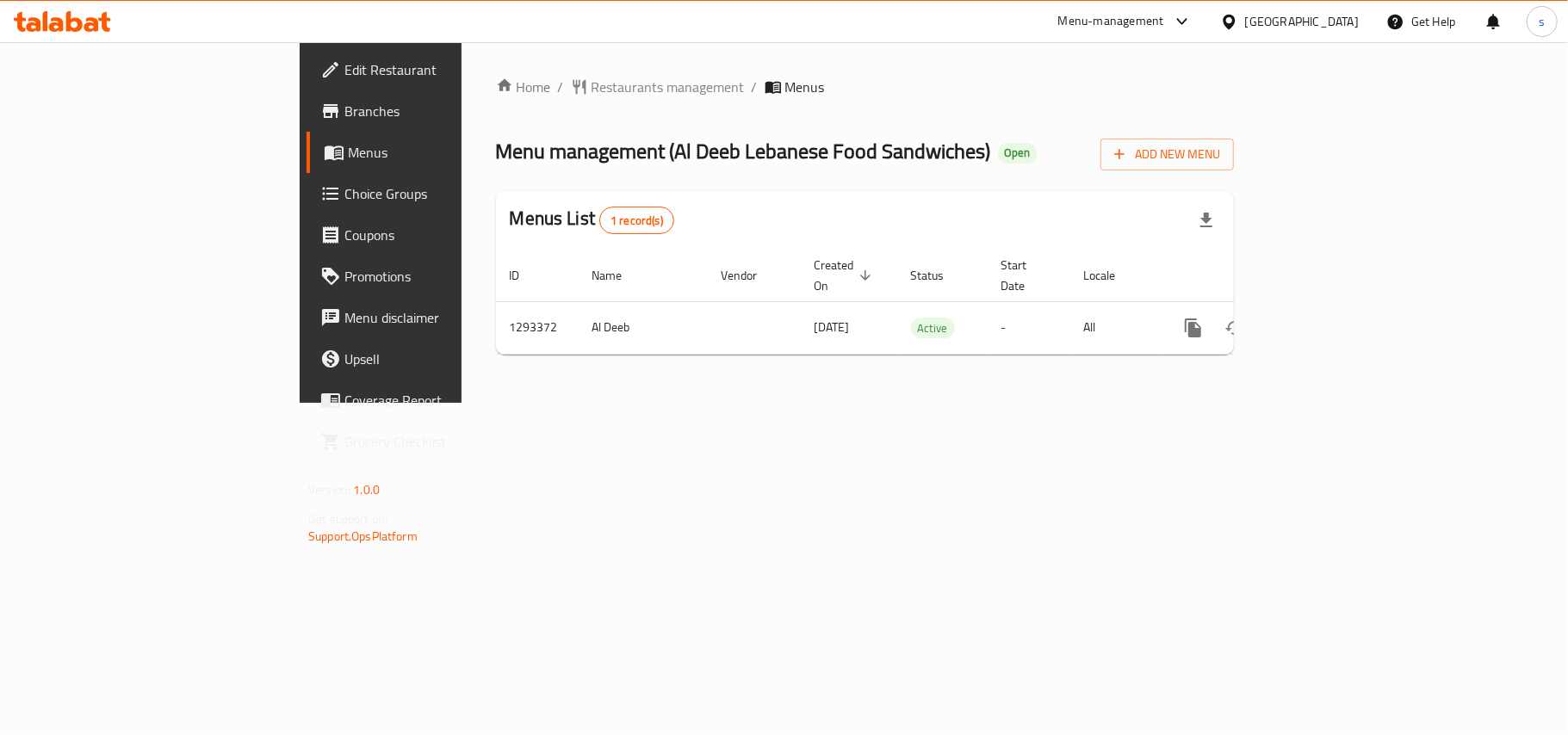
click at [1347, 22] on div "[GEOGRAPHIC_DATA]" at bounding box center [1301, 21] width 114 height 19
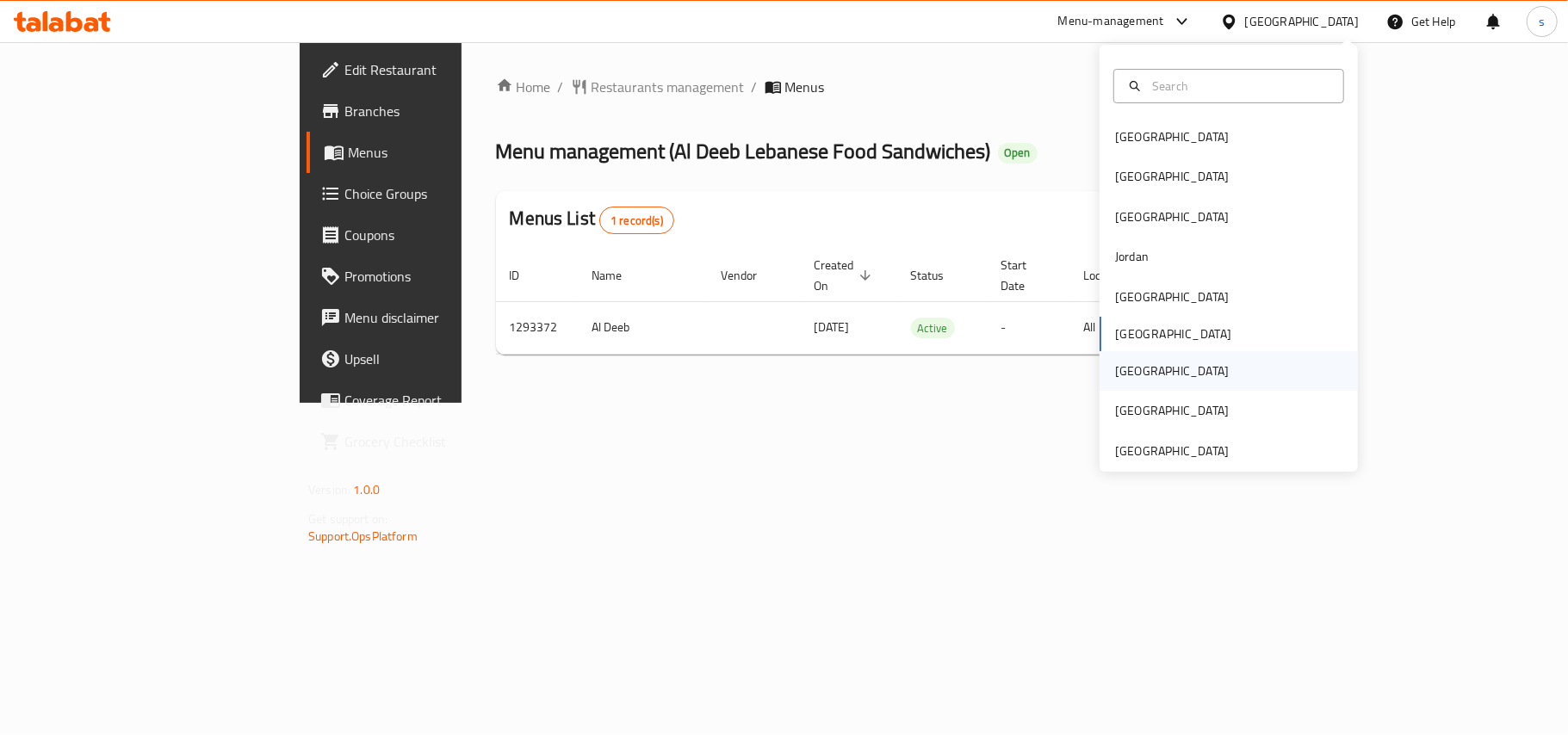
click at [1115, 375] on div "[GEOGRAPHIC_DATA]" at bounding box center [1172, 370] width 114 height 19
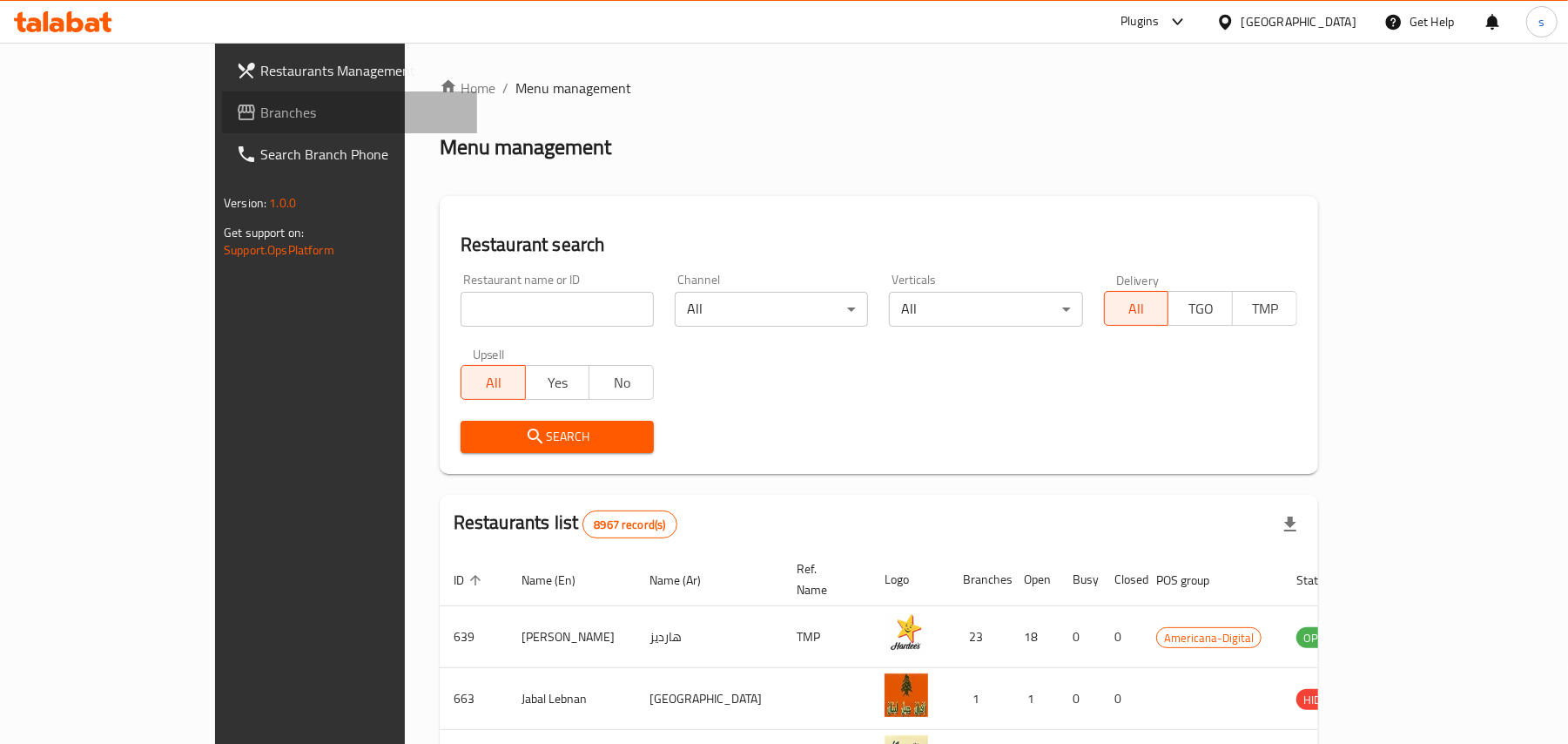
click at [260, 117] on span "Branches" at bounding box center [362, 112] width 203 height 21
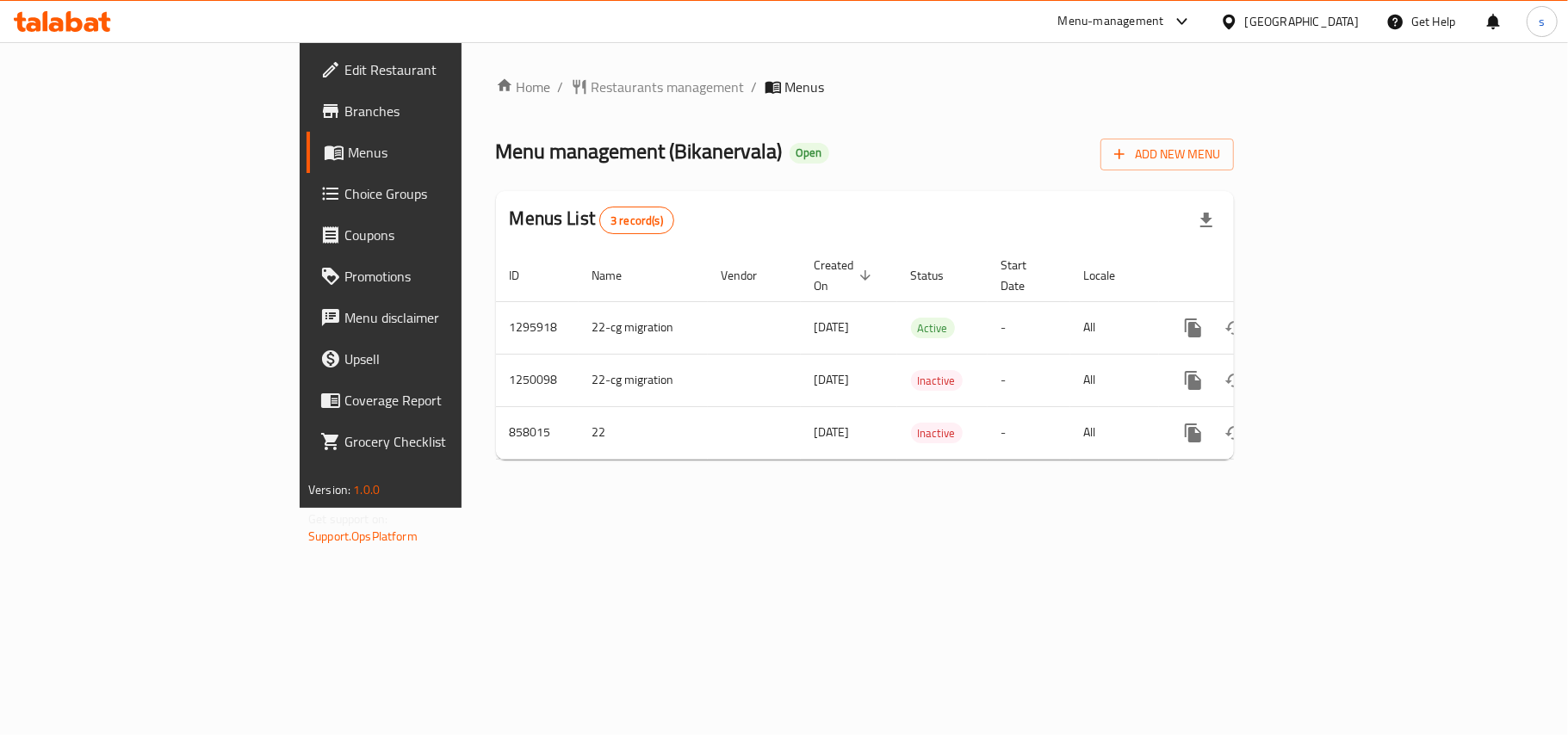
click at [1331, 21] on div "[GEOGRAPHIC_DATA]" at bounding box center [1301, 21] width 114 height 19
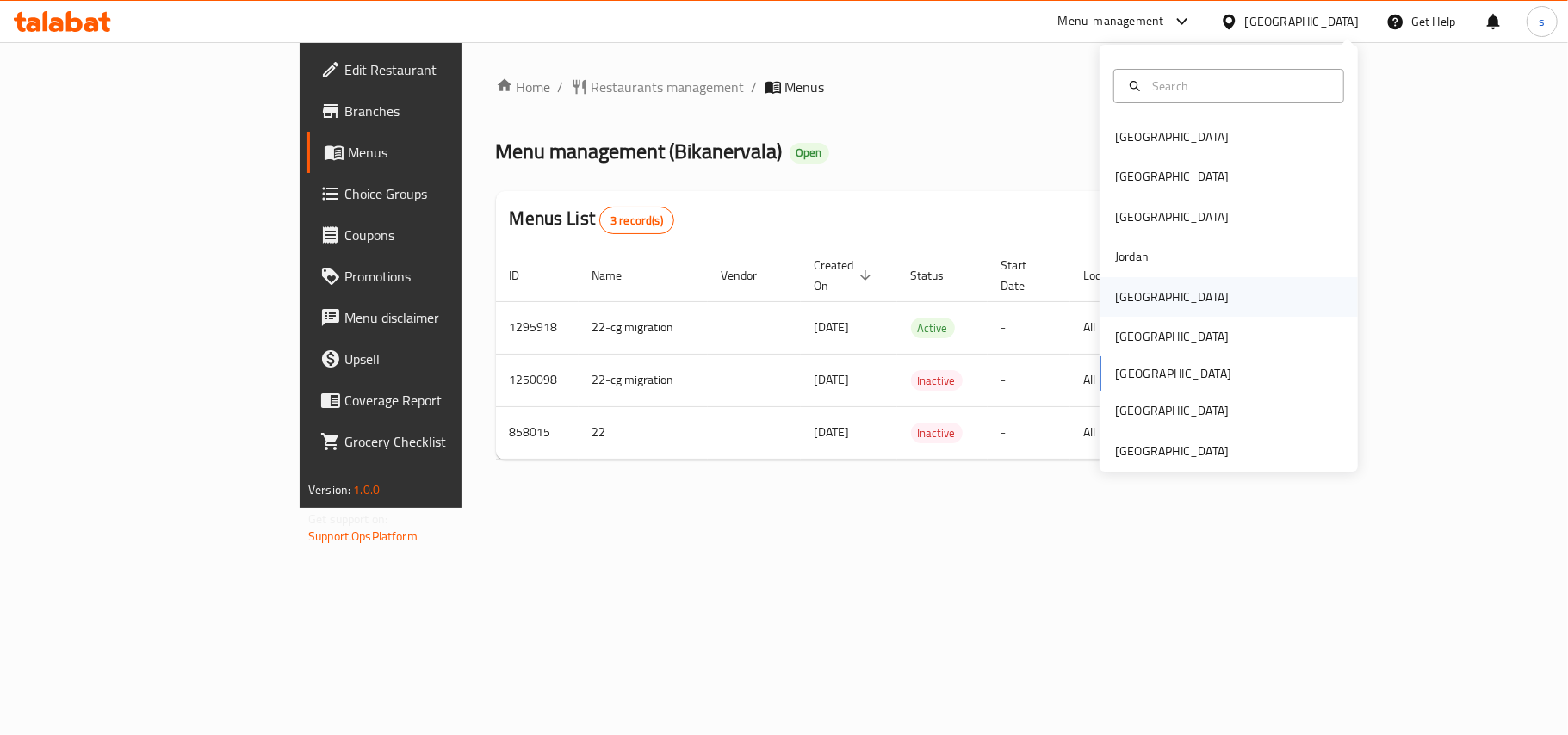
click at [1127, 298] on div "[GEOGRAPHIC_DATA]" at bounding box center [1172, 296] width 114 height 19
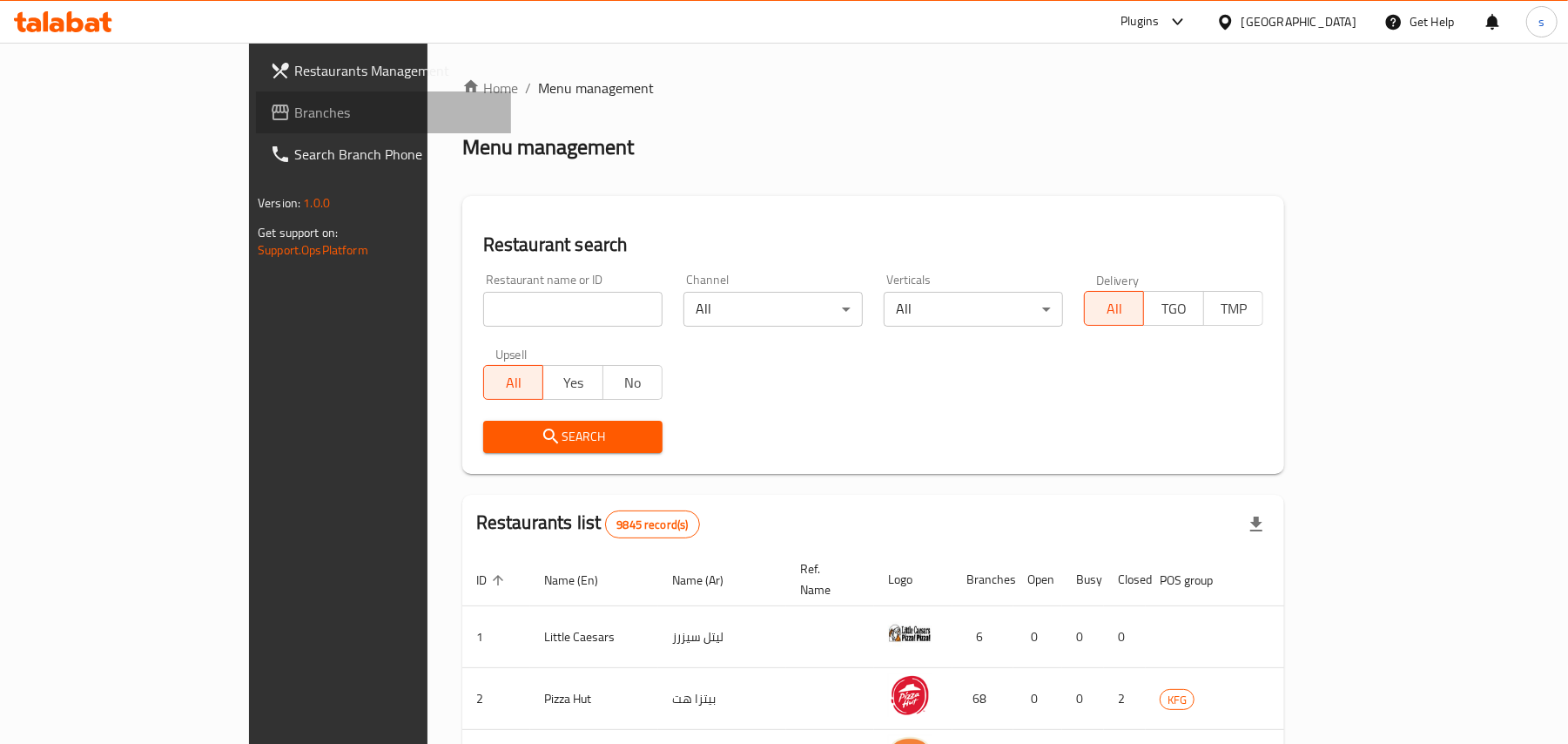
click at [294, 113] on span "Branches" at bounding box center [395, 112] width 203 height 21
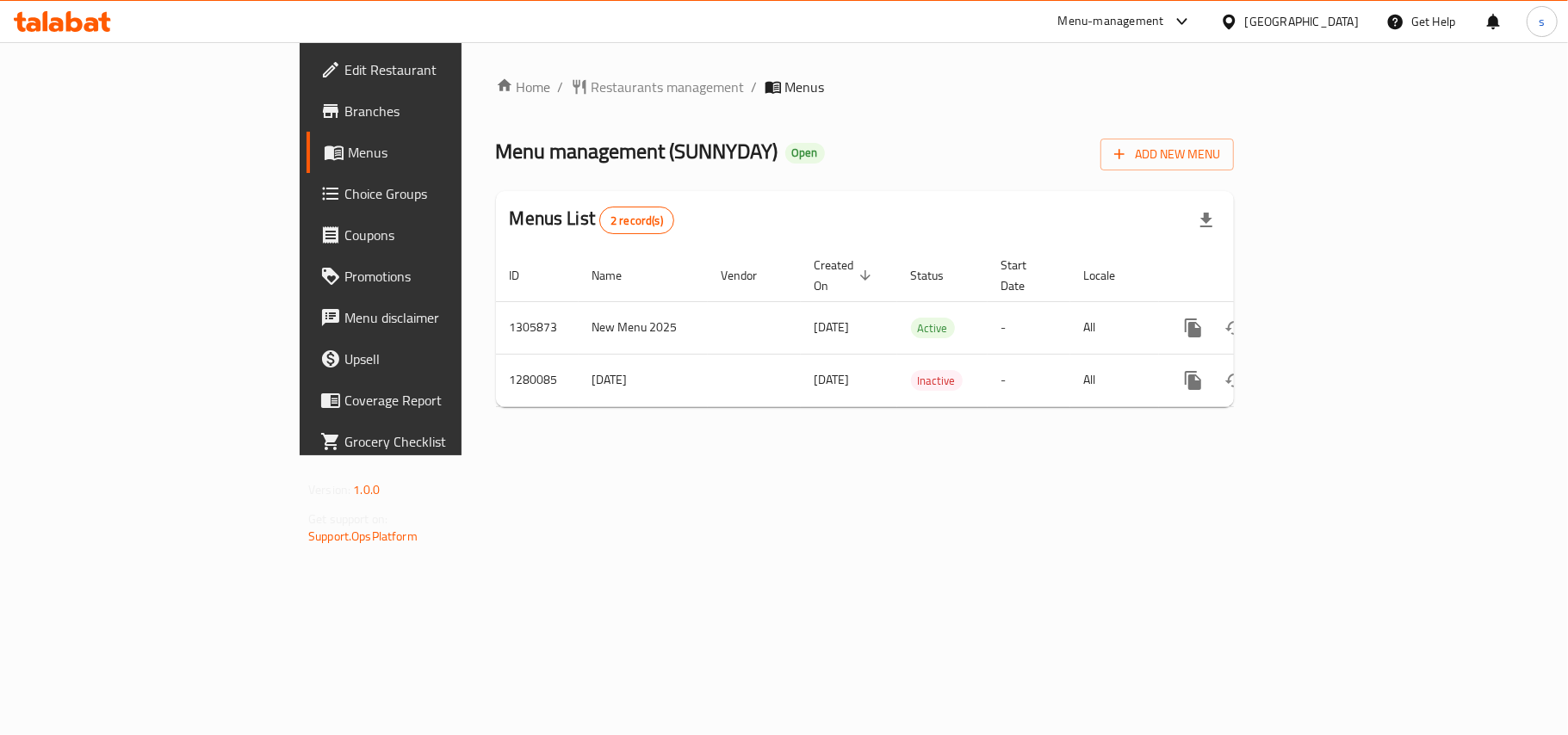
click at [1323, 26] on div "[GEOGRAPHIC_DATA]" at bounding box center [1301, 21] width 114 height 19
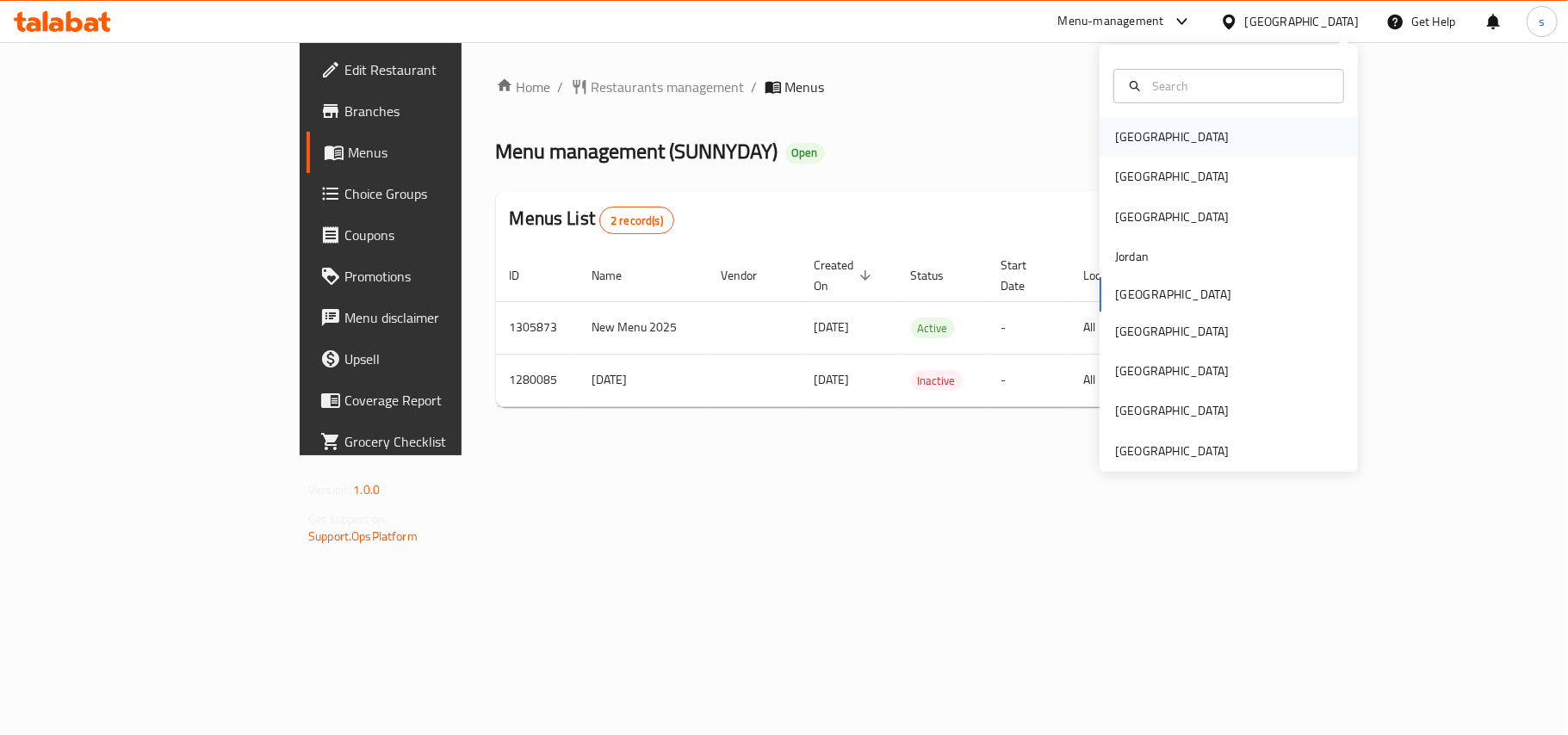
click at [1117, 144] on div "[GEOGRAPHIC_DATA]" at bounding box center [1172, 137] width 114 height 19
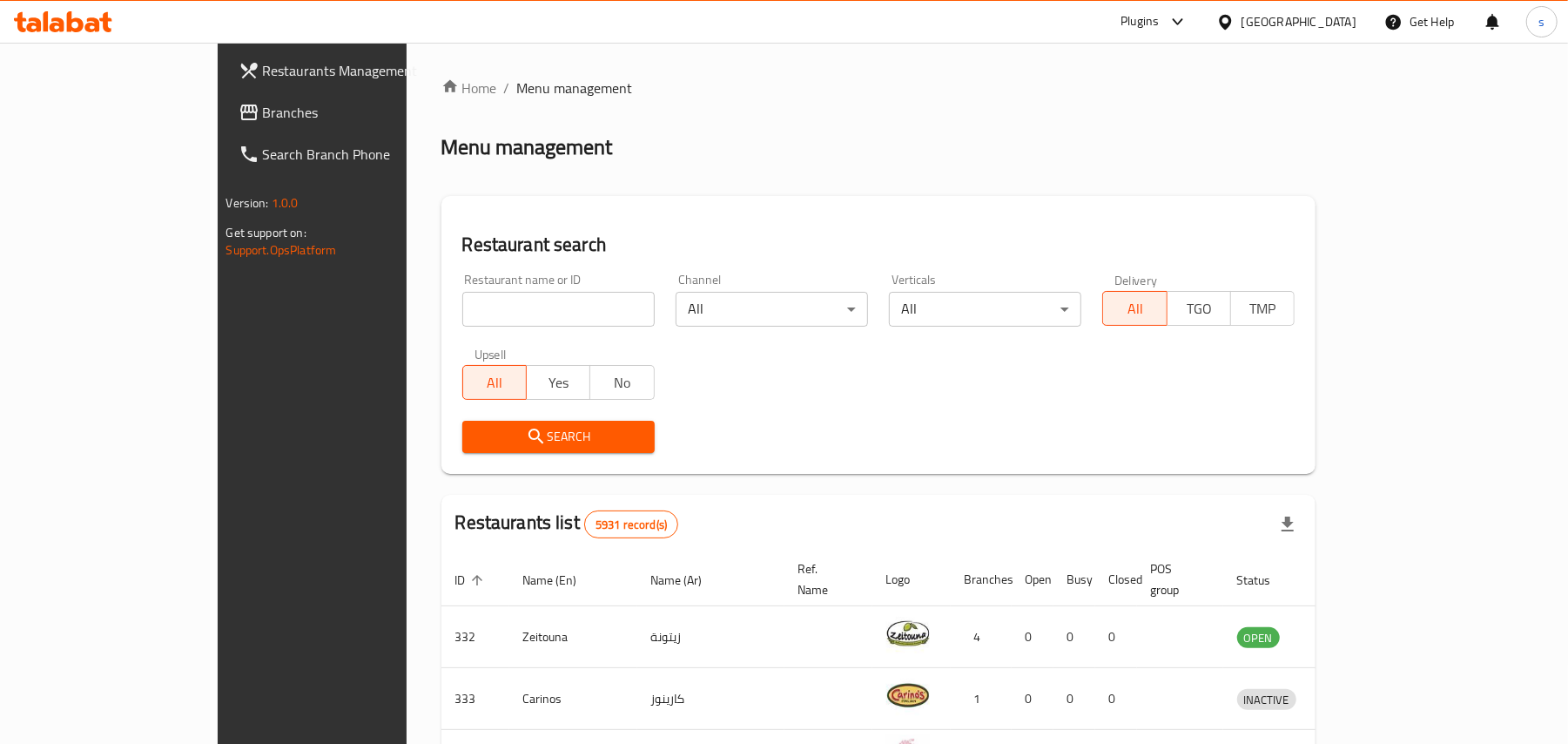
click at [1339, 30] on div "Bahrain" at bounding box center [1298, 22] width 115 height 19
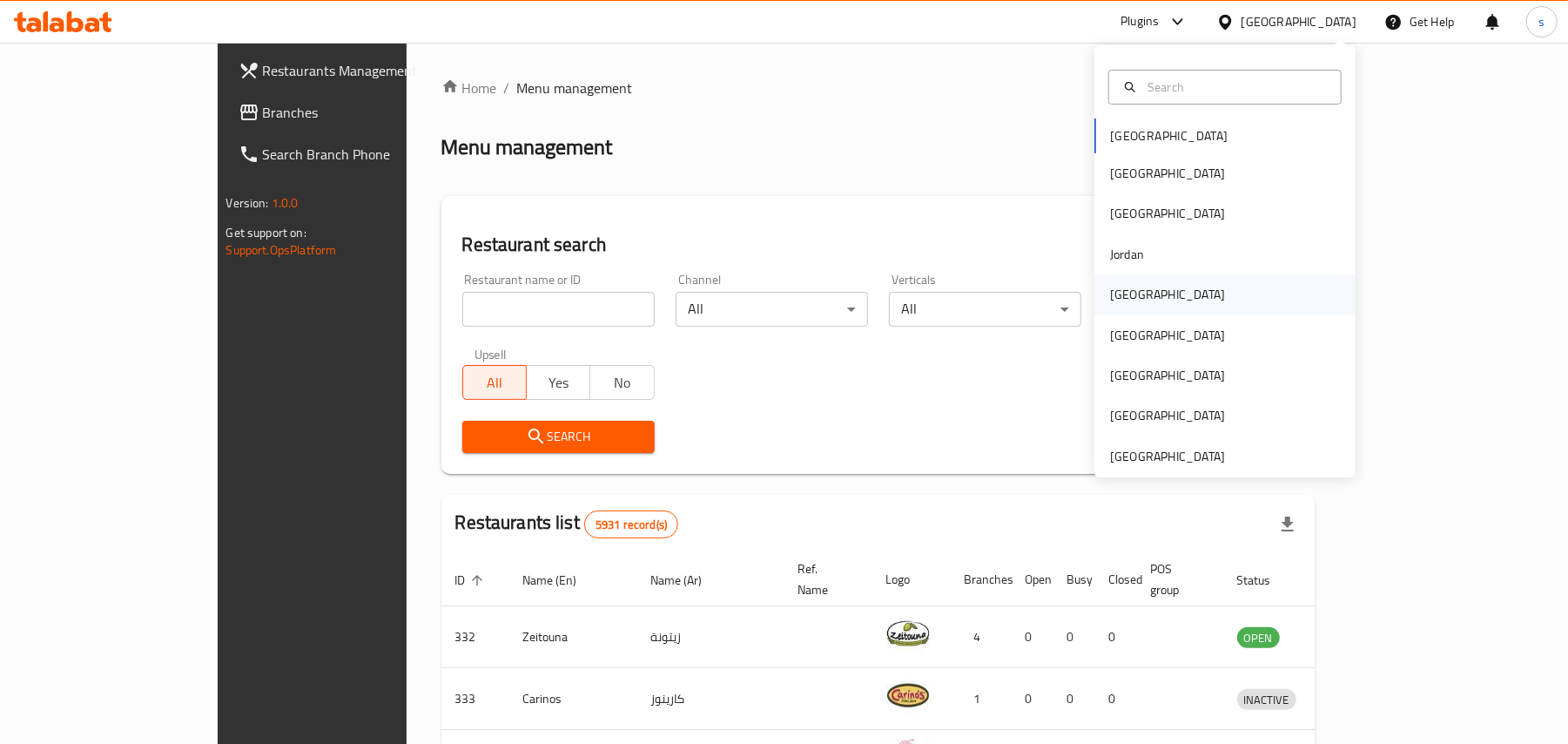
click at [1136, 290] on div "Kuwait" at bounding box center [1167, 294] width 142 height 40
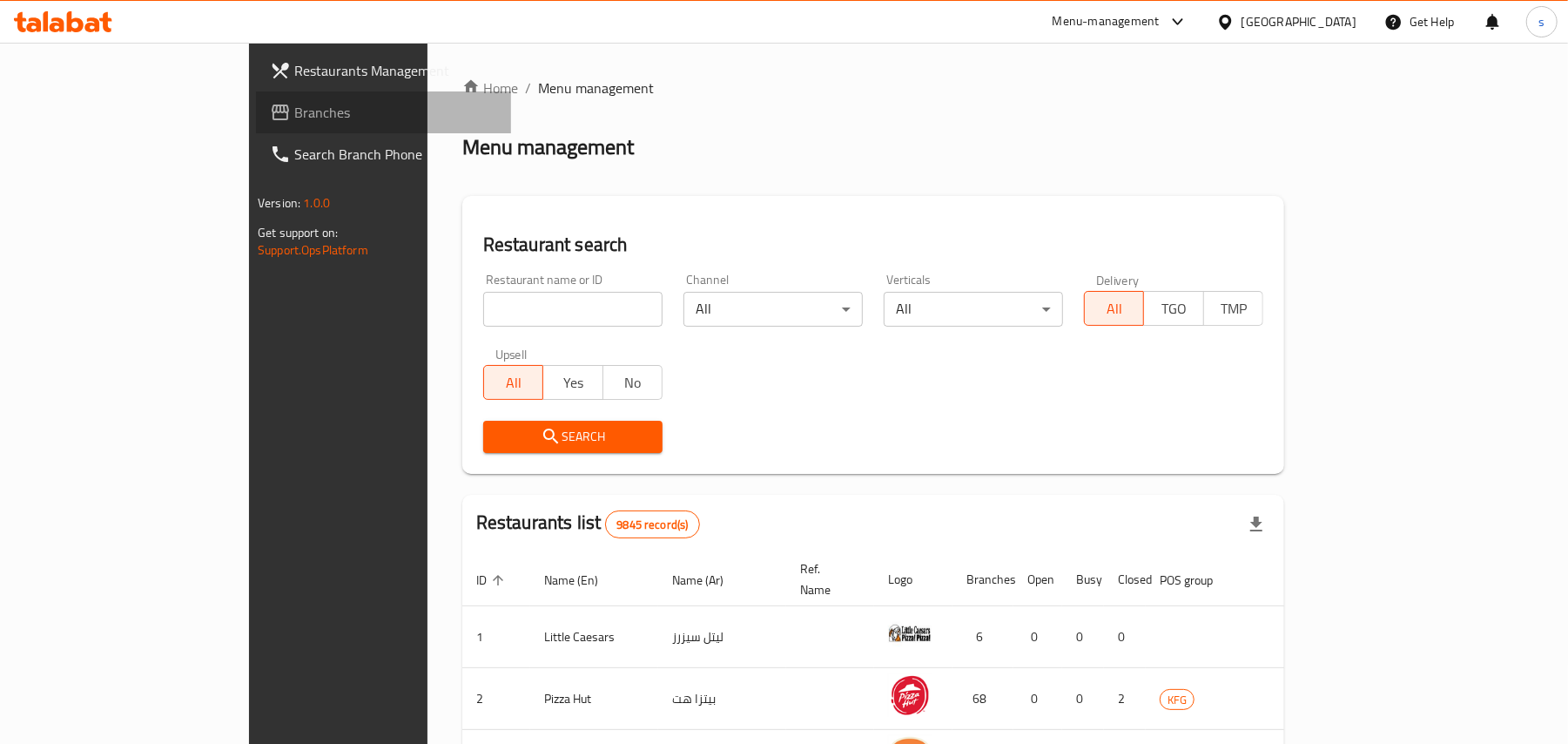
click at [294, 102] on span "Branches" at bounding box center [395, 112] width 203 height 21
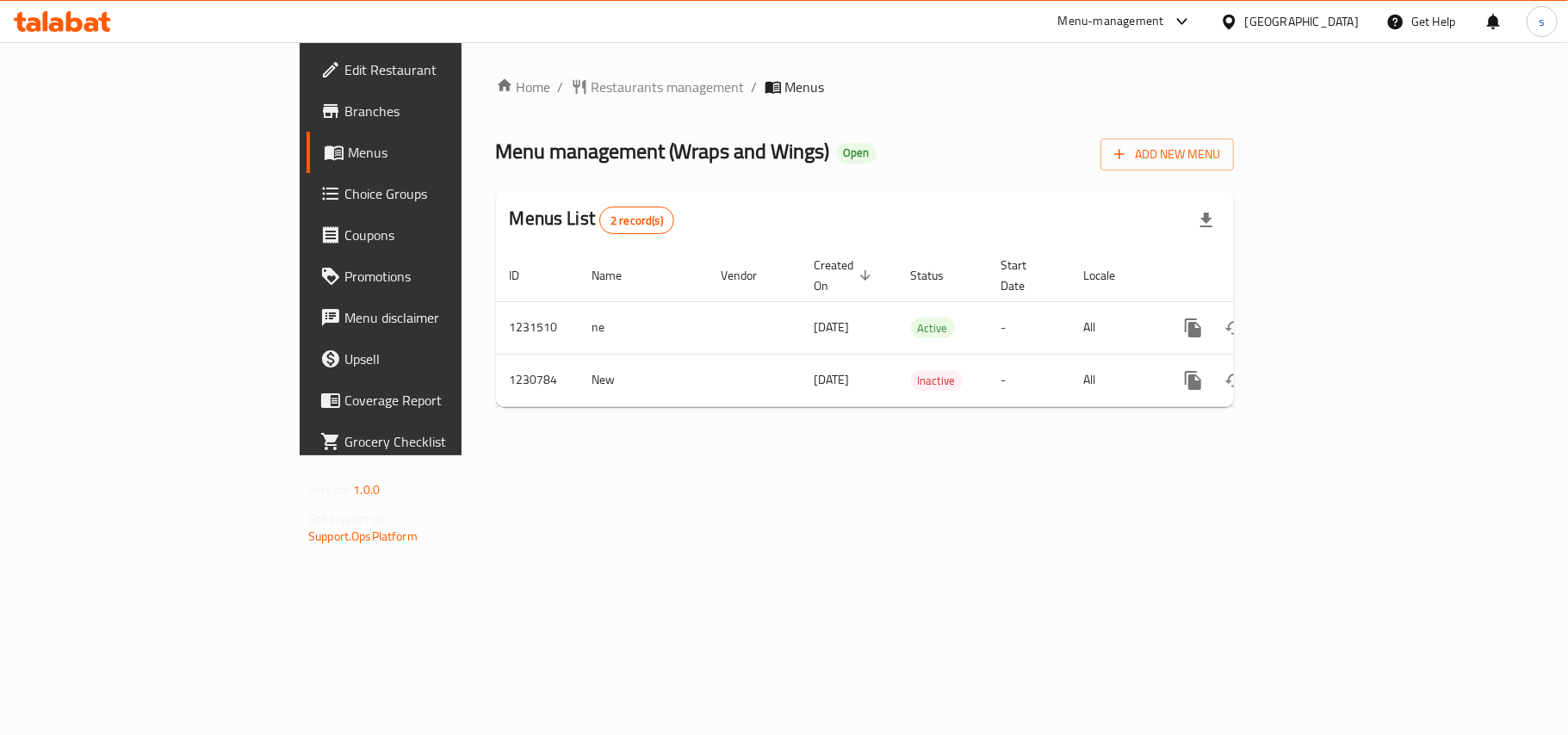
click at [345, 197] on span "Choice Groups" at bounding box center [445, 193] width 203 height 20
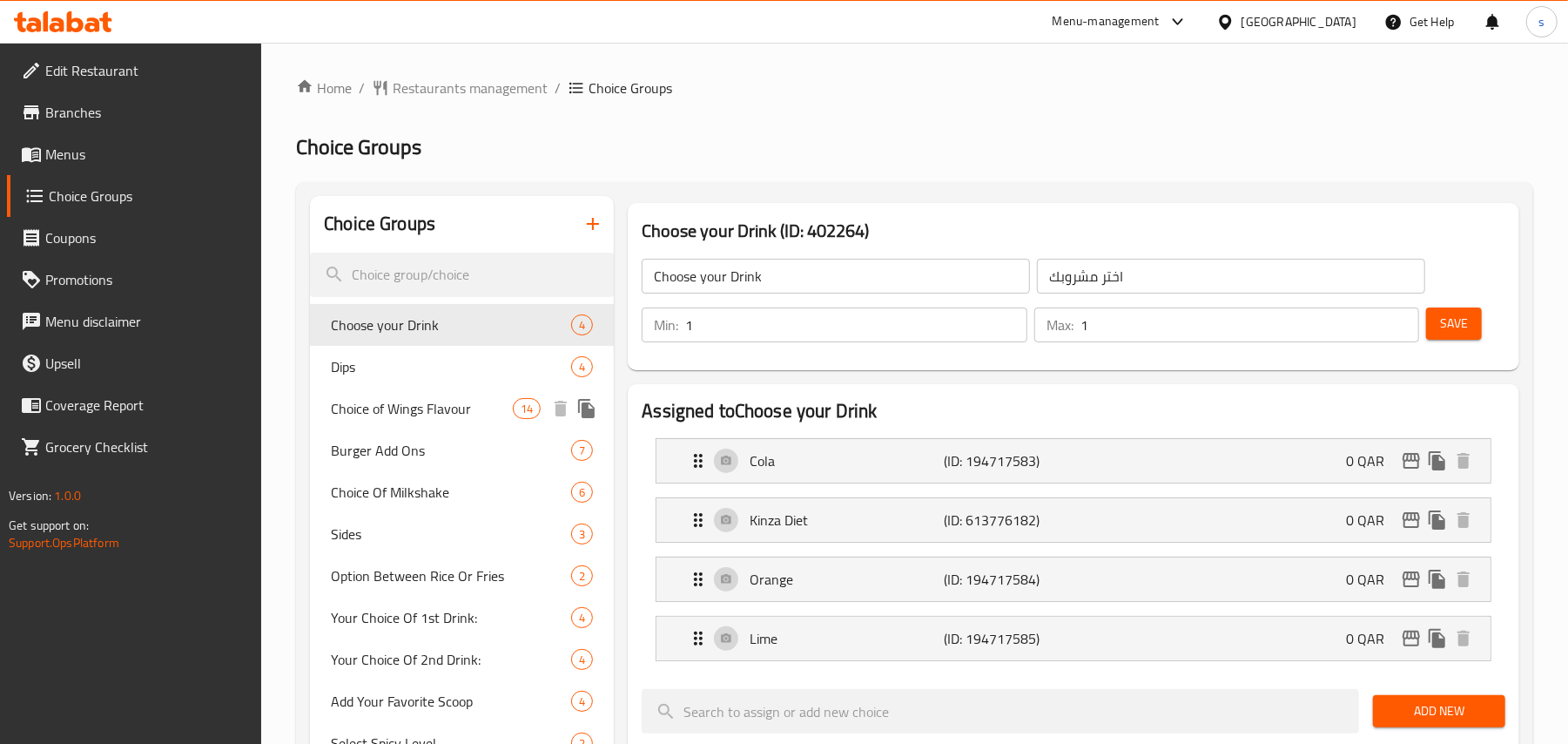
click at [442, 415] on span "Choice of Wings Flavour" at bounding box center [422, 409] width 182 height 21
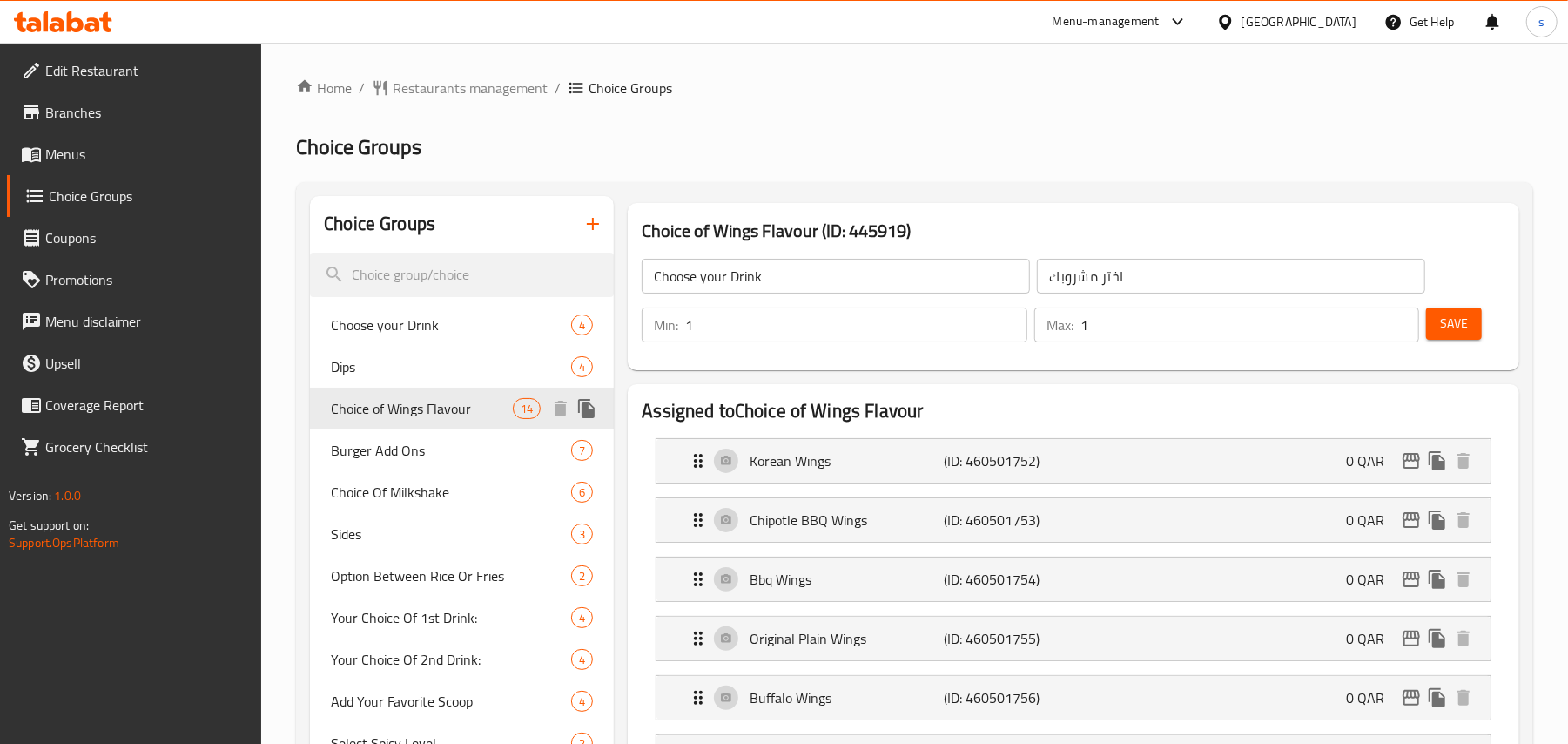
type input "Choice of Wings Flavour"
type input "اختيار نكهة الأجنحة"
click at [1339, 22] on div "[GEOGRAPHIC_DATA]" at bounding box center [1298, 22] width 115 height 19
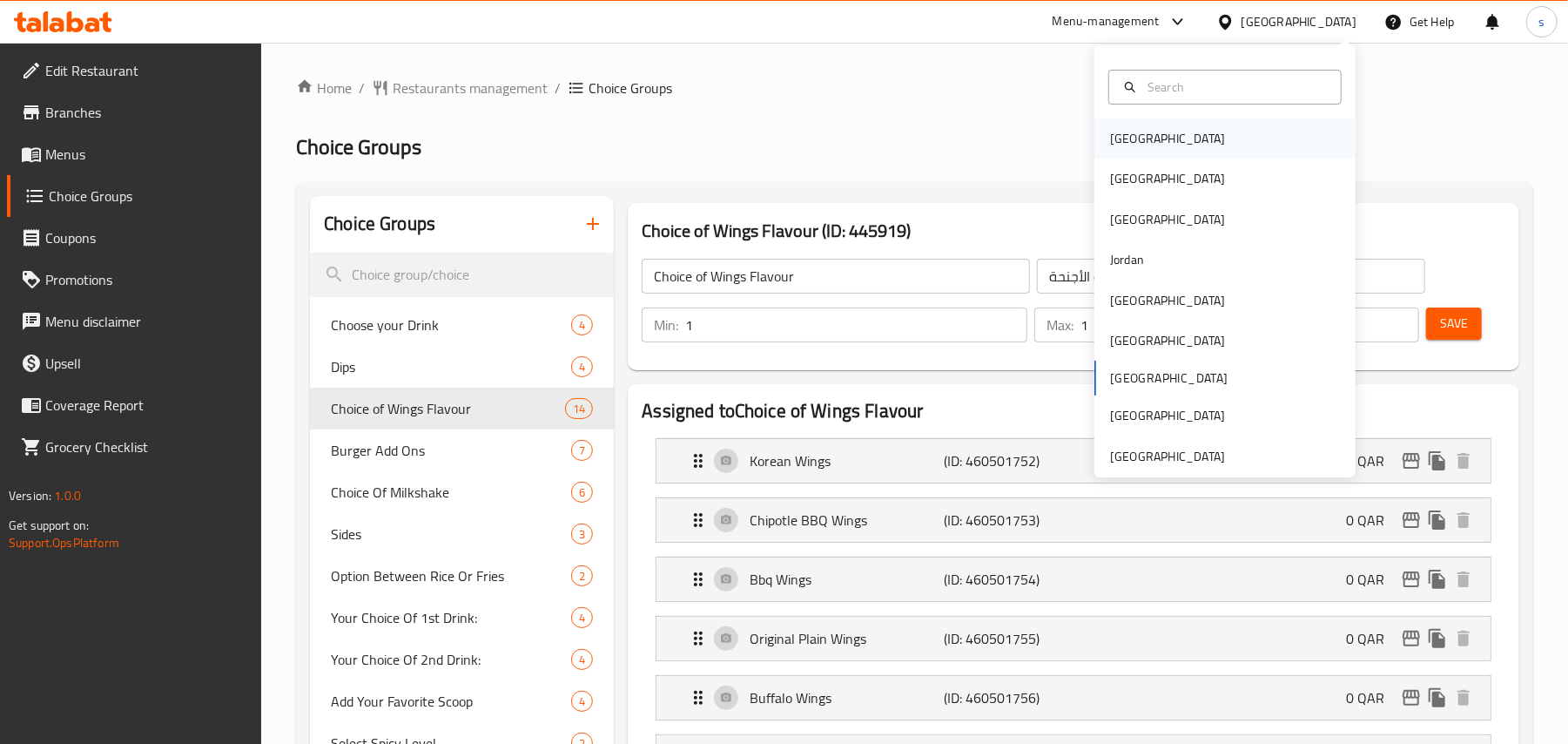
click at [1123, 137] on div "Bahrain" at bounding box center [1167, 139] width 115 height 19
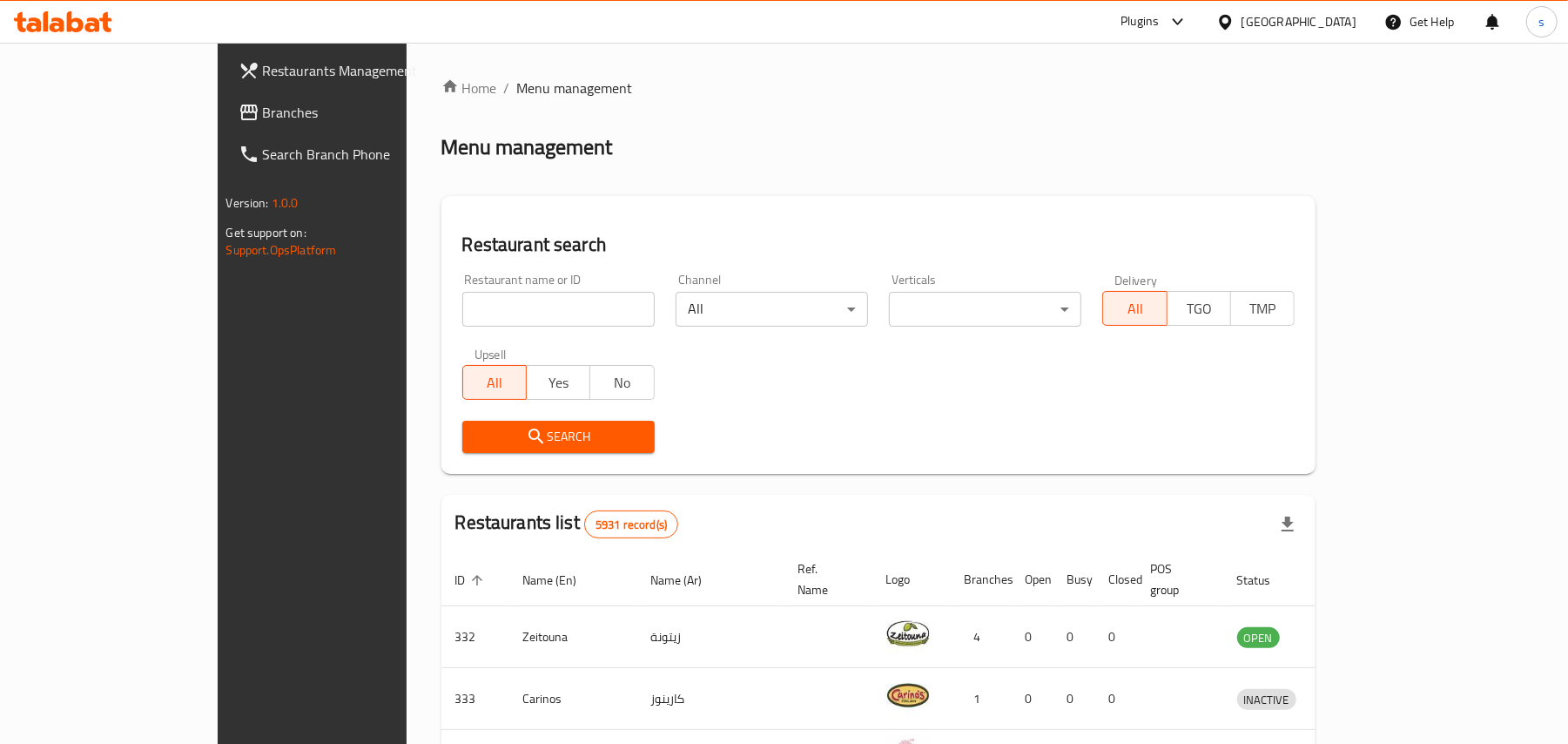
click at [1349, 19] on div "Bahrain" at bounding box center [1298, 22] width 115 height 19
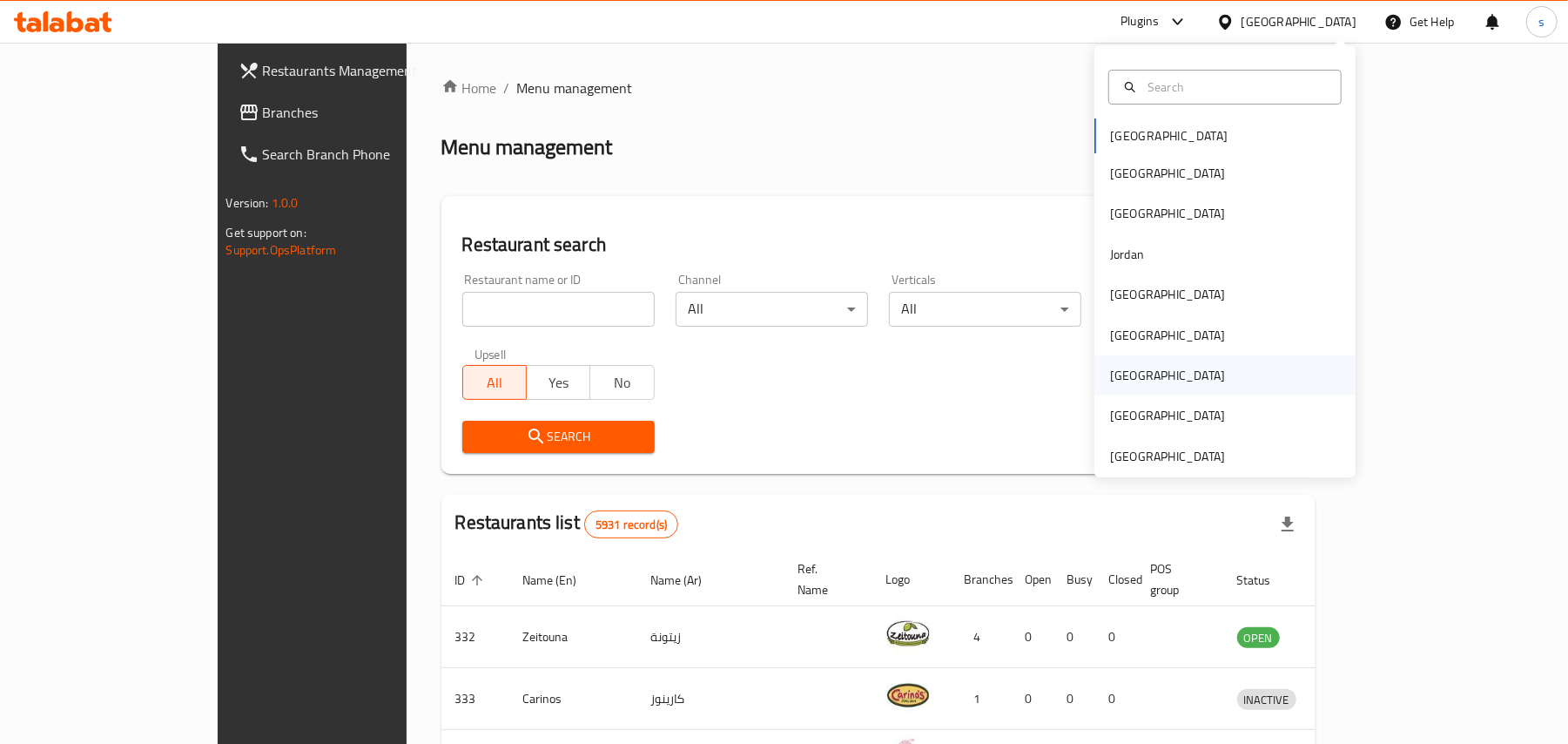
click at [1111, 375] on div "Qatar" at bounding box center [1167, 375] width 115 height 19
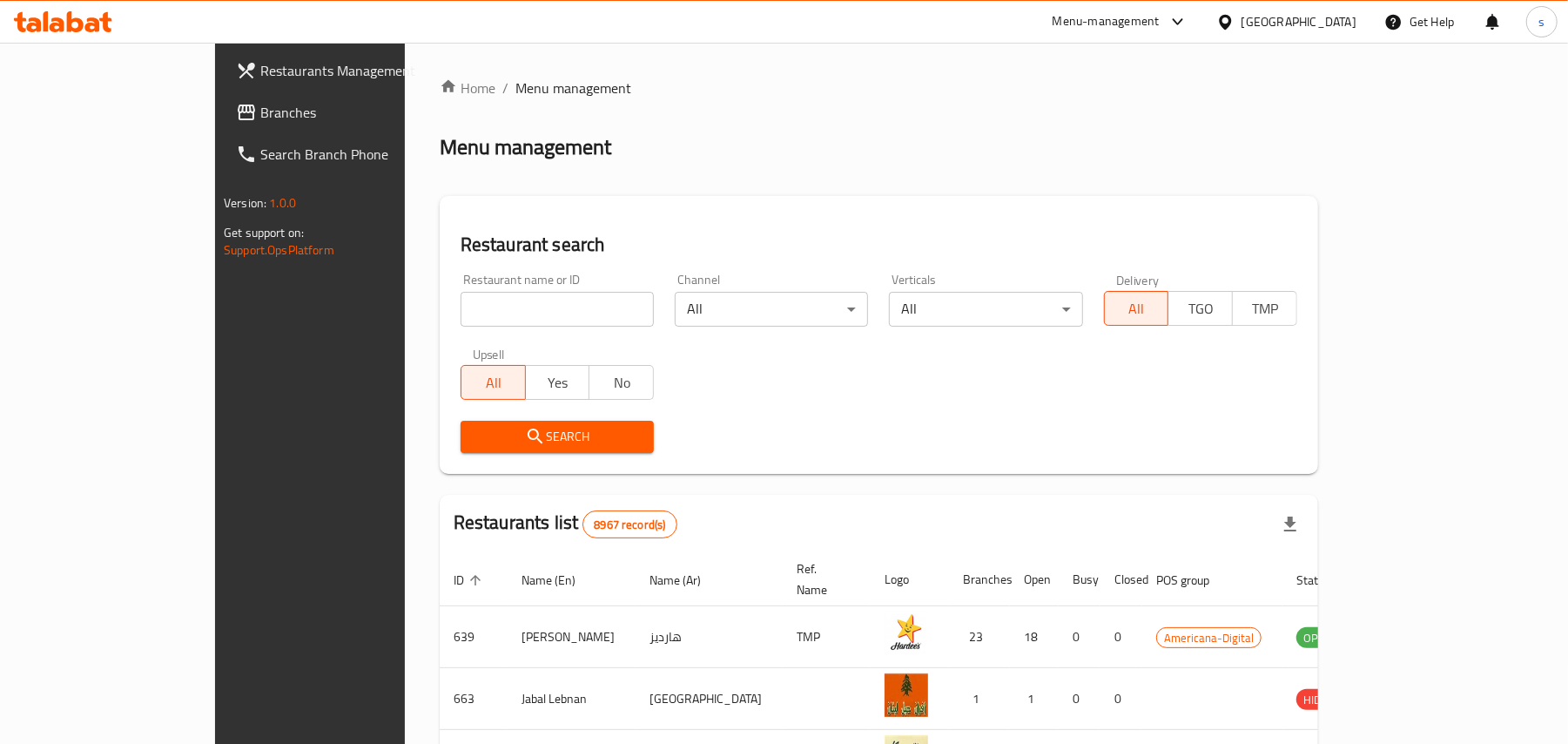
click at [260, 116] on span "Branches" at bounding box center [362, 112] width 203 height 21
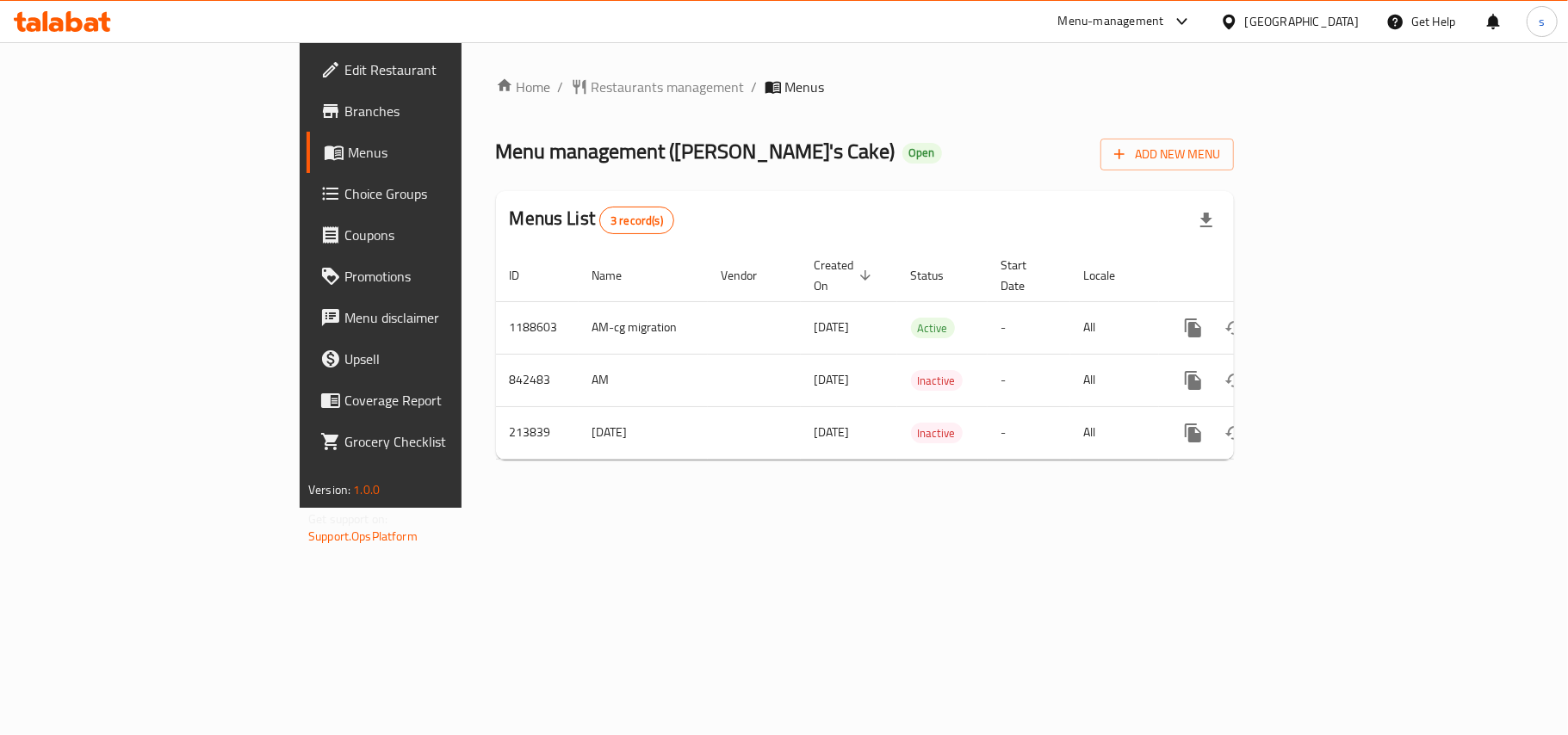
click at [345, 66] on span "Edit Restaurant" at bounding box center [445, 69] width 203 height 20
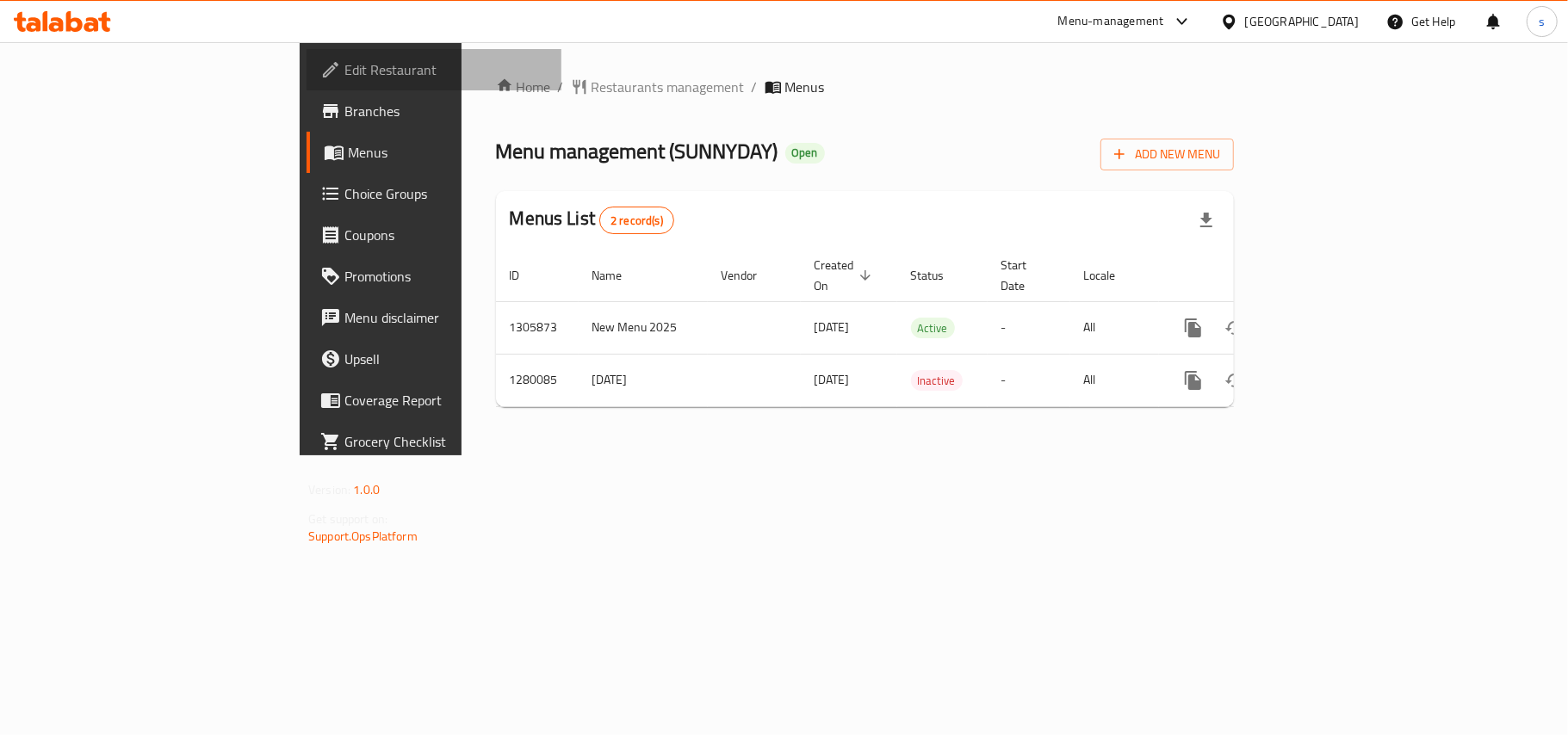
click at [345, 74] on span "Edit Restaurant" at bounding box center [445, 69] width 203 height 20
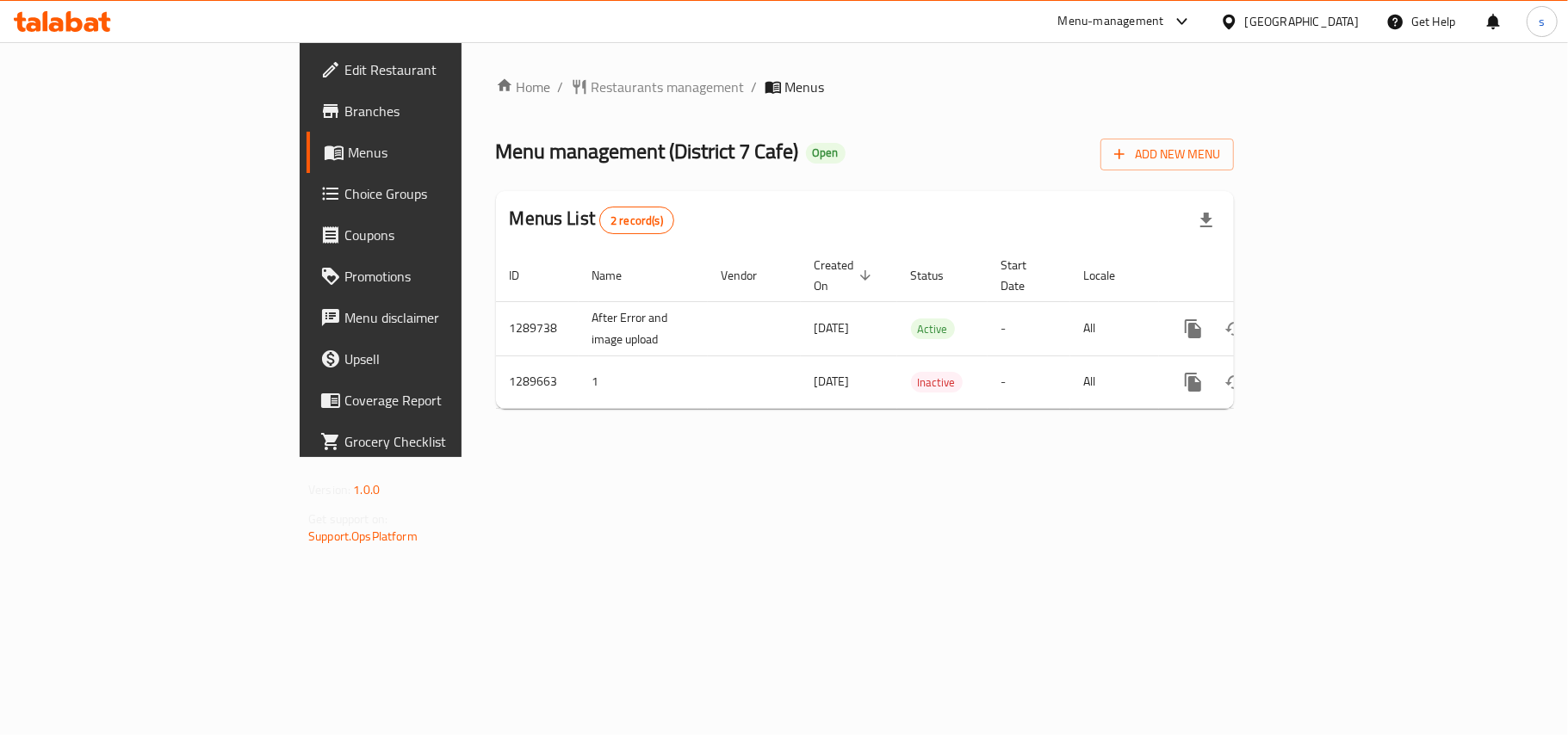
click at [1269, 12] on div "United Arab Emirates" at bounding box center [1301, 21] width 114 height 19
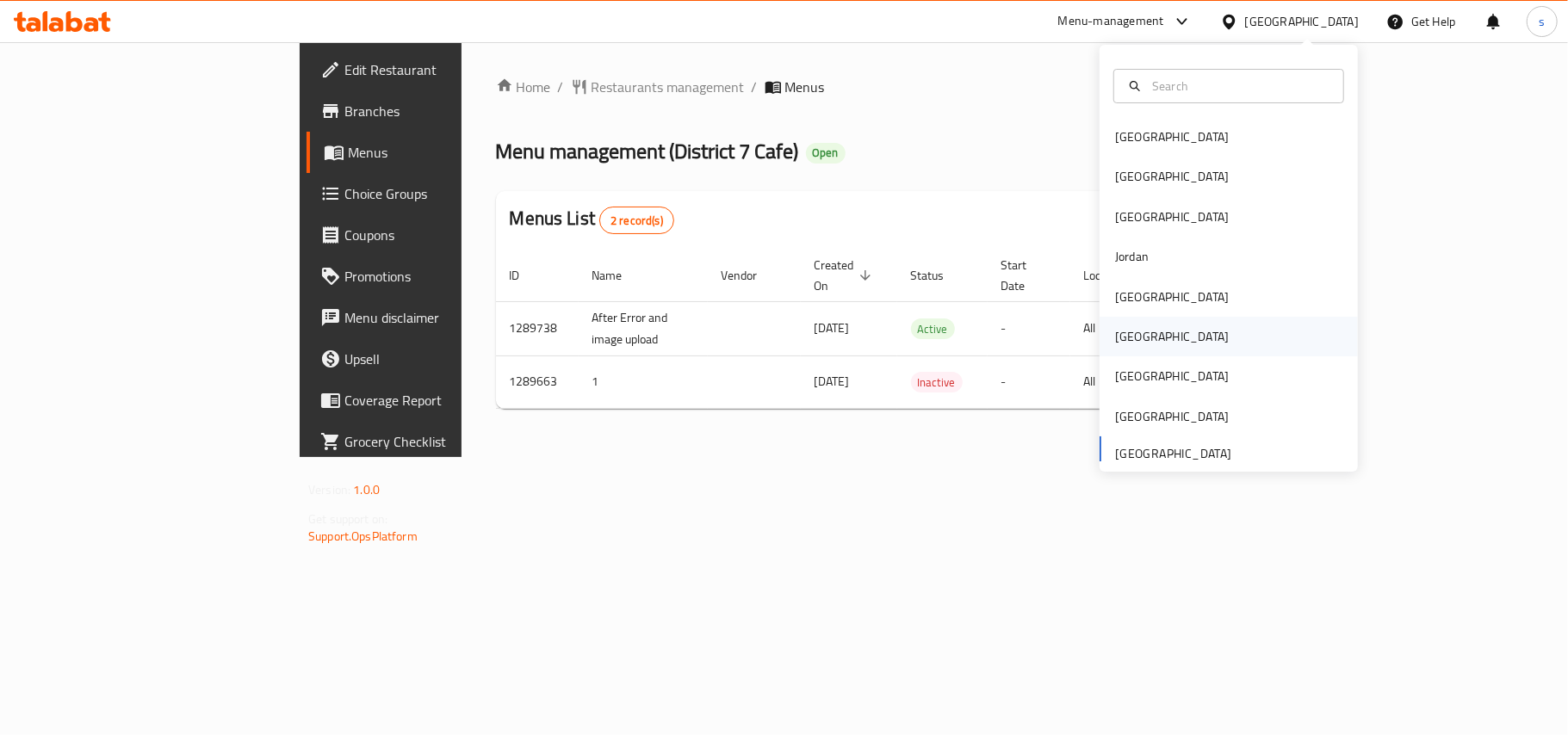
click at [1121, 331] on div "[GEOGRAPHIC_DATA]" at bounding box center [1172, 336] width 114 height 19
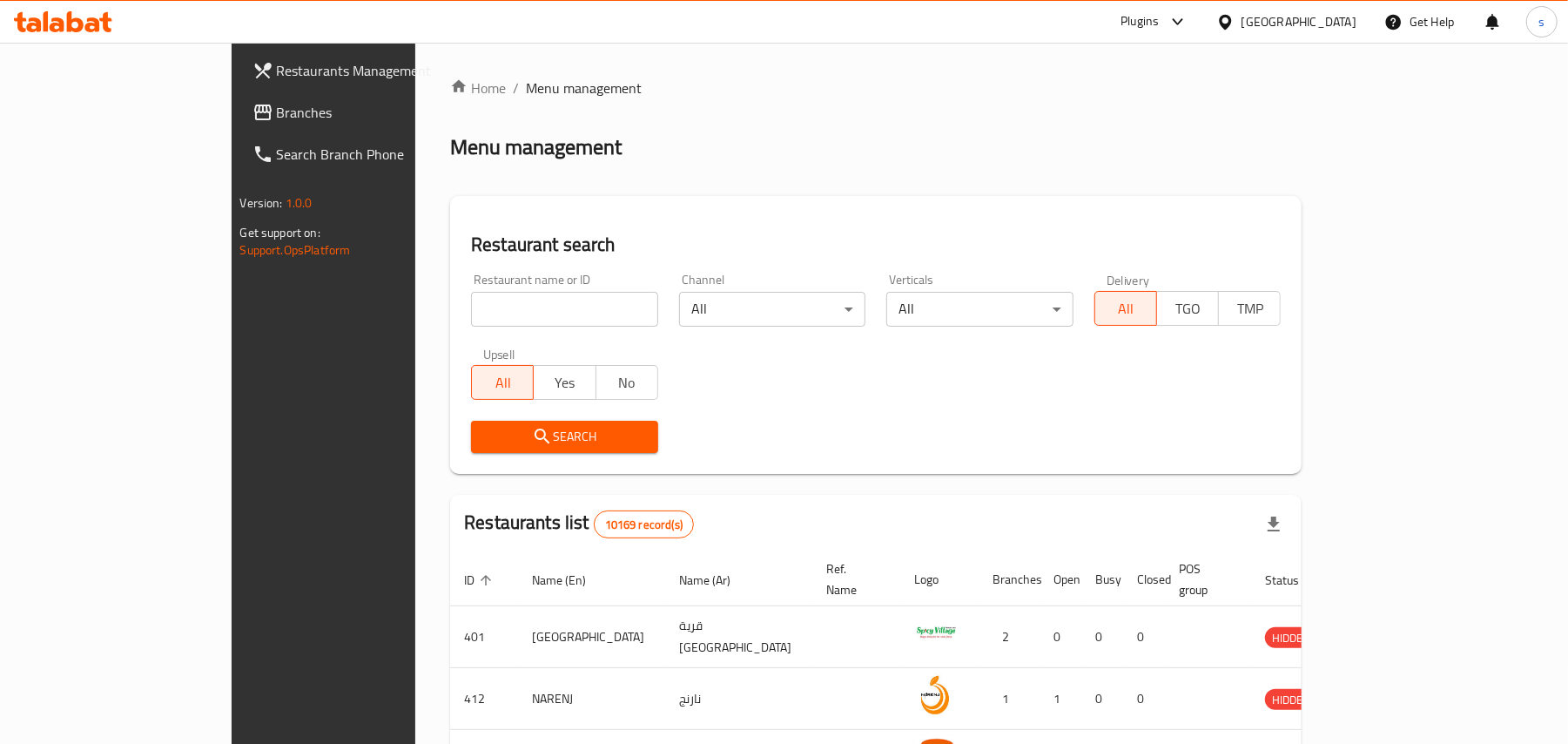
drag, startPoint x: 69, startPoint y: 116, endPoint x: 85, endPoint y: 101, distance: 21.9
click at [277, 116] on span "Branches" at bounding box center [378, 112] width 203 height 21
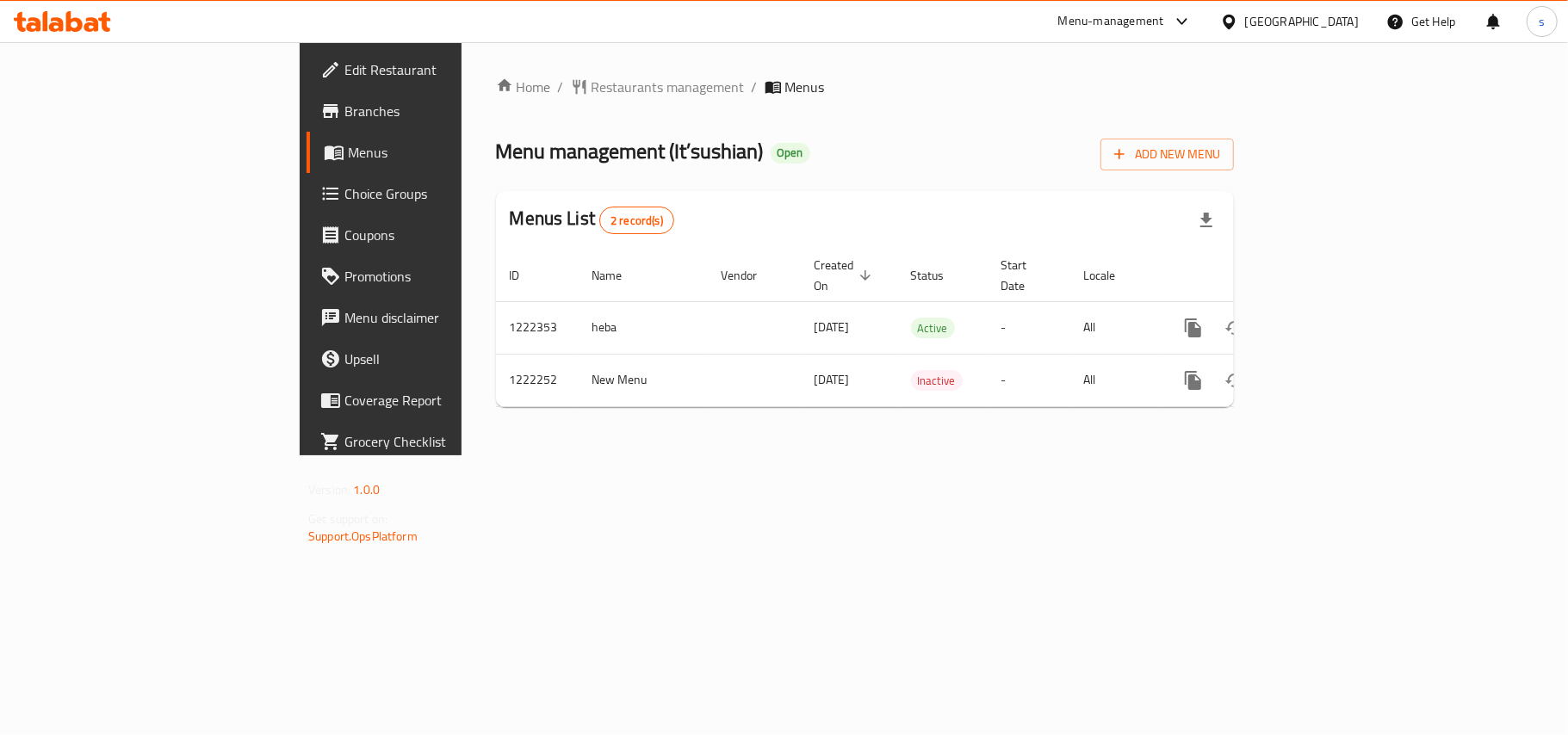
click at [1331, 16] on div "[GEOGRAPHIC_DATA]" at bounding box center [1301, 21] width 114 height 19
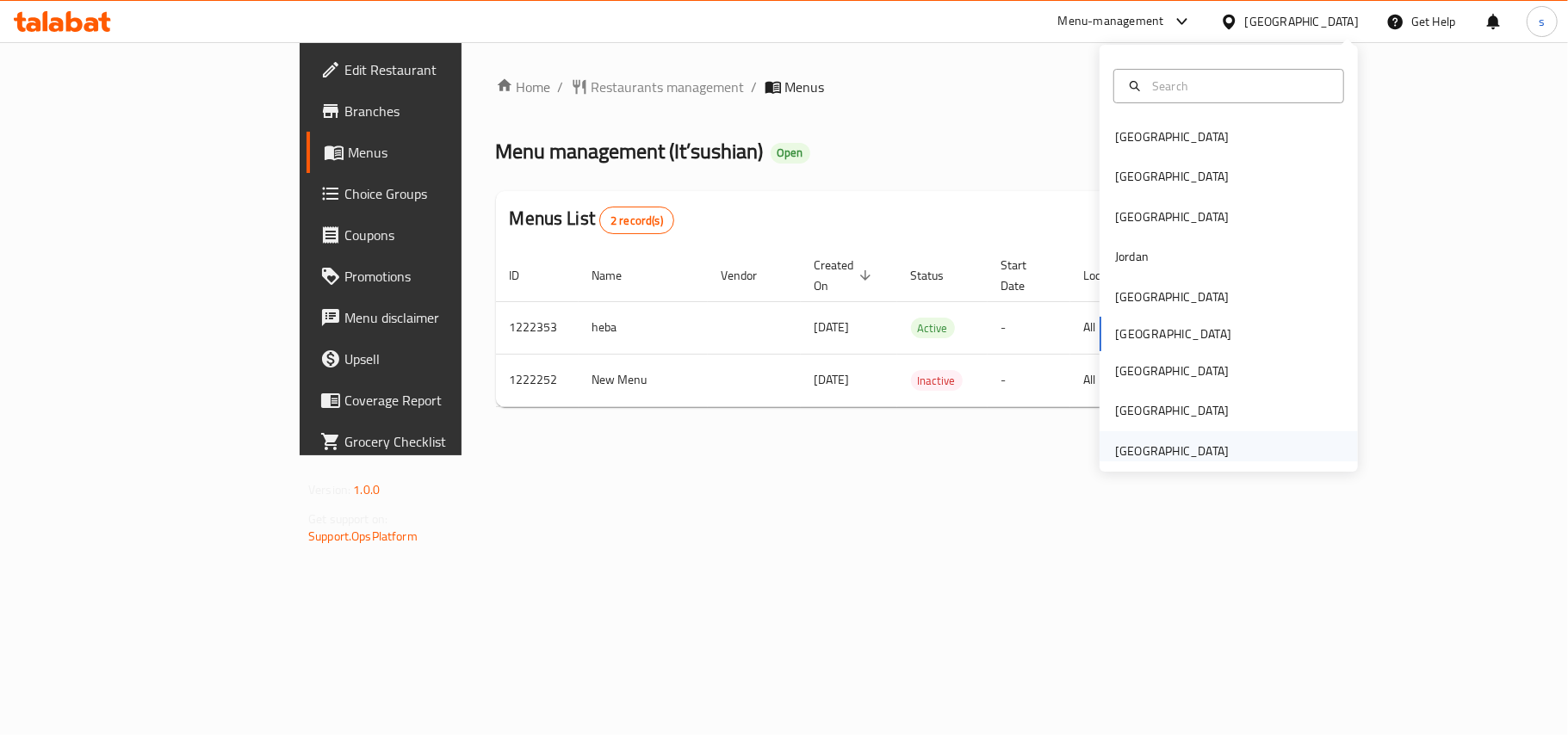
click at [1130, 456] on div "[GEOGRAPHIC_DATA]" at bounding box center [1172, 451] width 114 height 19
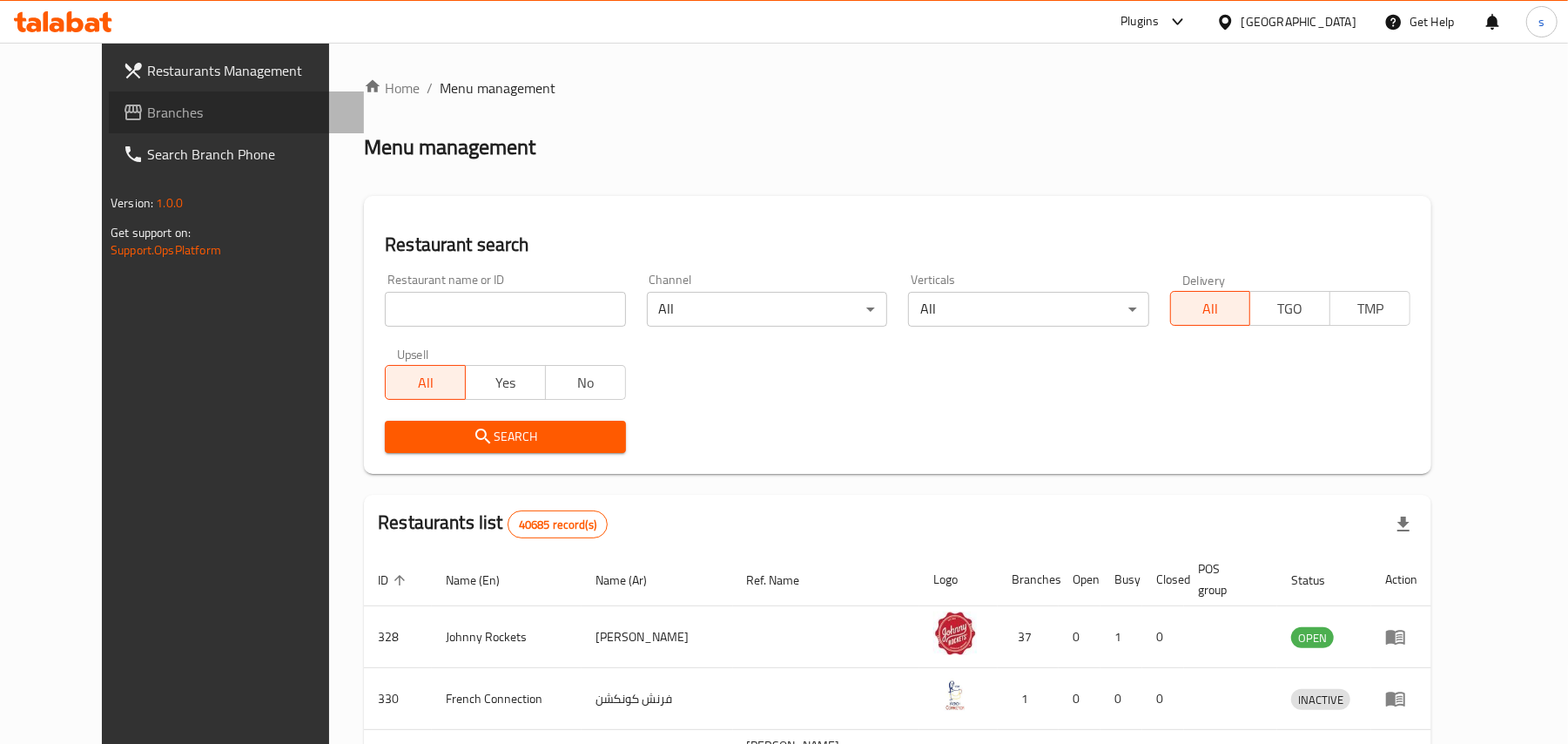
click at [147, 103] on span "Branches" at bounding box center [248, 112] width 203 height 21
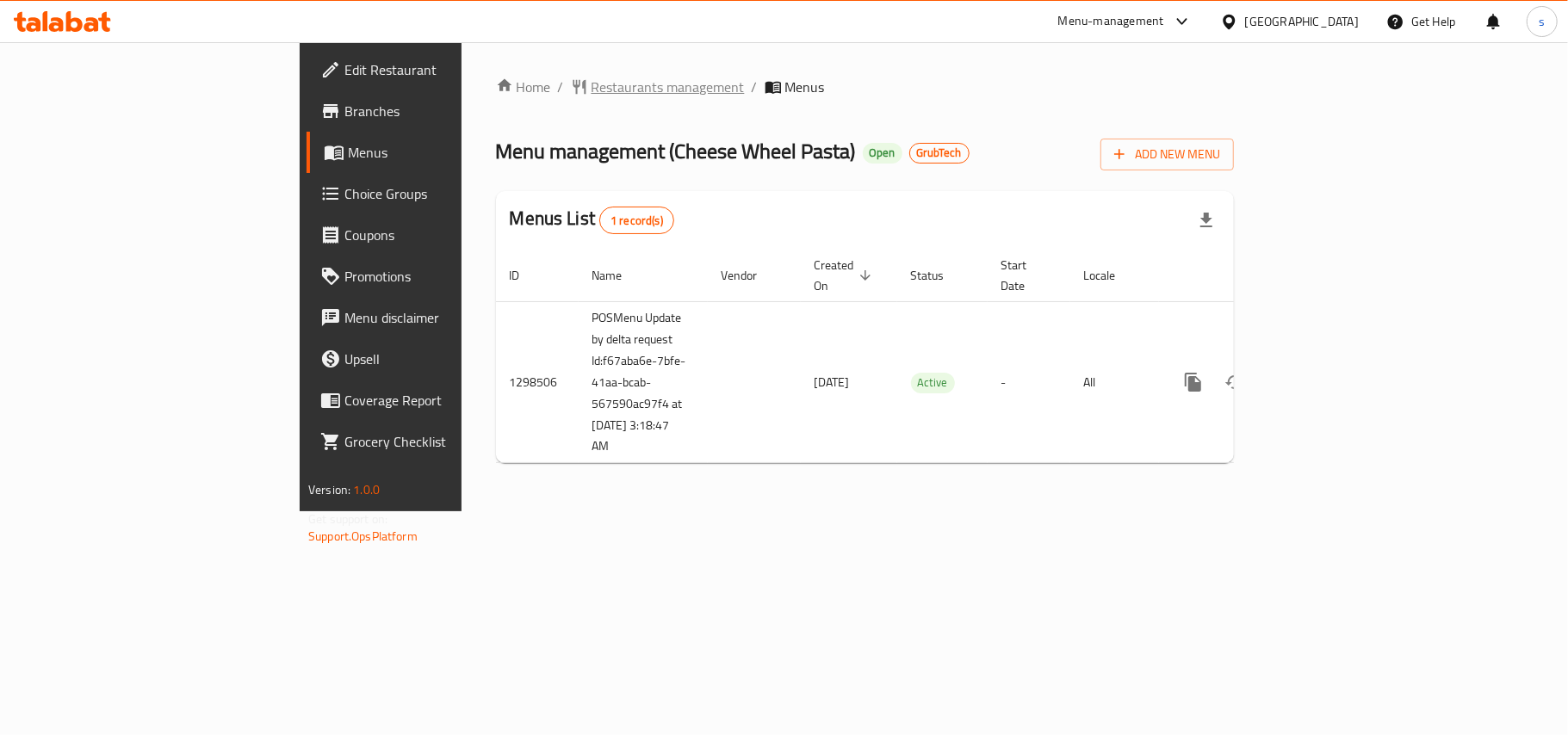
click at [592, 86] on span "Restaurants management" at bounding box center [668, 87] width 153 height 20
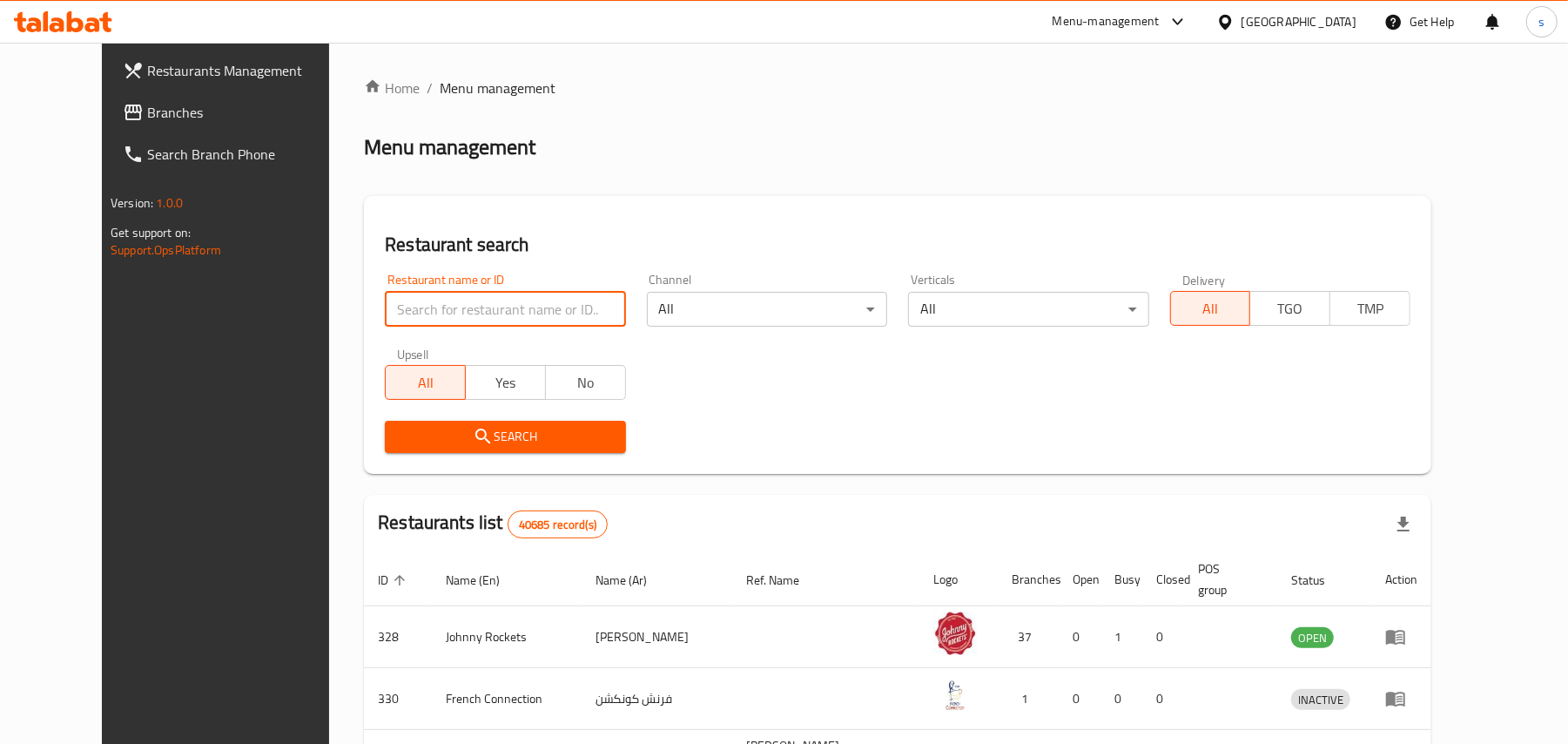
paste input "700938"
type input "700938"
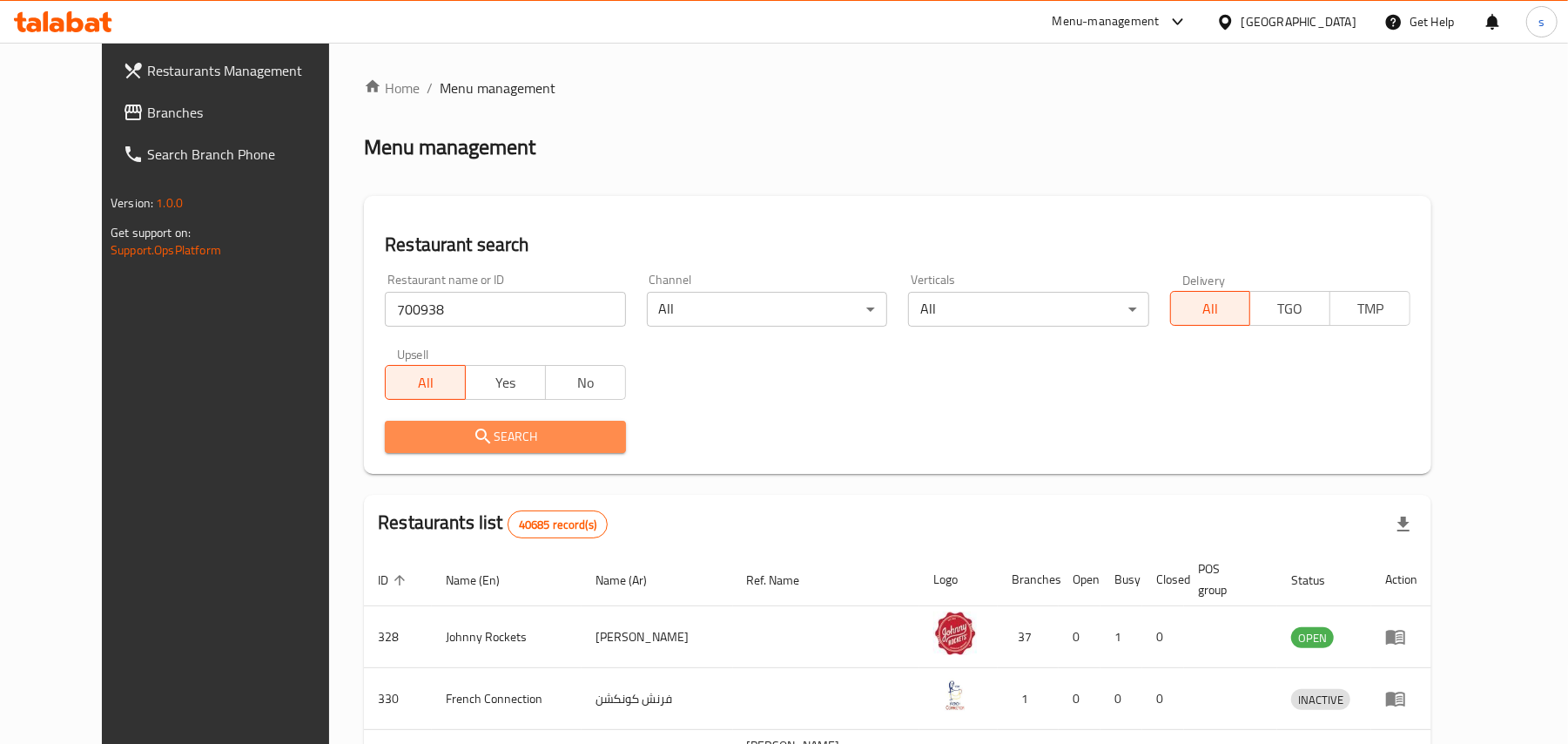
click at [481, 433] on span "Search" at bounding box center [505, 437] width 213 height 22
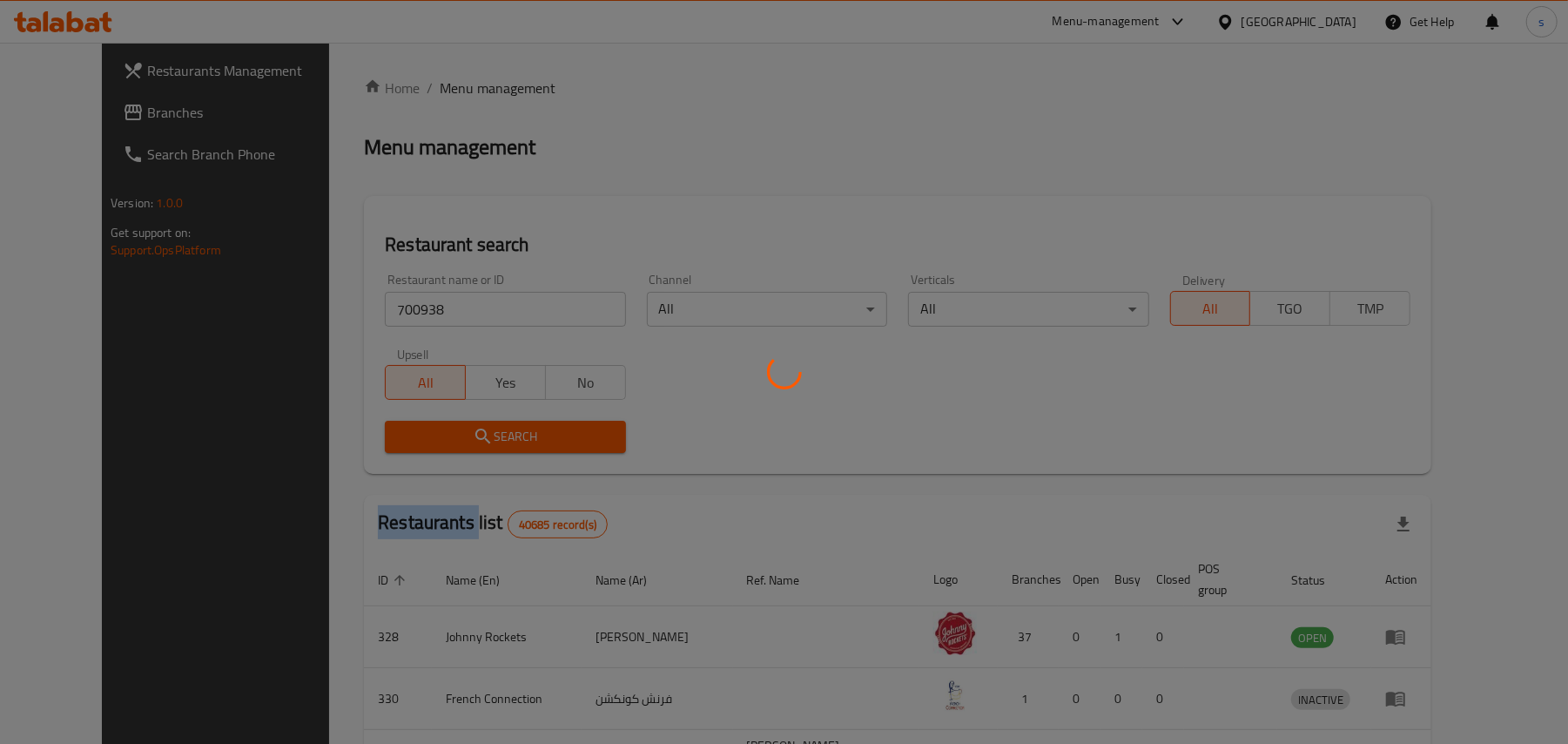
click at [481, 433] on div at bounding box center [784, 372] width 1568 height 744
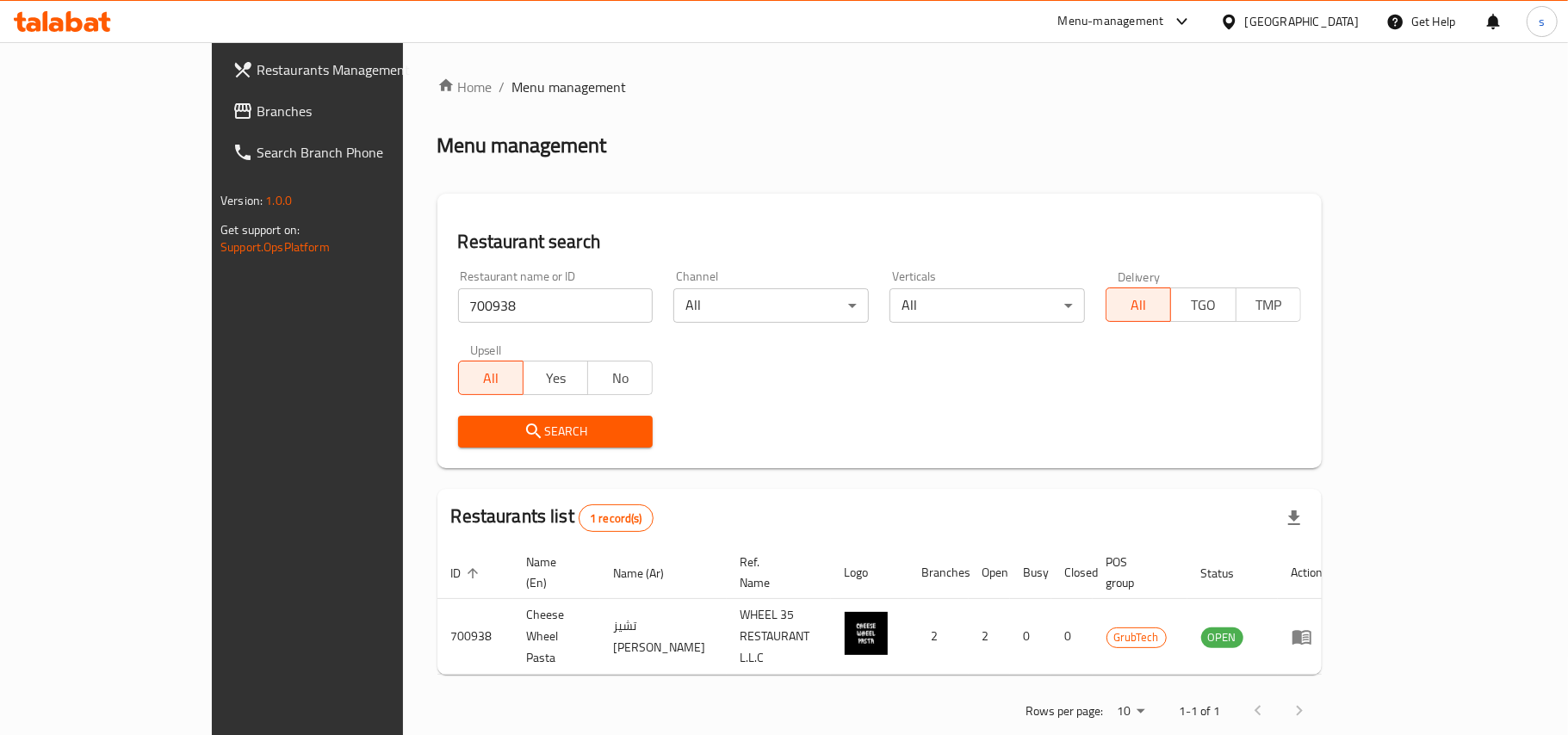
click at [872, 421] on div "Search" at bounding box center [879, 431] width 863 height 53
click at [770, 40] on div "Menu-management United Arab Emirates Get Help s" at bounding box center [784, 21] width 1568 height 42
click at [1278, 20] on div "United Arab Emirates" at bounding box center [1301, 21] width 114 height 19
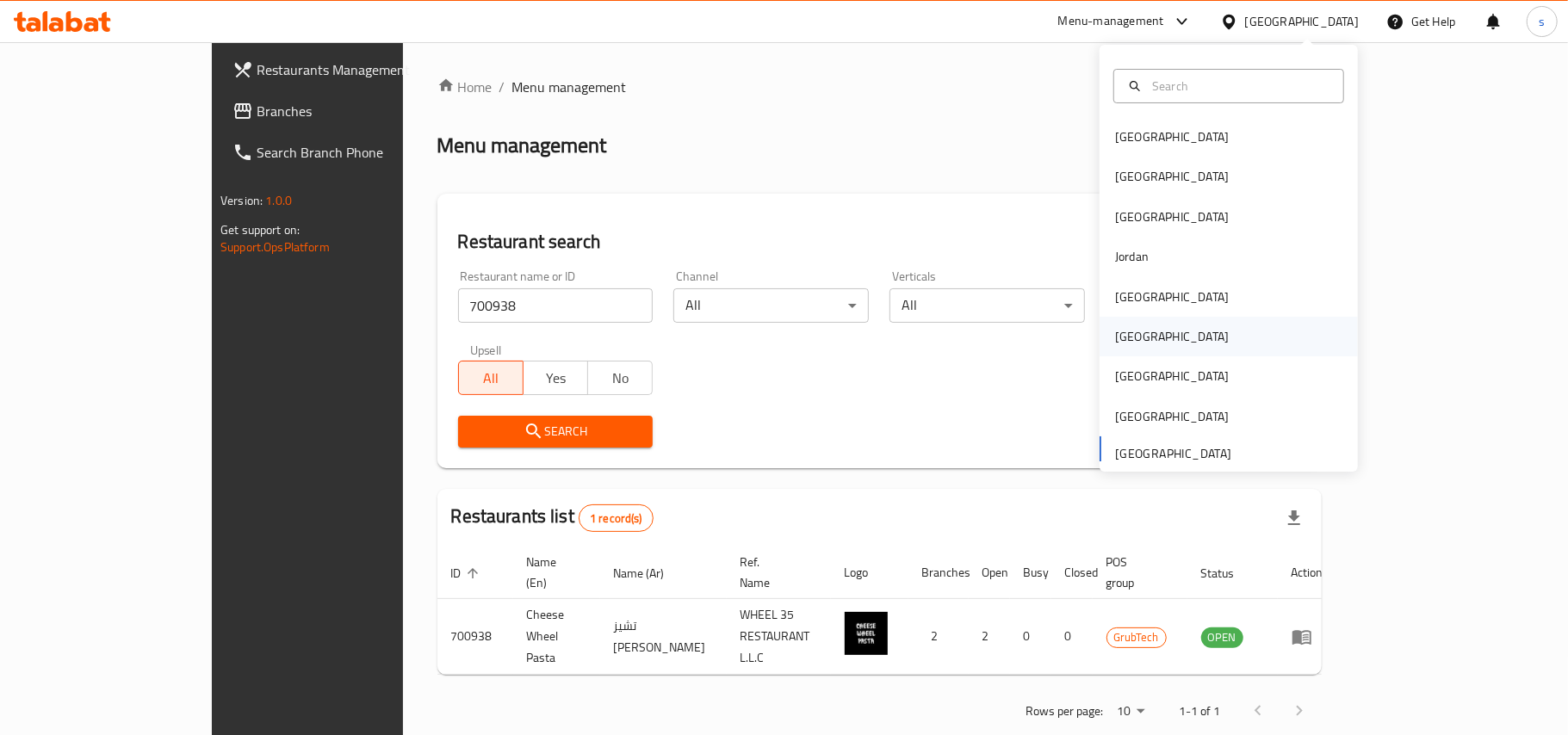
click at [1128, 337] on div "[GEOGRAPHIC_DATA]" at bounding box center [1172, 336] width 114 height 19
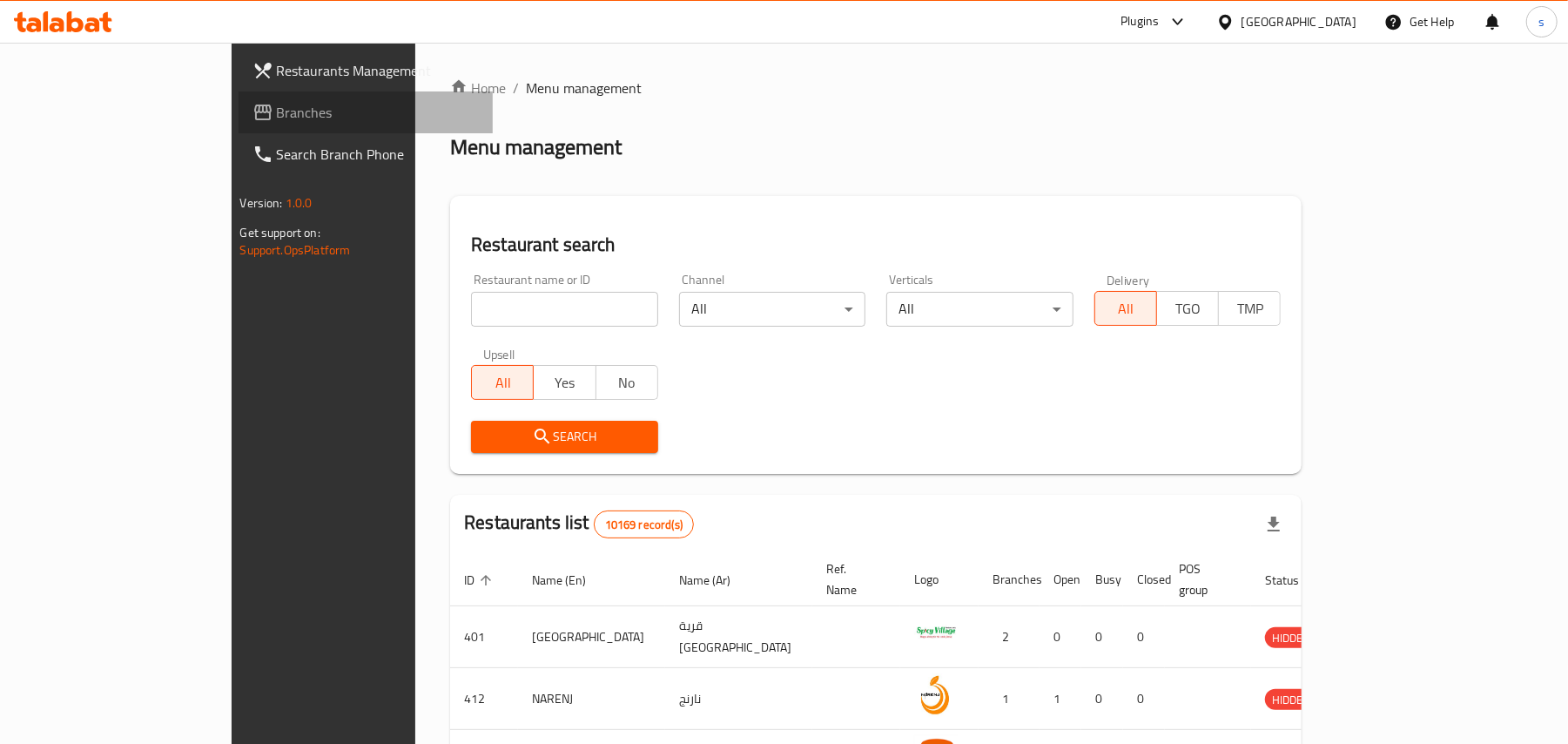
click at [239, 129] on link "Branches" at bounding box center [366, 112] width 255 height 42
